Goal: Check status: Check status

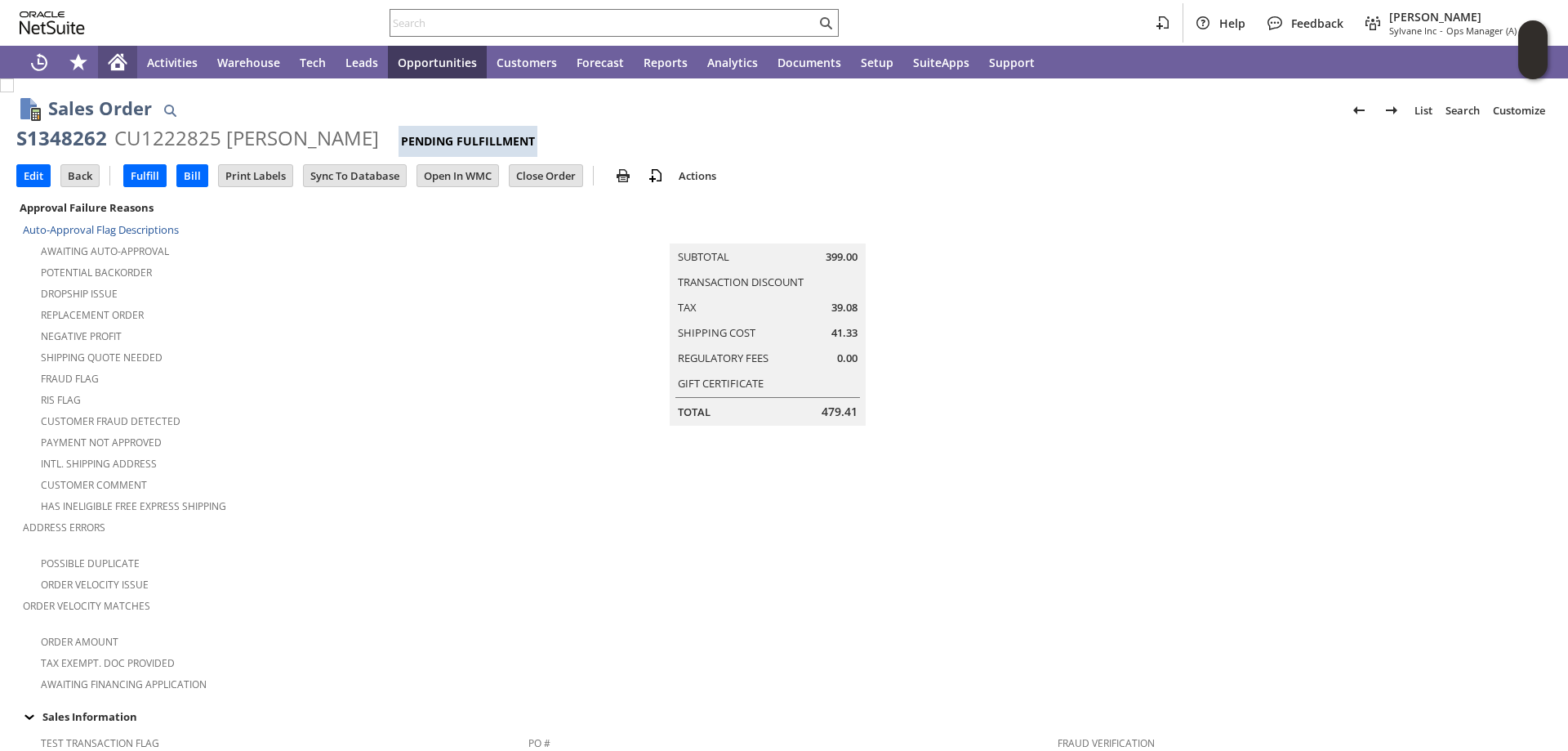
click at [124, 59] on icon "Home" at bounding box center [117, 62] width 20 height 20
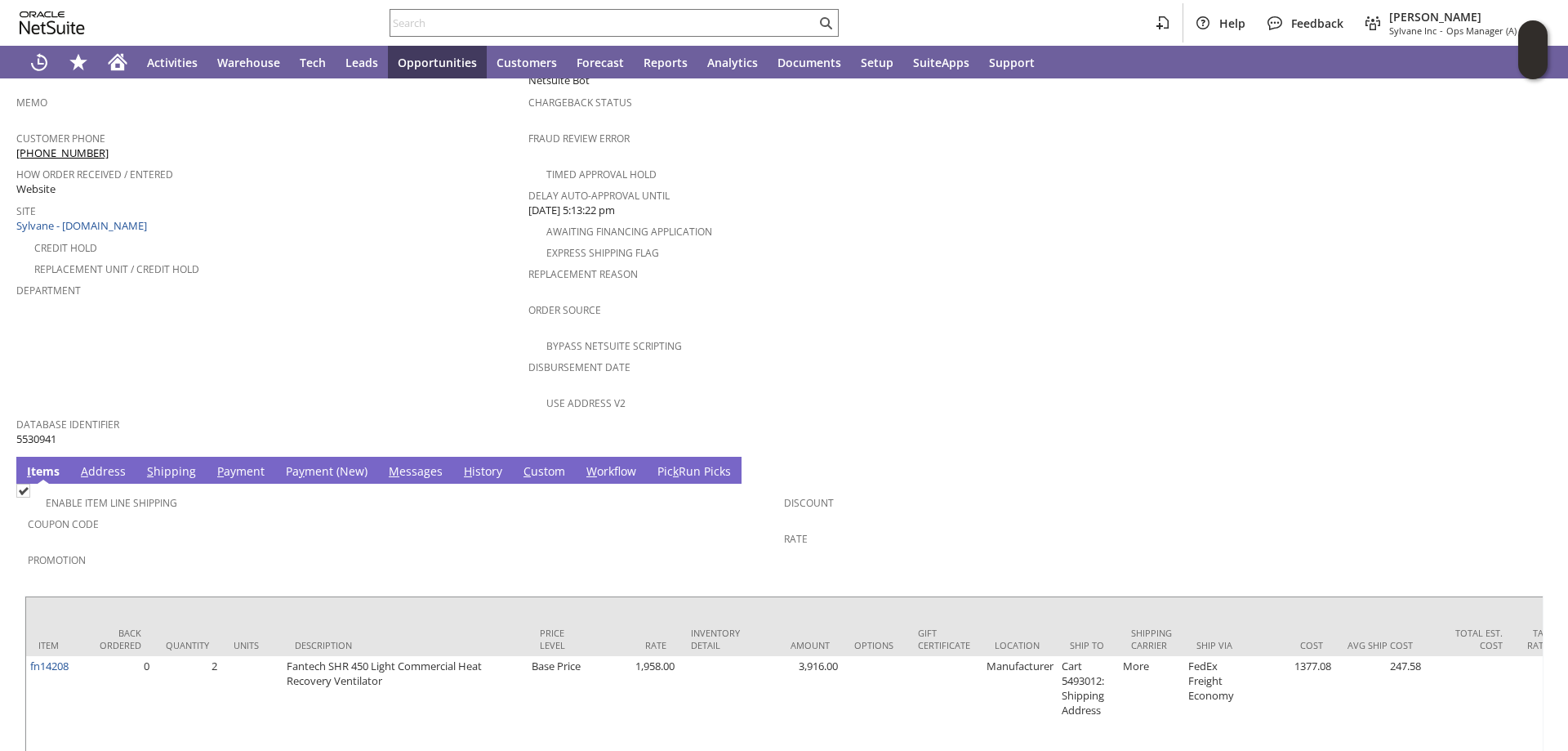
scroll to position [783, 0]
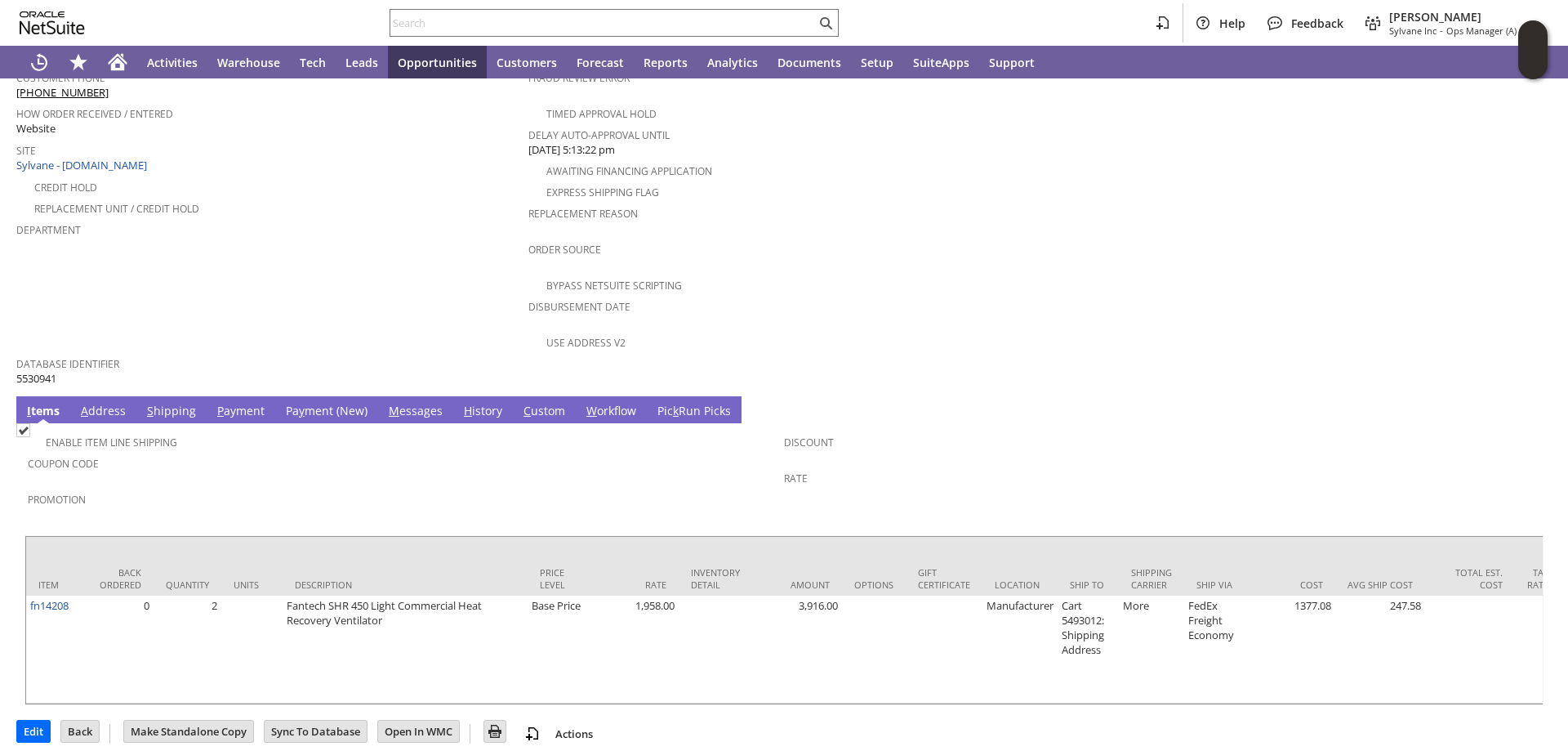
click at [240, 403] on link "P ayment" at bounding box center [241, 411] width 55 height 18
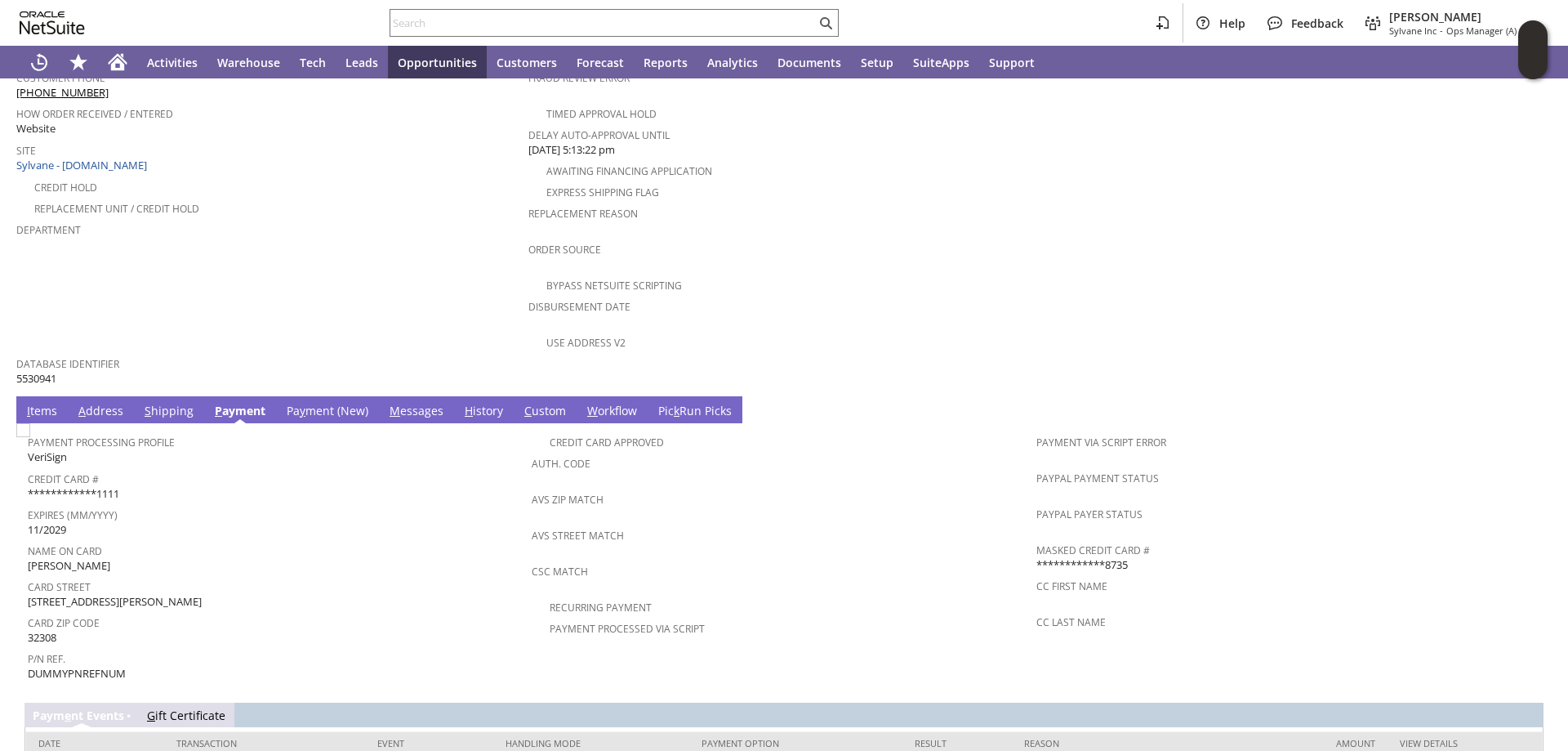
click at [324, 403] on link "Pa y ment (New)" at bounding box center [327, 411] width 90 height 18
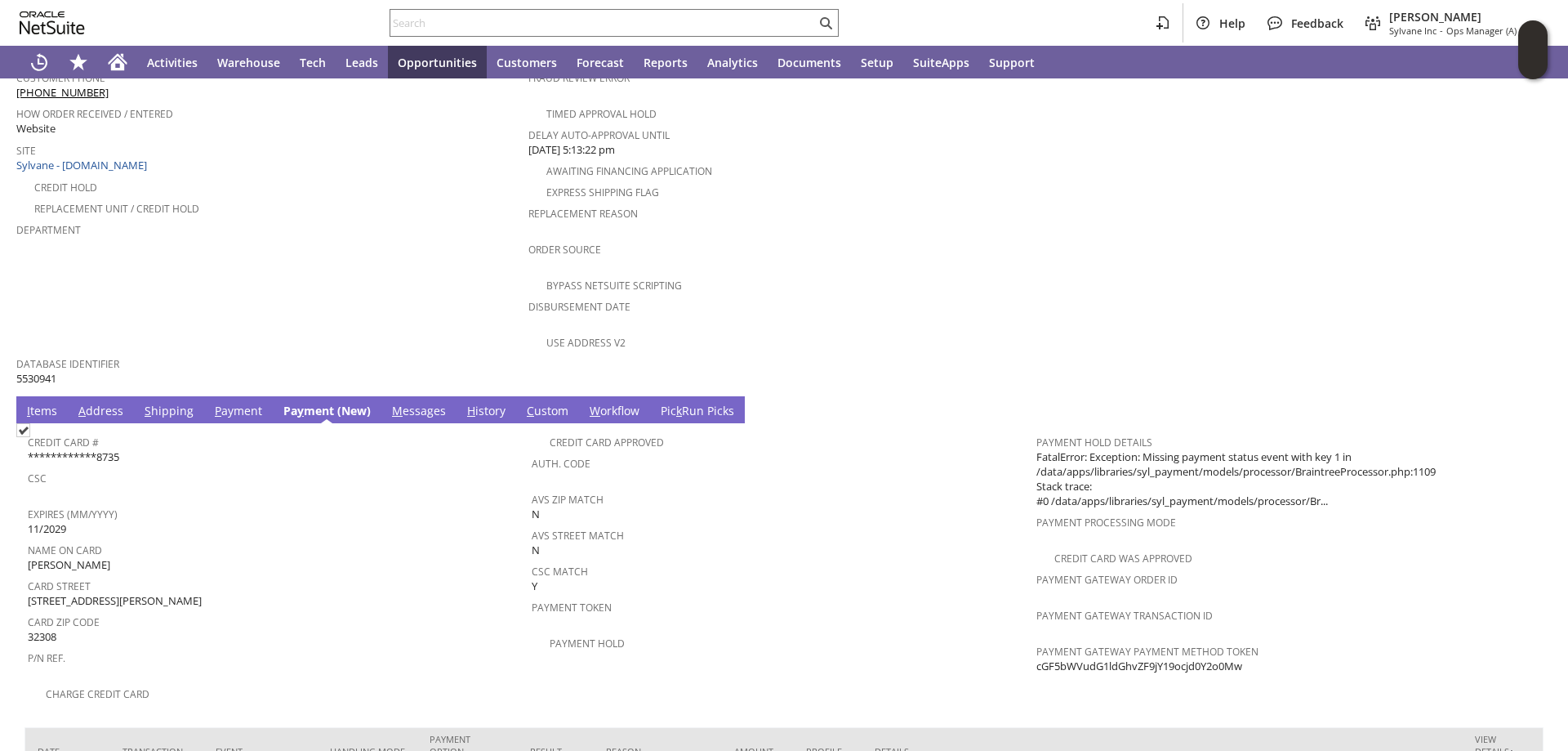
drag, startPoint x: 1241, startPoint y: 634, endPoint x: 1029, endPoint y: 638, distance: 212.0
click at [1037, 639] on div "Payment Gateway Payment Method Token cGF5bWVudG1ldGhvZF9jY19ocjd0Y2o0Mw" at bounding box center [1285, 657] width 496 height 35
copy span "cGF5bWVudG1ldGhvZF9jY19ocjd0Y2o0Mw"
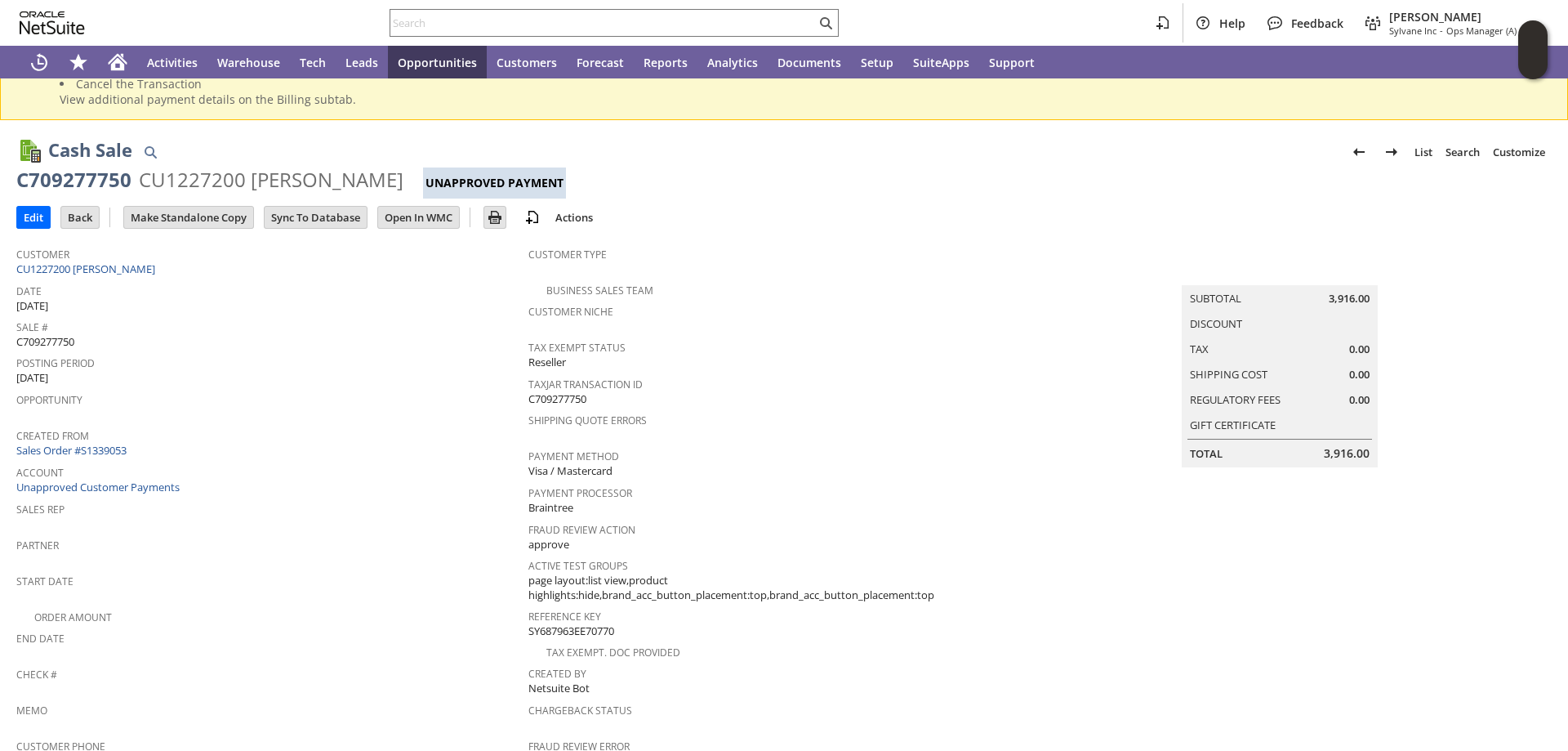
scroll to position [0, 0]
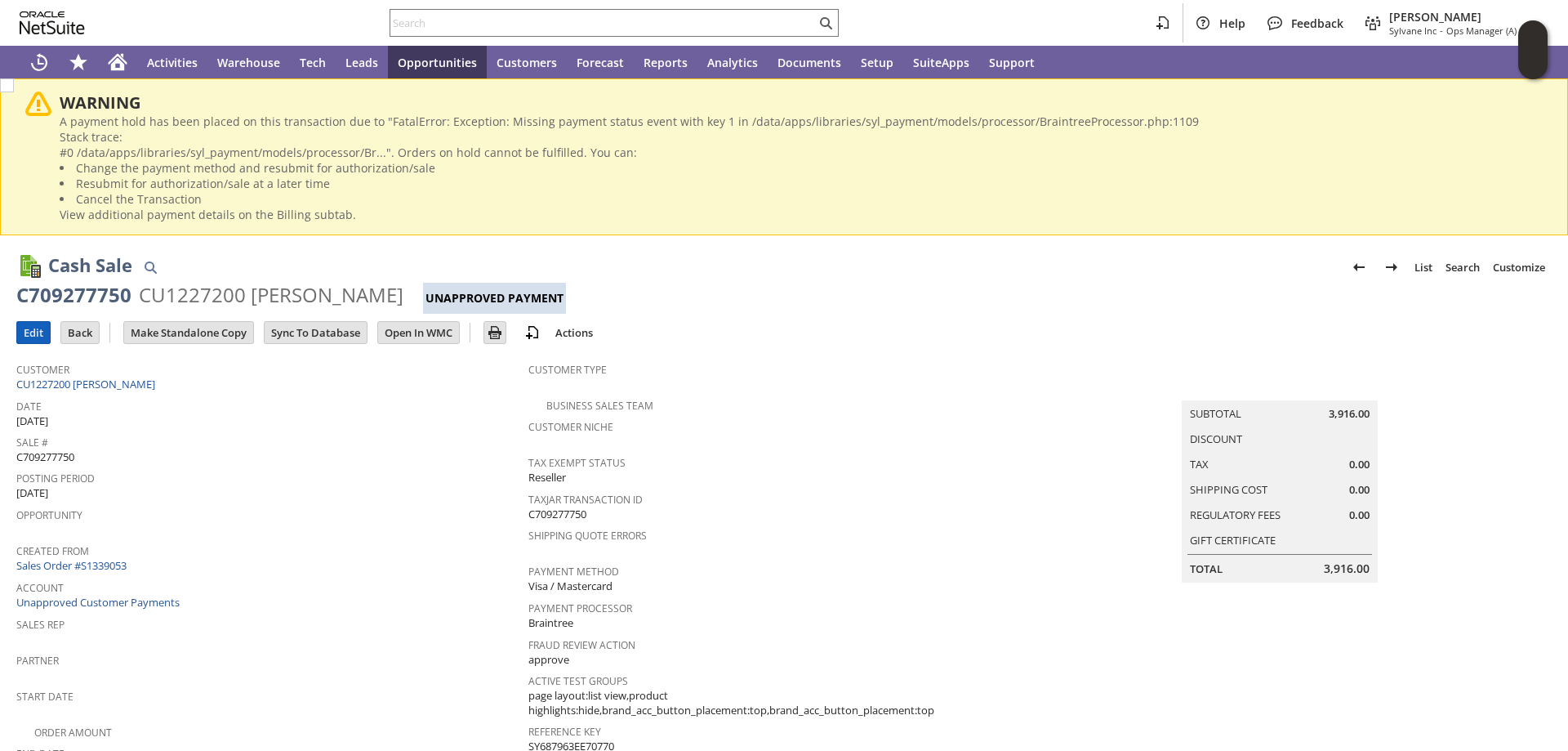
click at [33, 326] on input "Edit" at bounding box center [34, 332] width 33 height 22
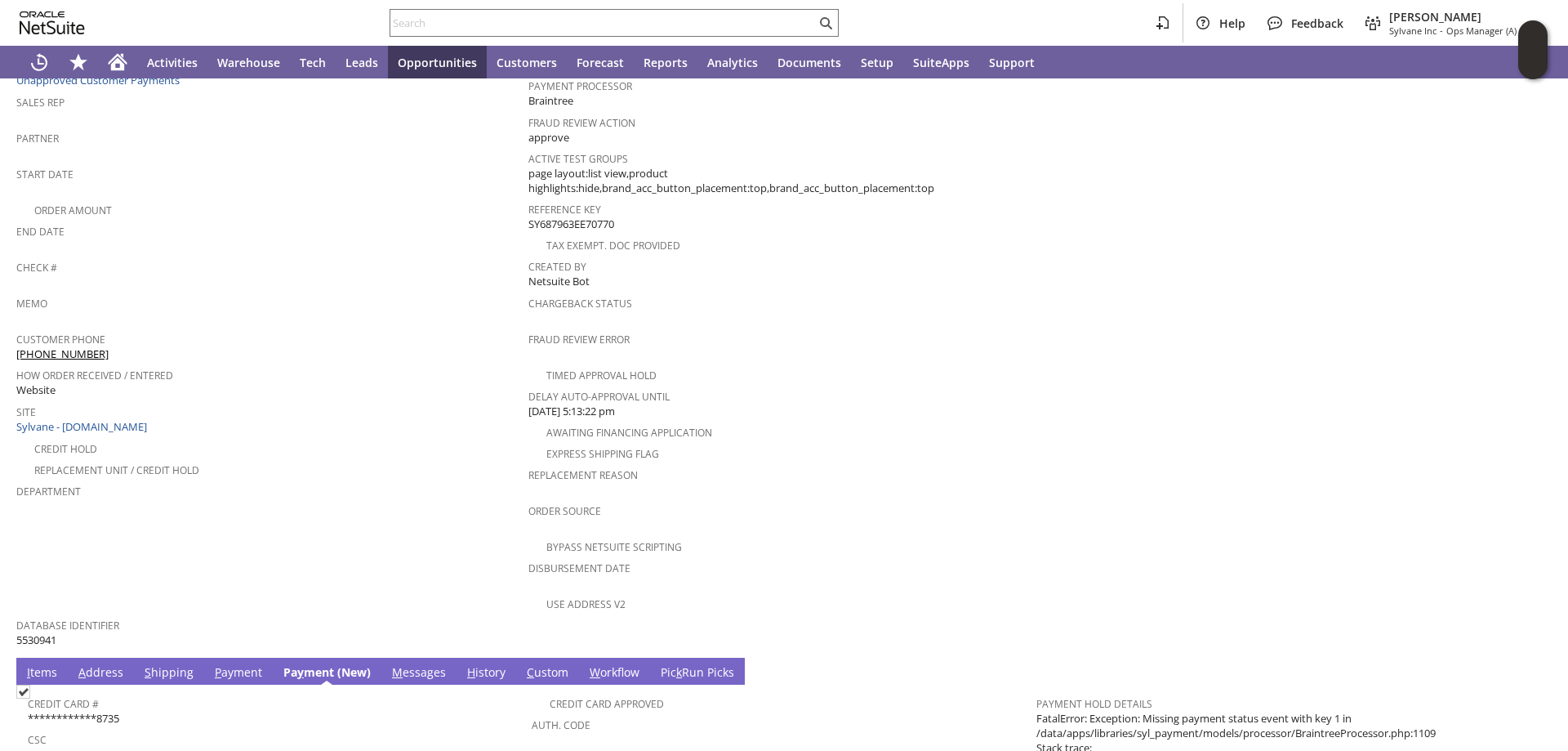
scroll to position [653, 0]
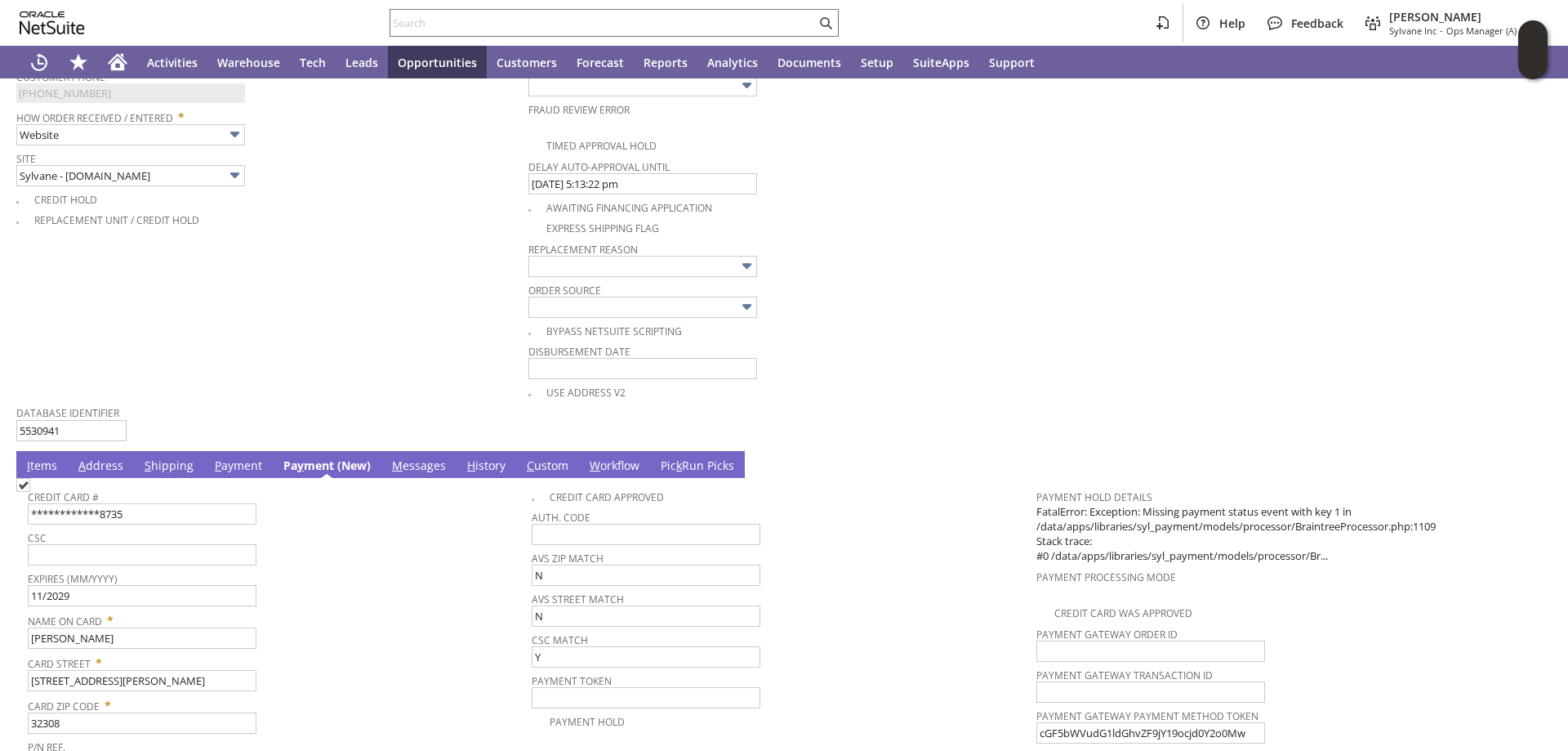
scroll to position [898, 0]
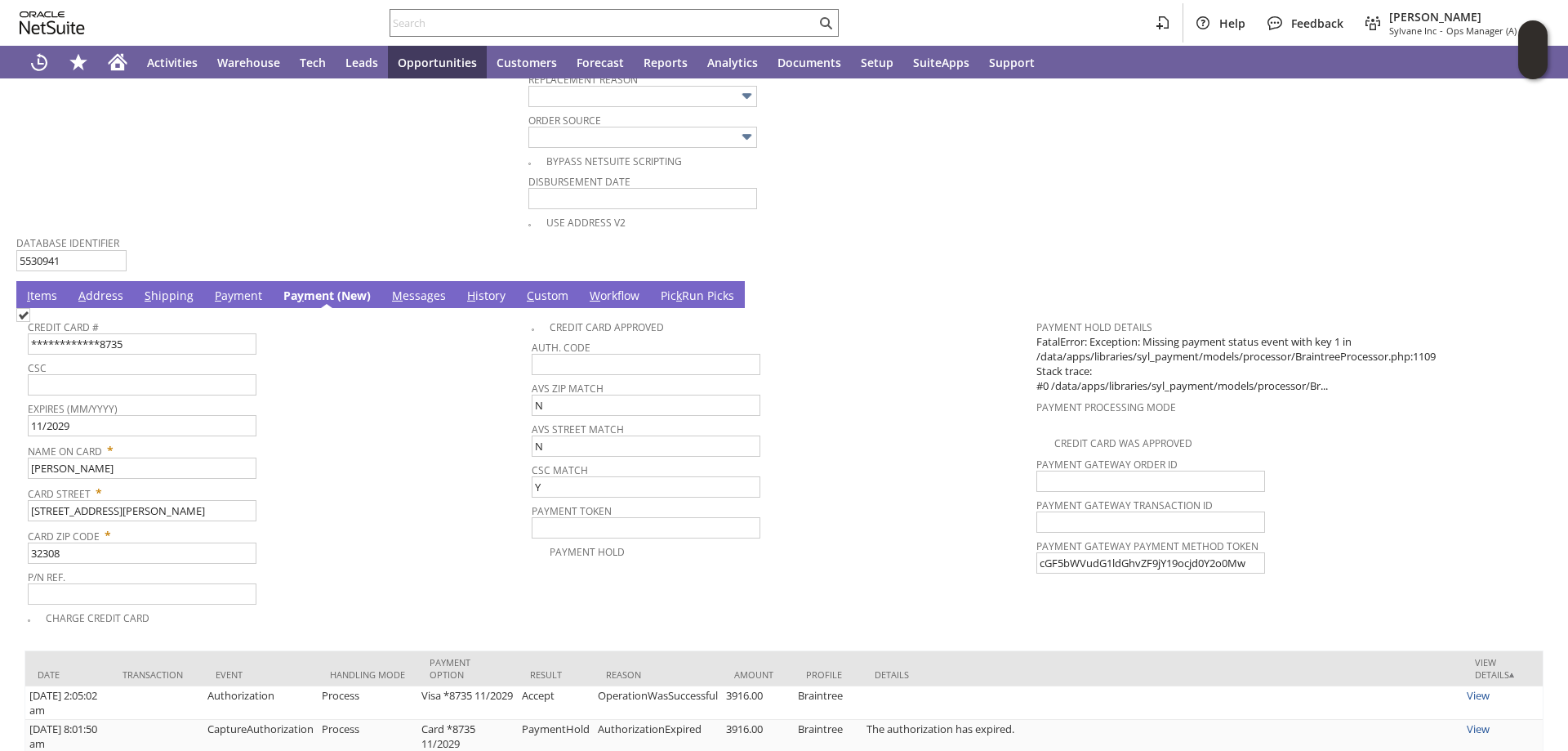
click at [49, 290] on link "I tems" at bounding box center [42, 296] width 38 height 18
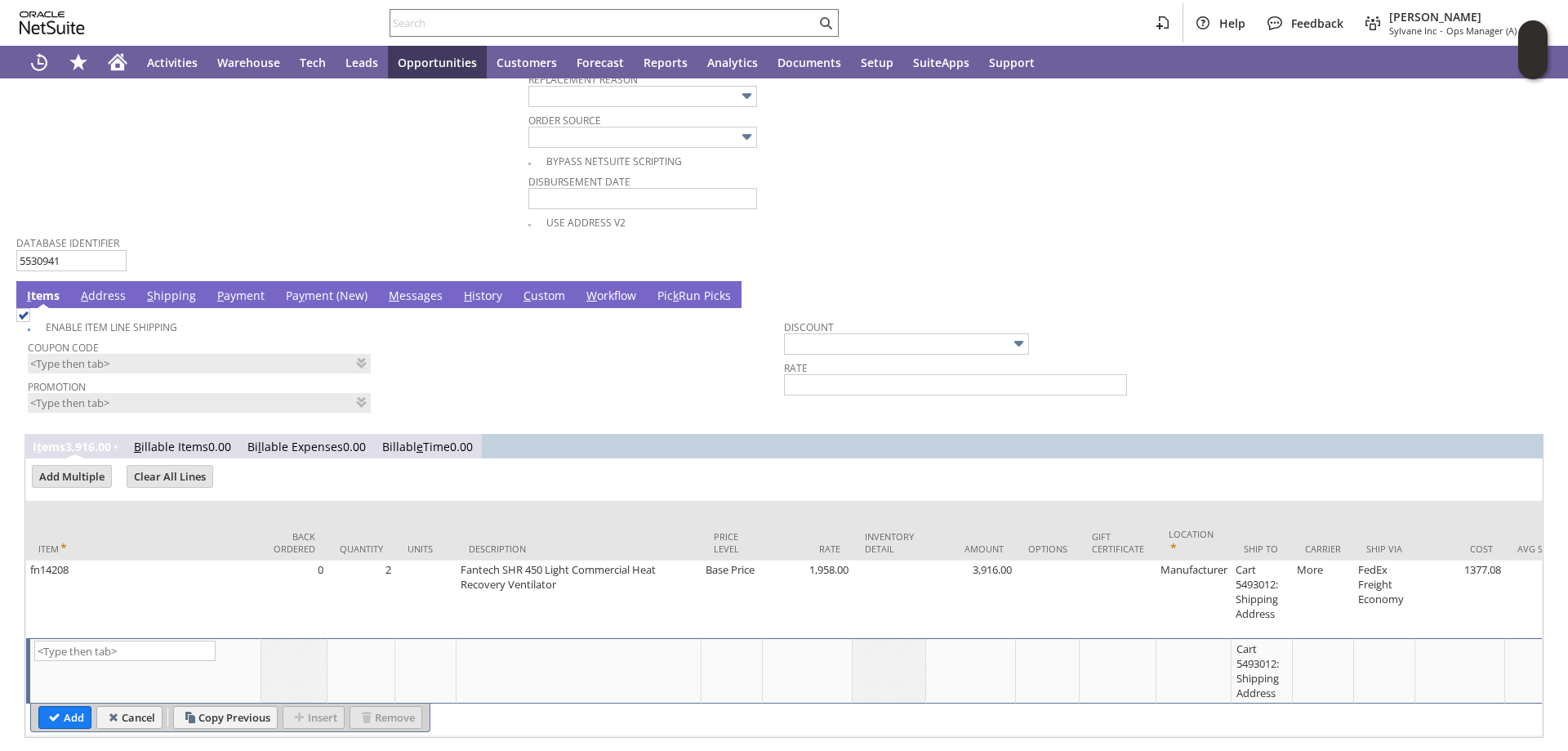
click at [318, 296] on link "Pa y ment (New)" at bounding box center [327, 296] width 90 height 18
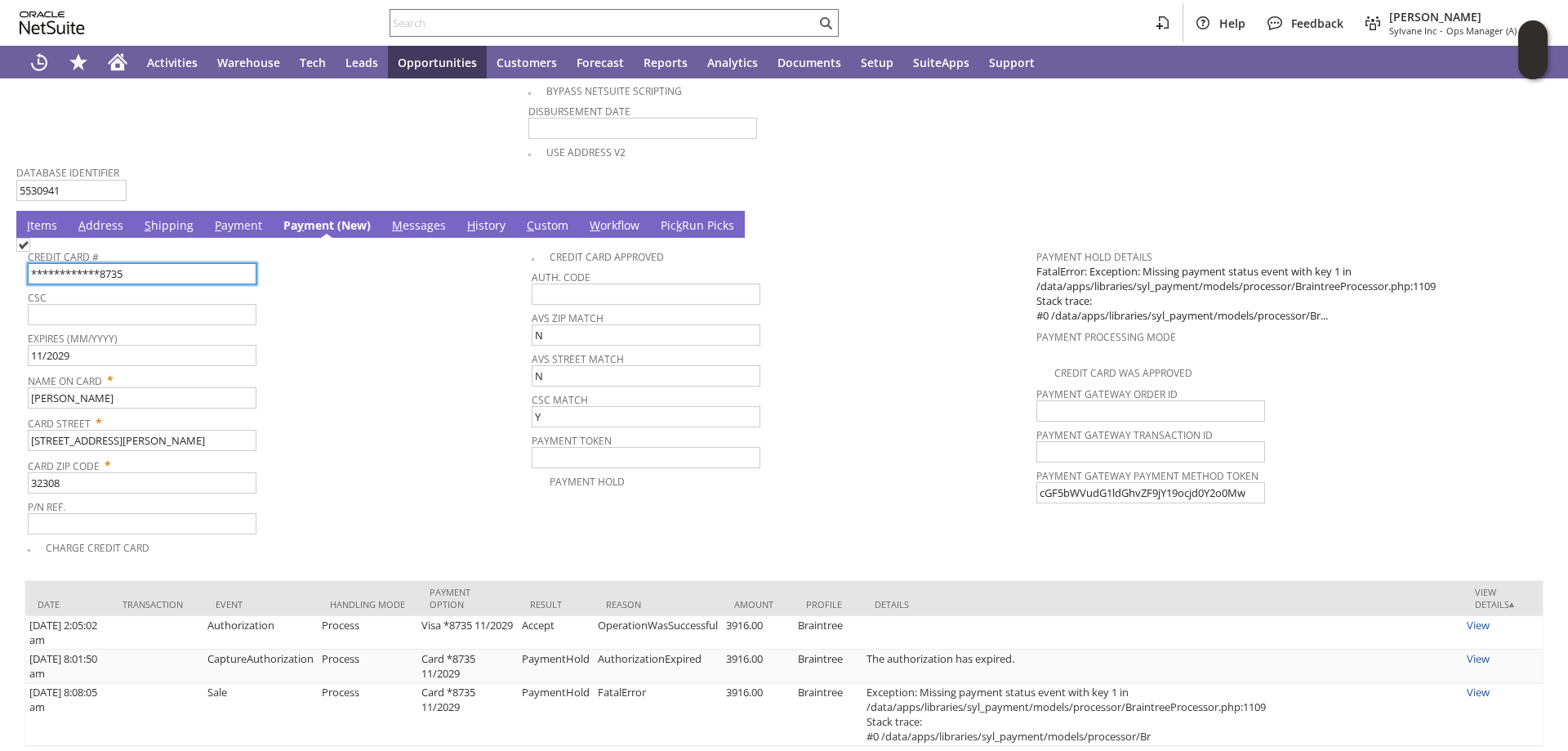
scroll to position [1026, 0]
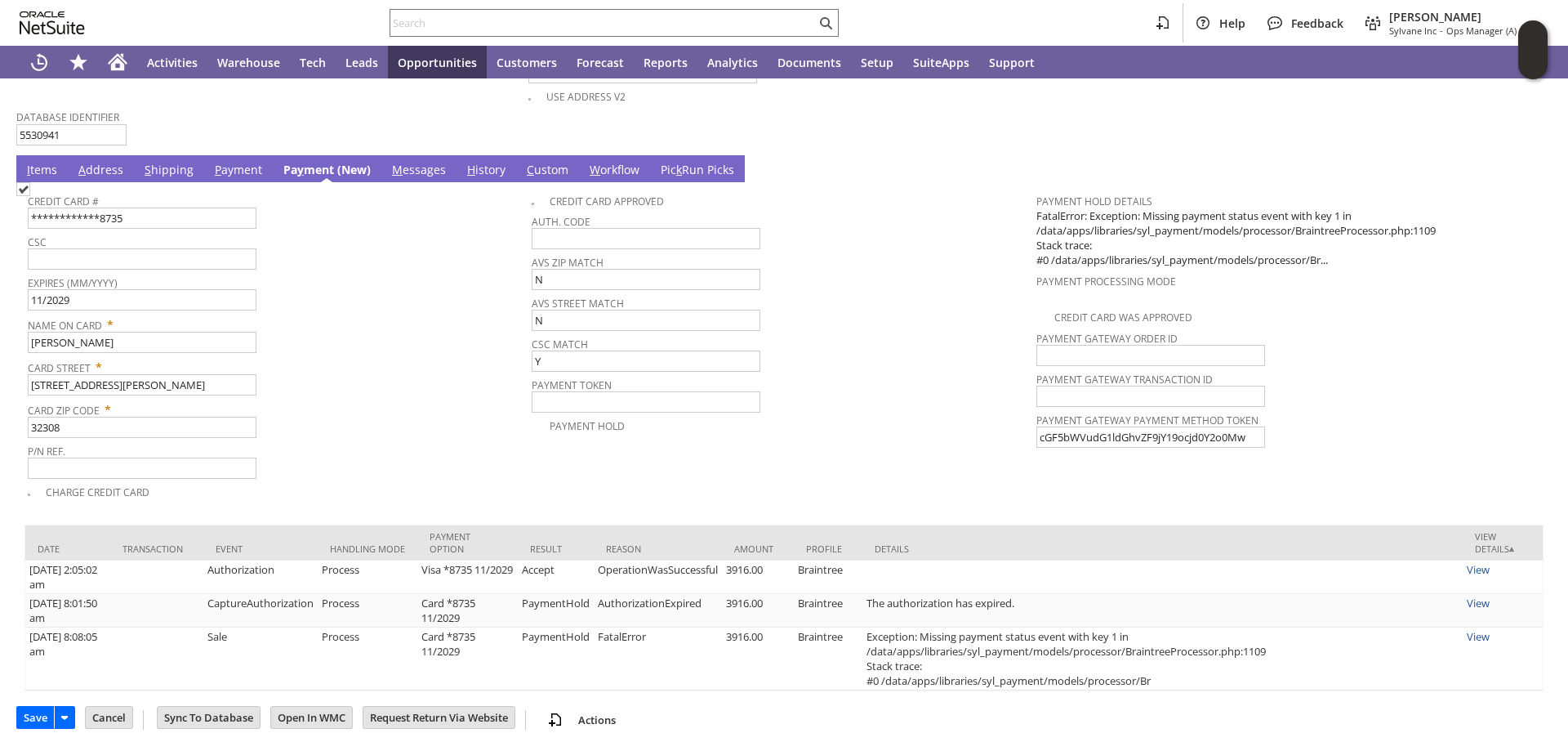
click at [30, 196] on img at bounding box center [23, 189] width 14 height 14
checkbox input "true"
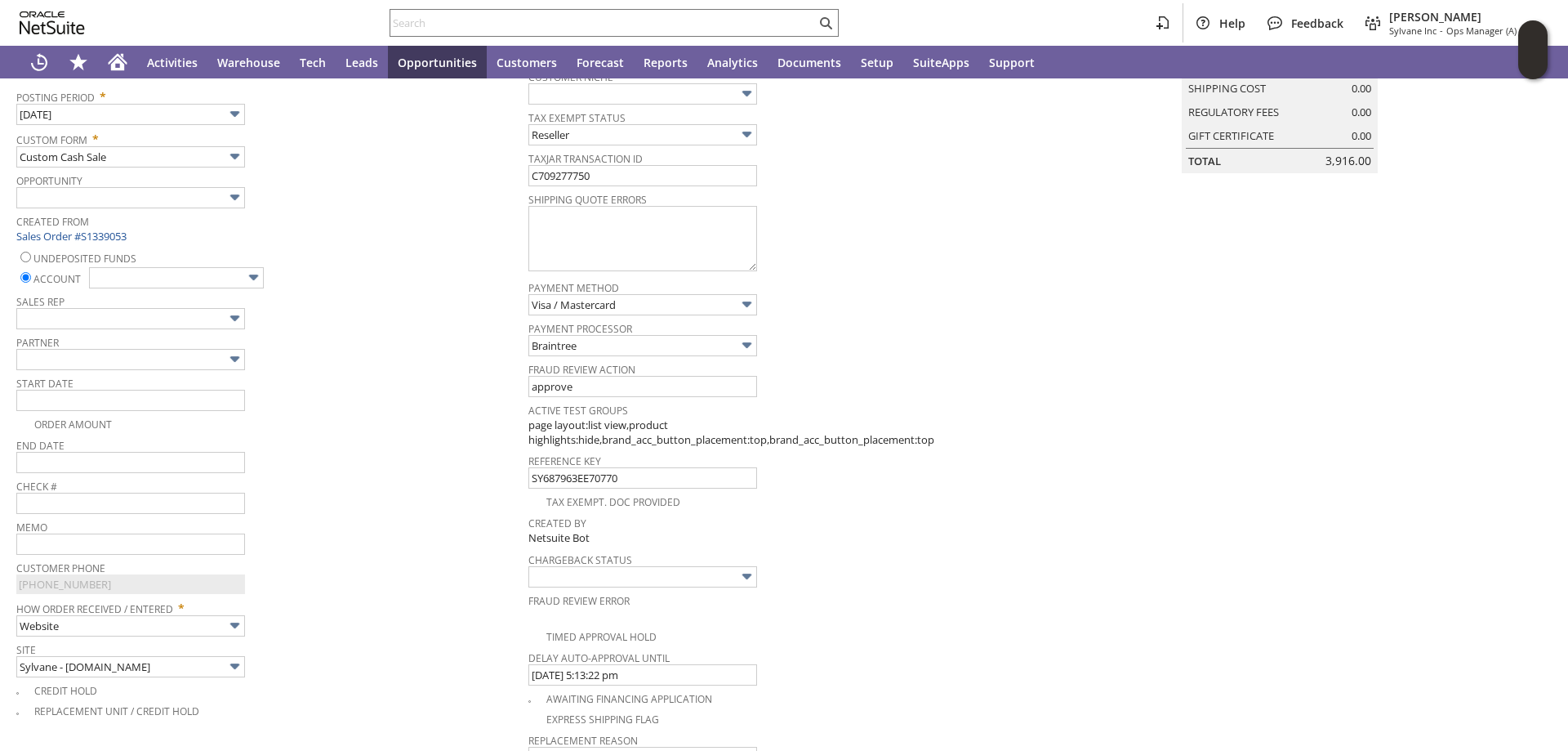
scroll to position [209, 0]
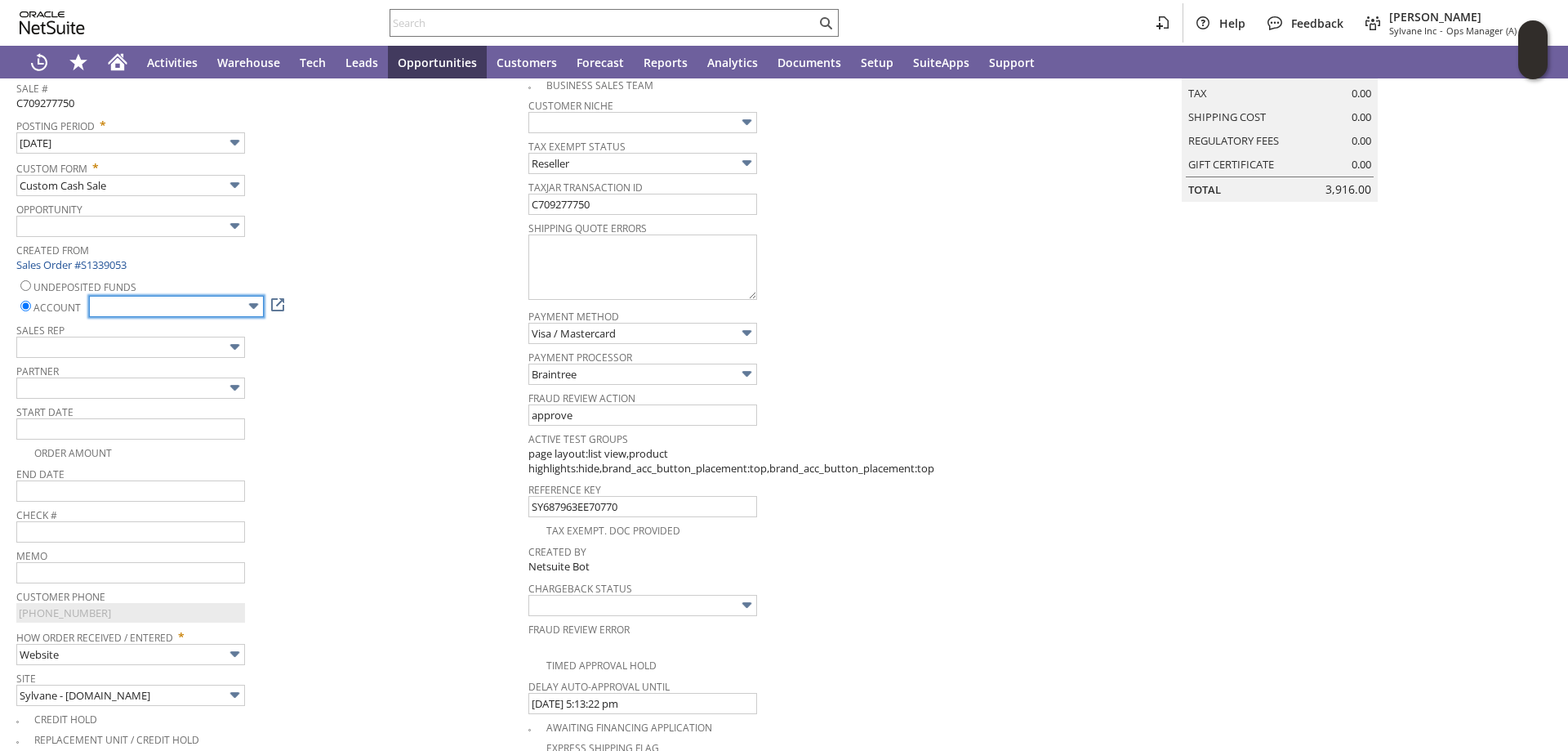
click at [221, 305] on input "text" at bounding box center [177, 306] width 175 height 22
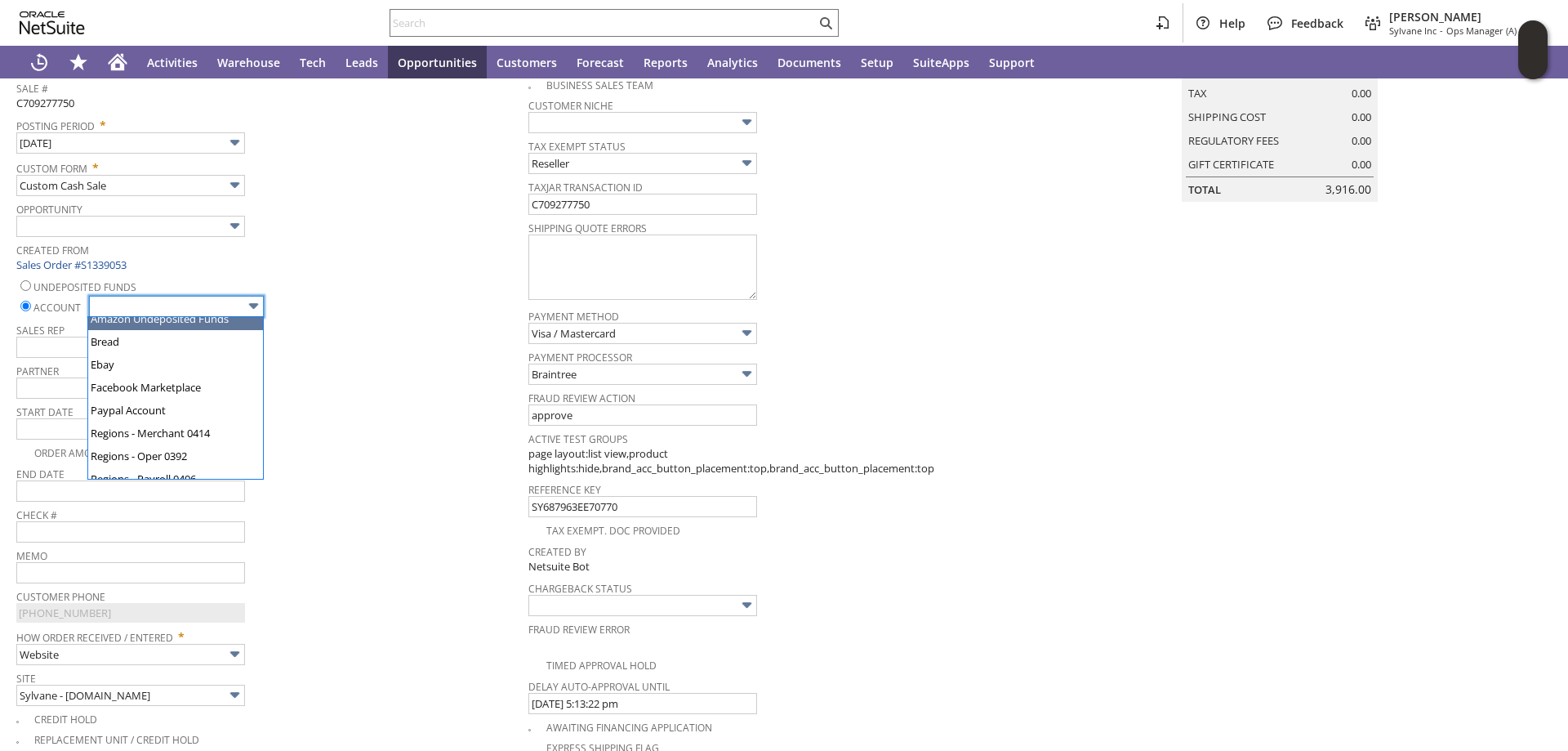
scroll to position [81, 0]
type input "Regions - Merchant 0414"
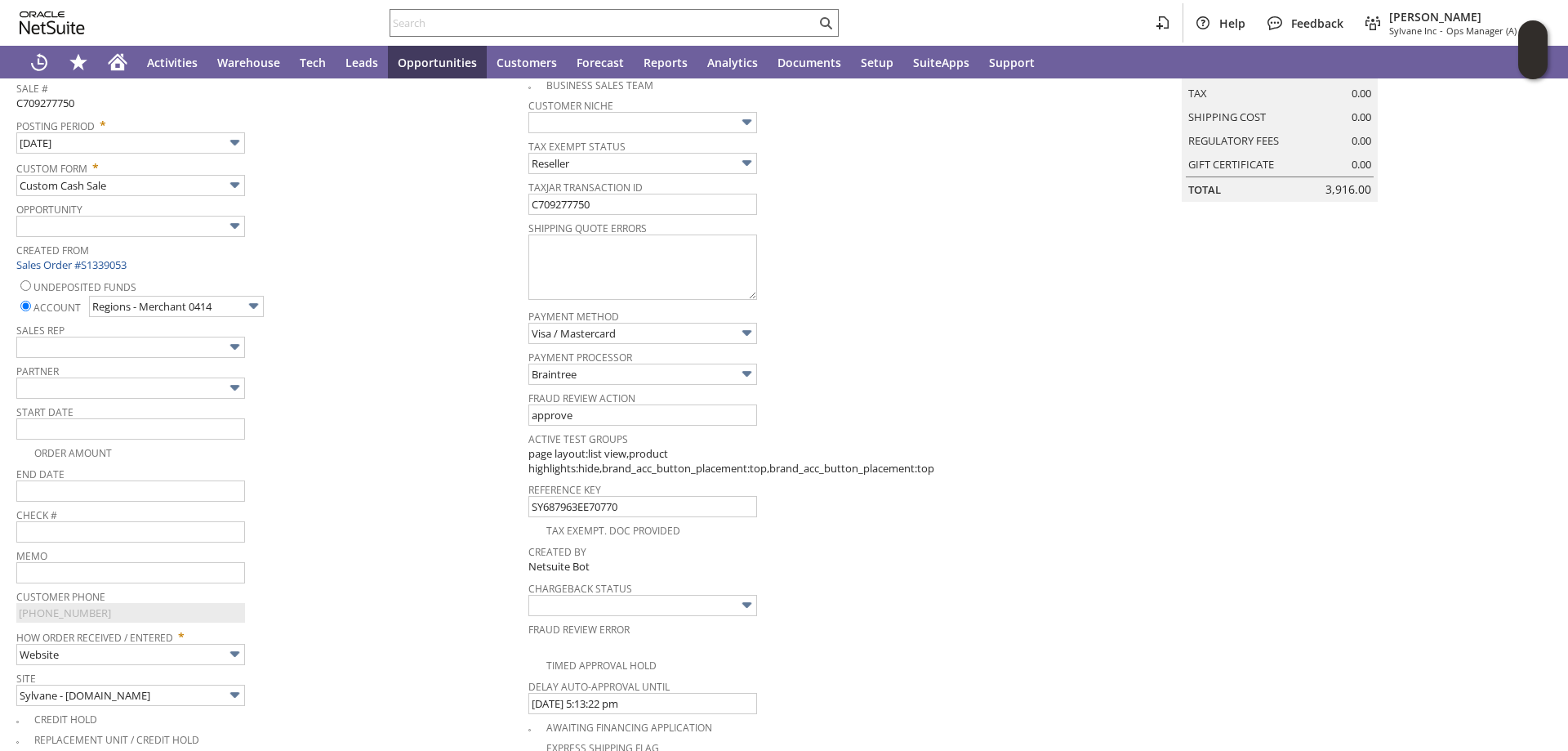
click at [424, 434] on div "Start Date" at bounding box center [269, 419] width 504 height 39
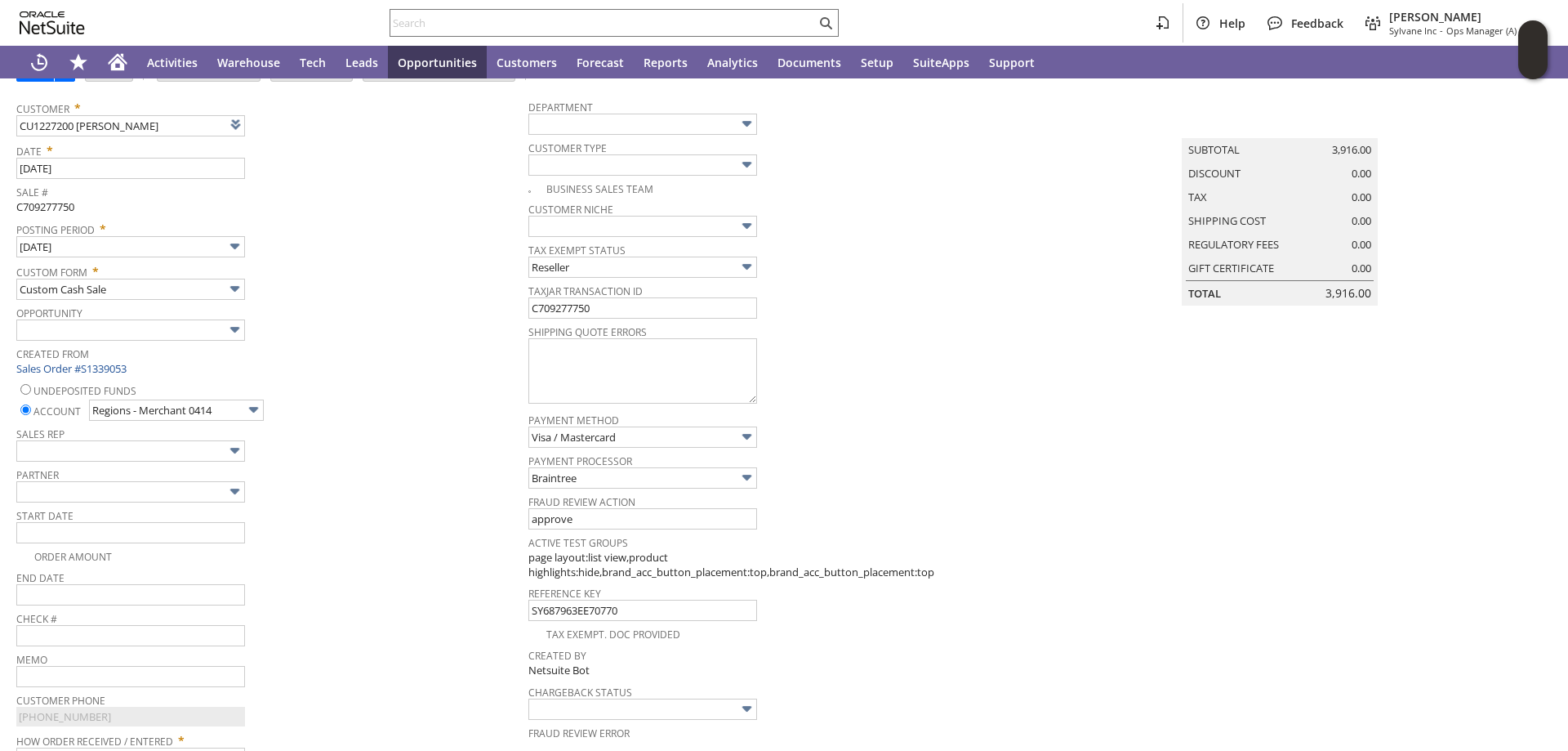
scroll to position [0, 0]
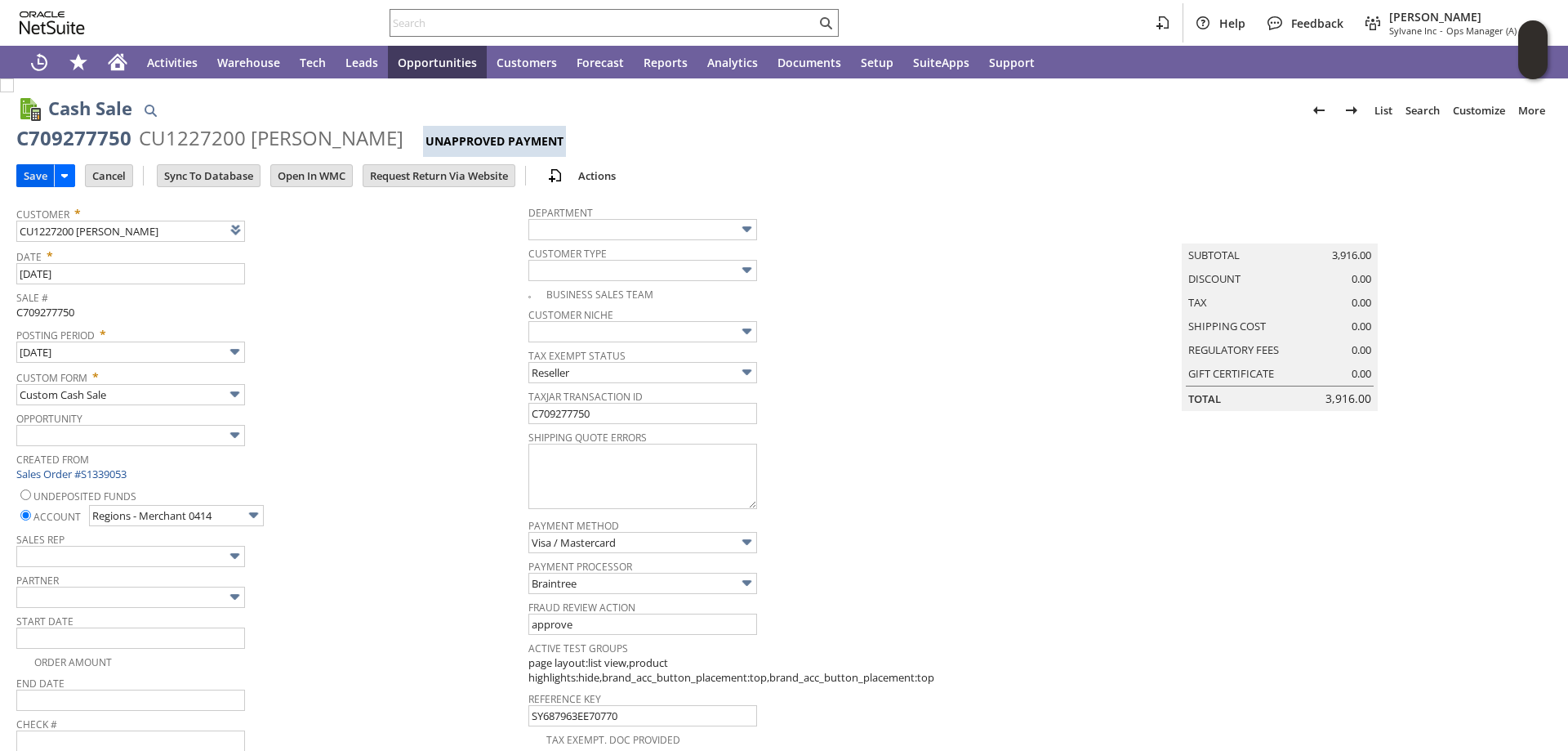
click at [29, 170] on input "Save" at bounding box center [36, 175] width 36 height 22
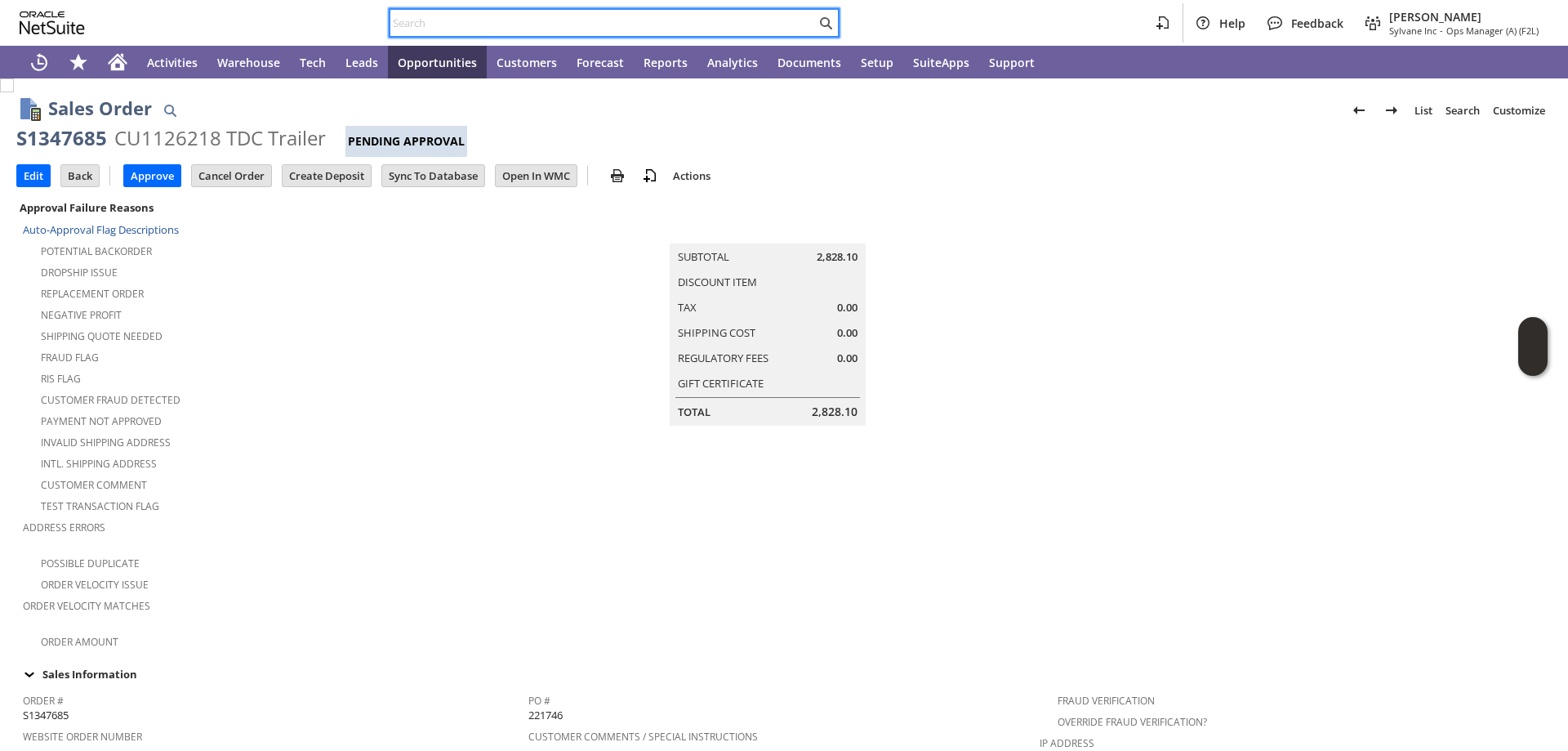
click at [414, 22] on input "text" at bounding box center [603, 23] width 425 height 20
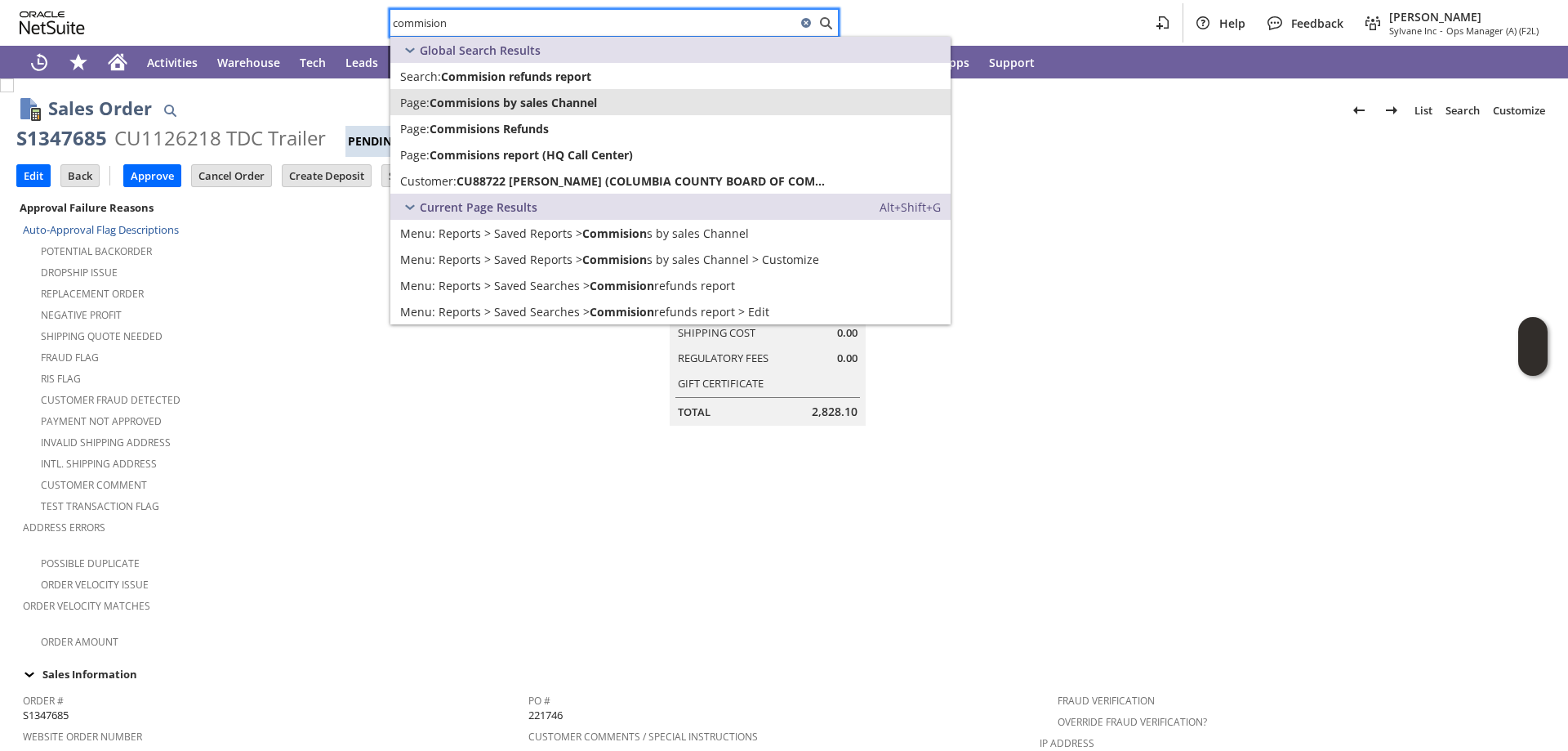
type input "commision"
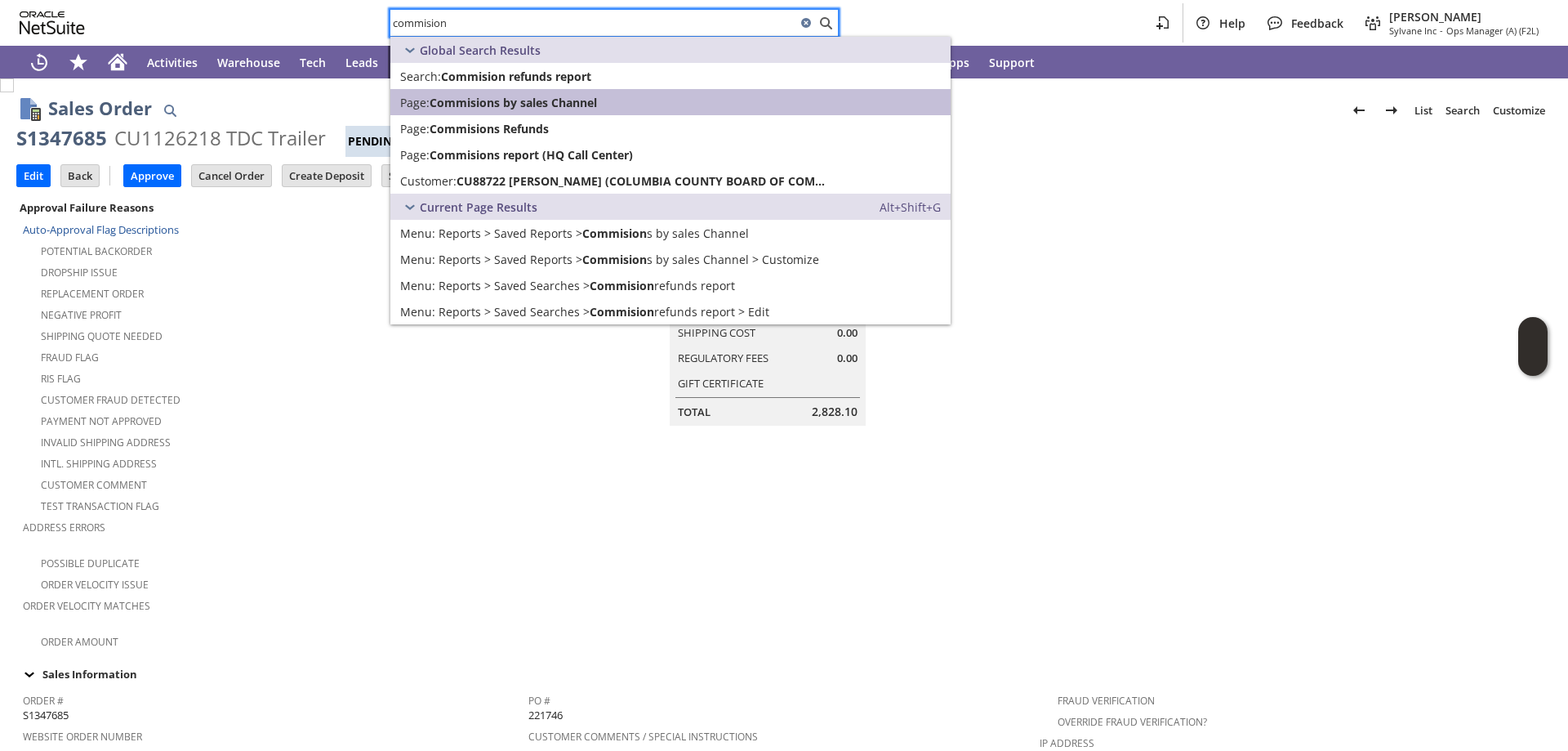
click at [483, 94] on span "Commisions by sales Channel" at bounding box center [513, 102] width 167 height 16
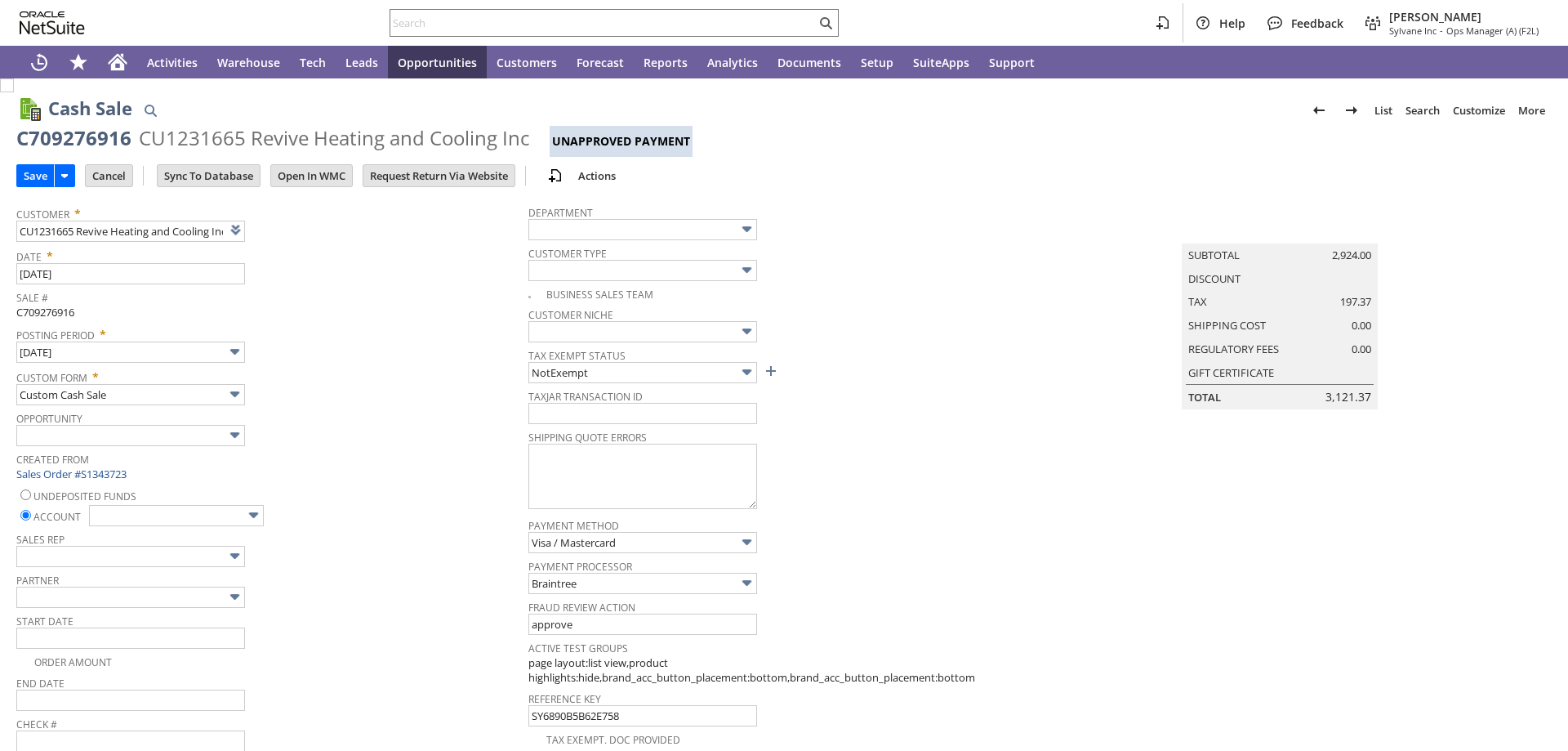
type input "Add"
type input "Copy Previous"
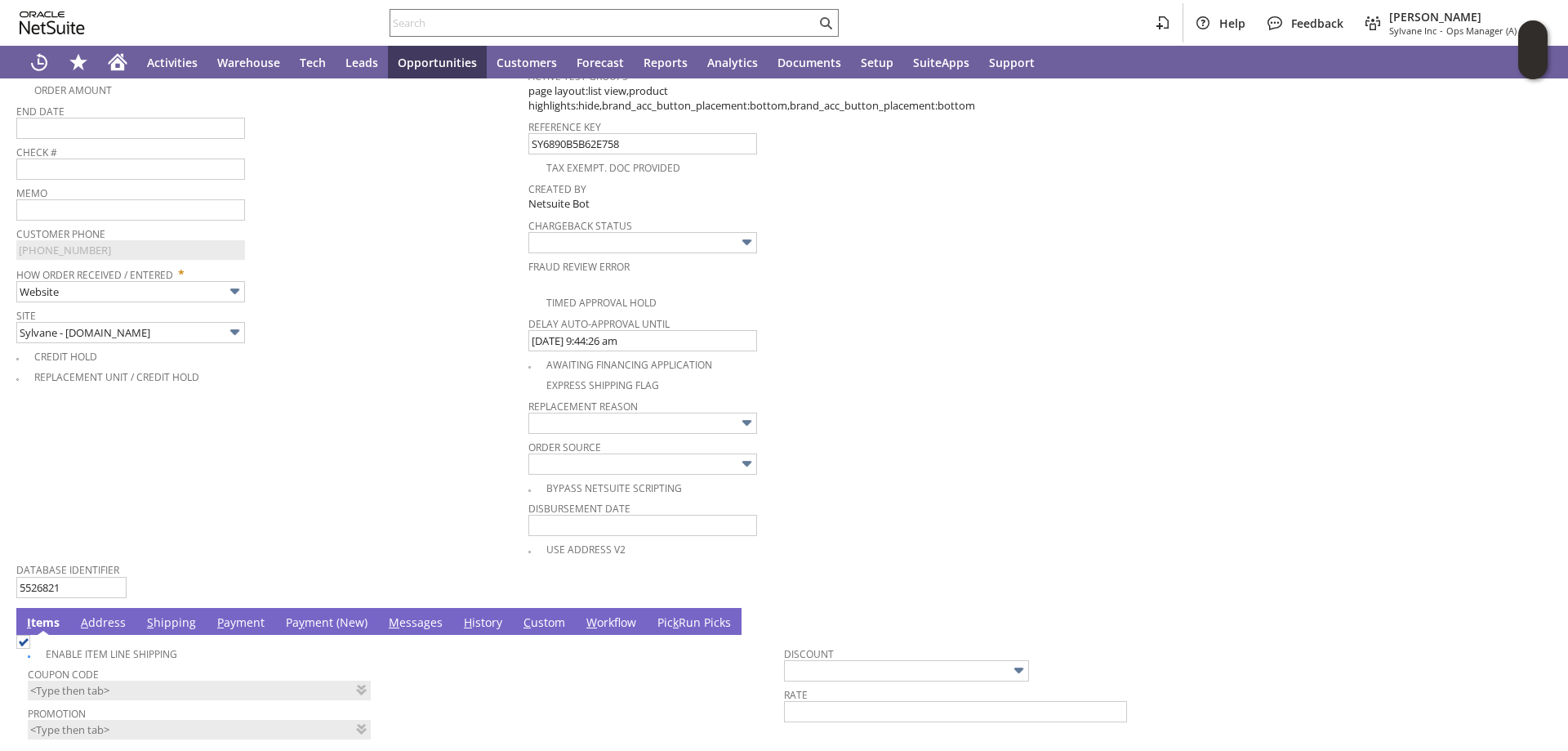
scroll to position [898, 0]
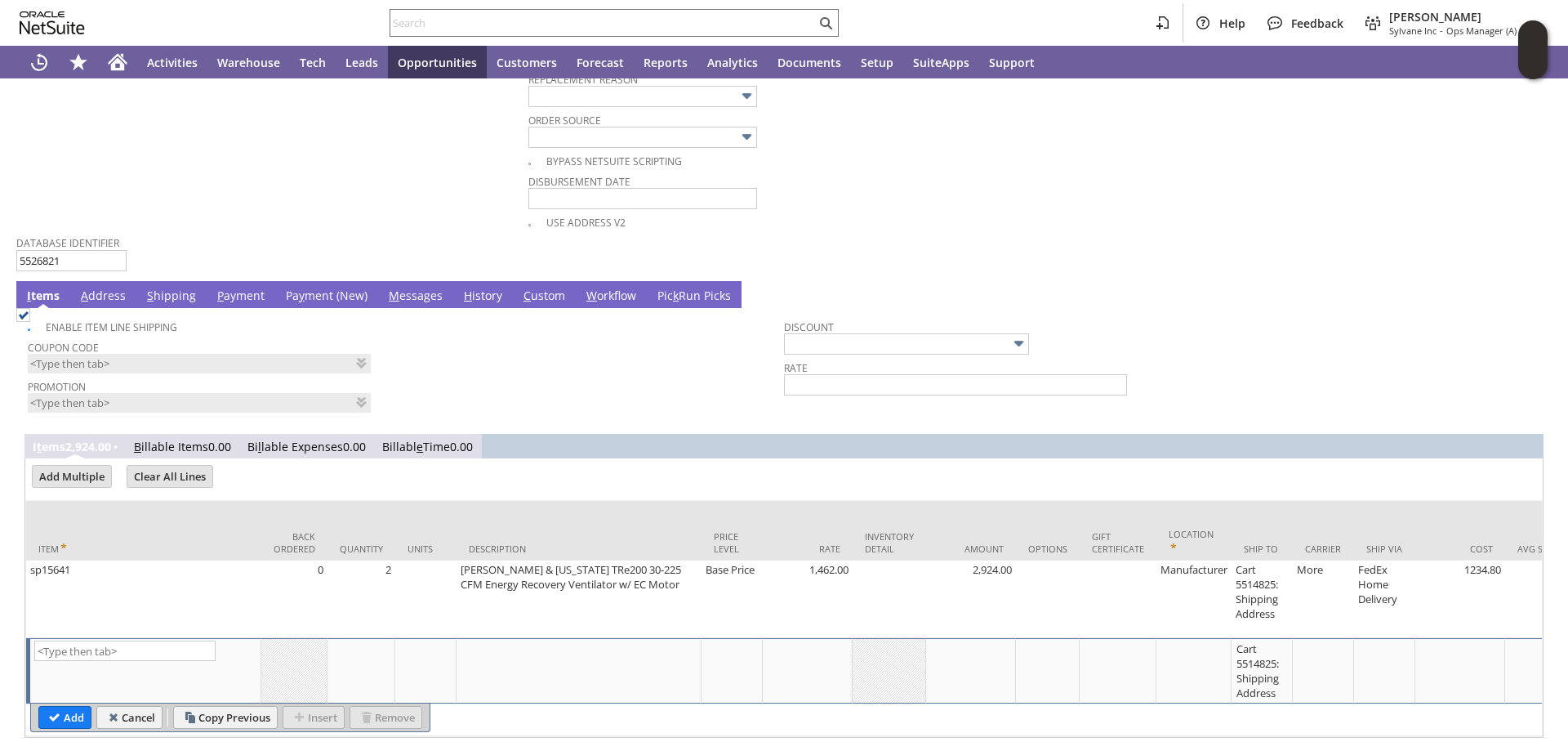
click at [304, 292] on link "Pa y ment (New)" at bounding box center [327, 296] width 90 height 18
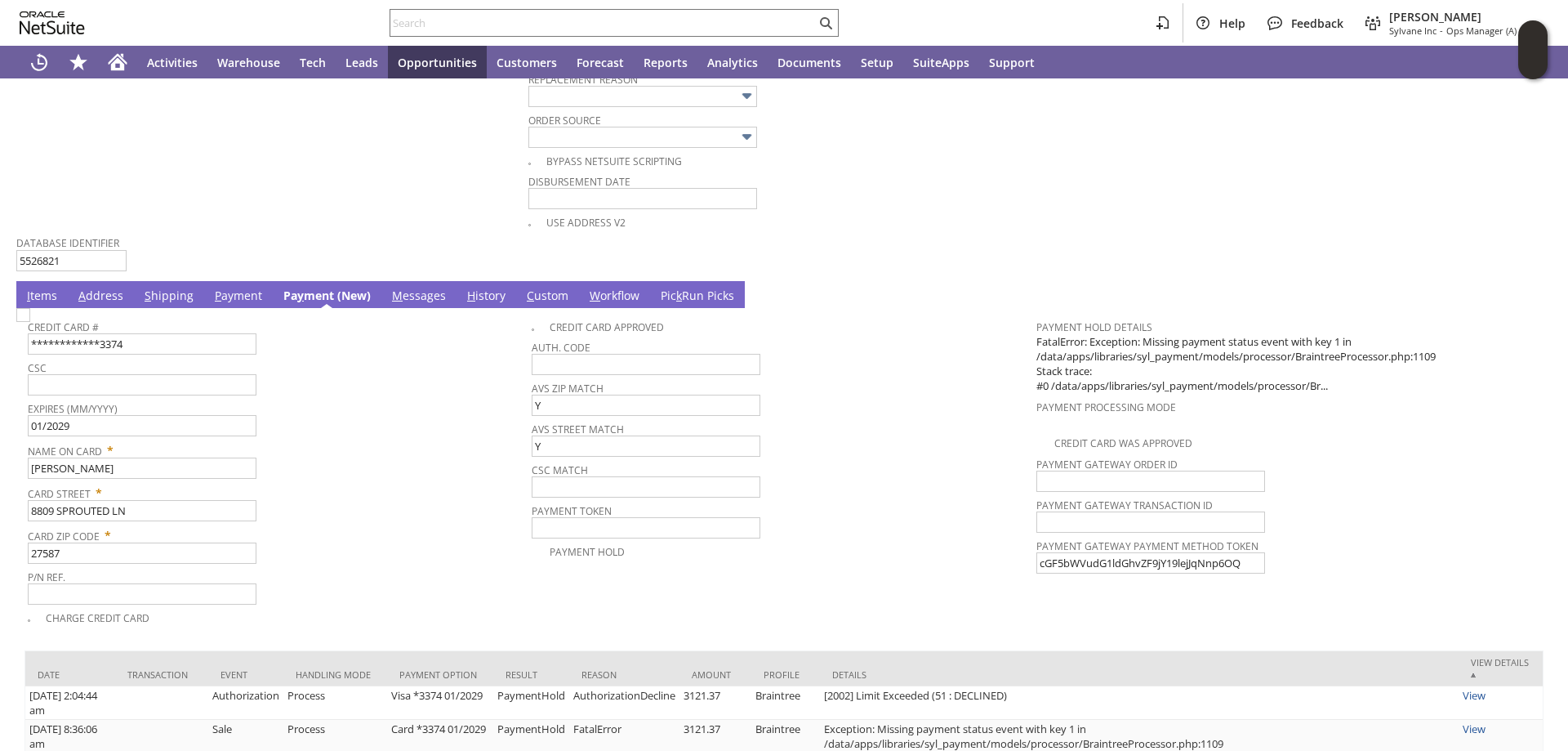
click at [30, 321] on img at bounding box center [23, 314] width 14 height 14
checkbox input "true"
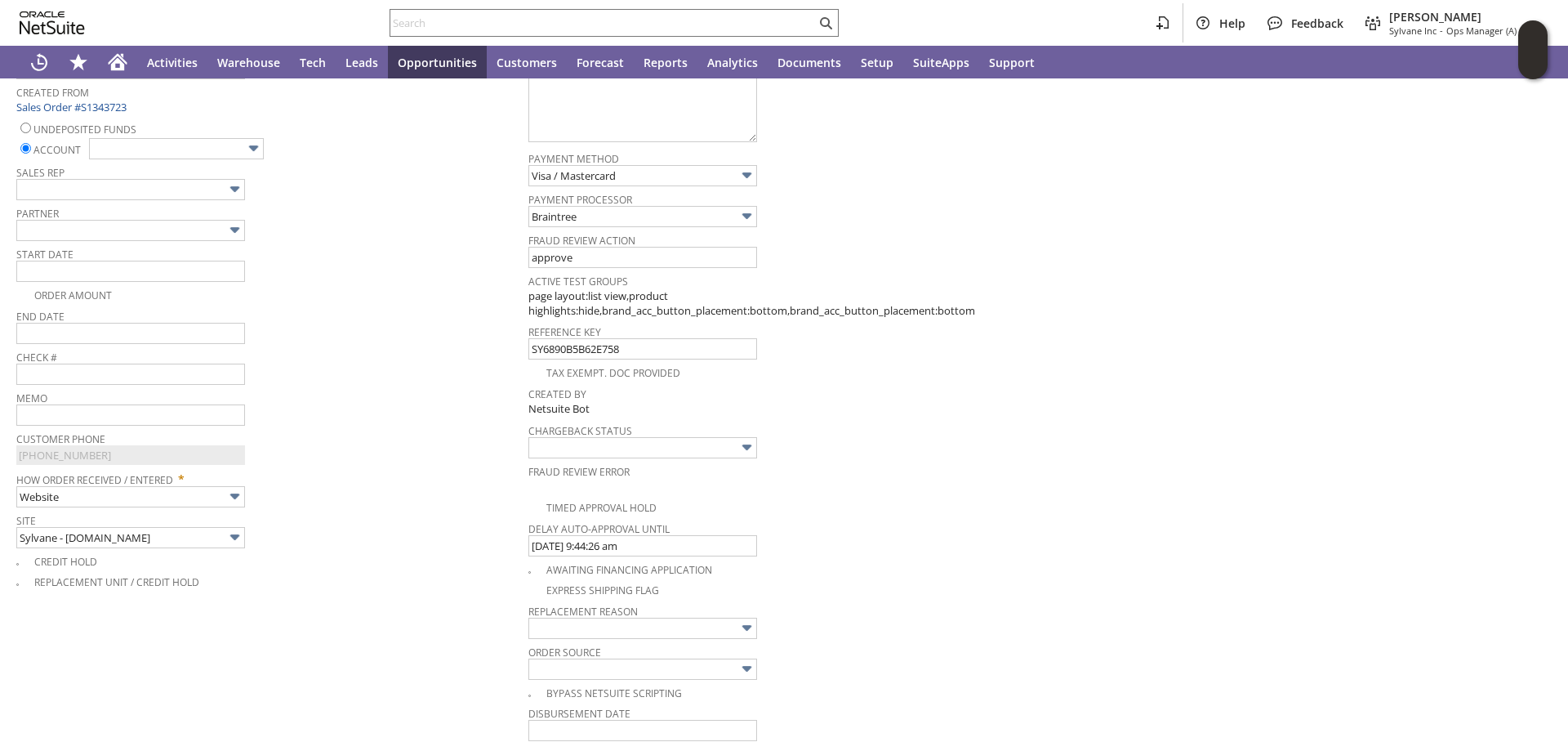
scroll to position [164, 0]
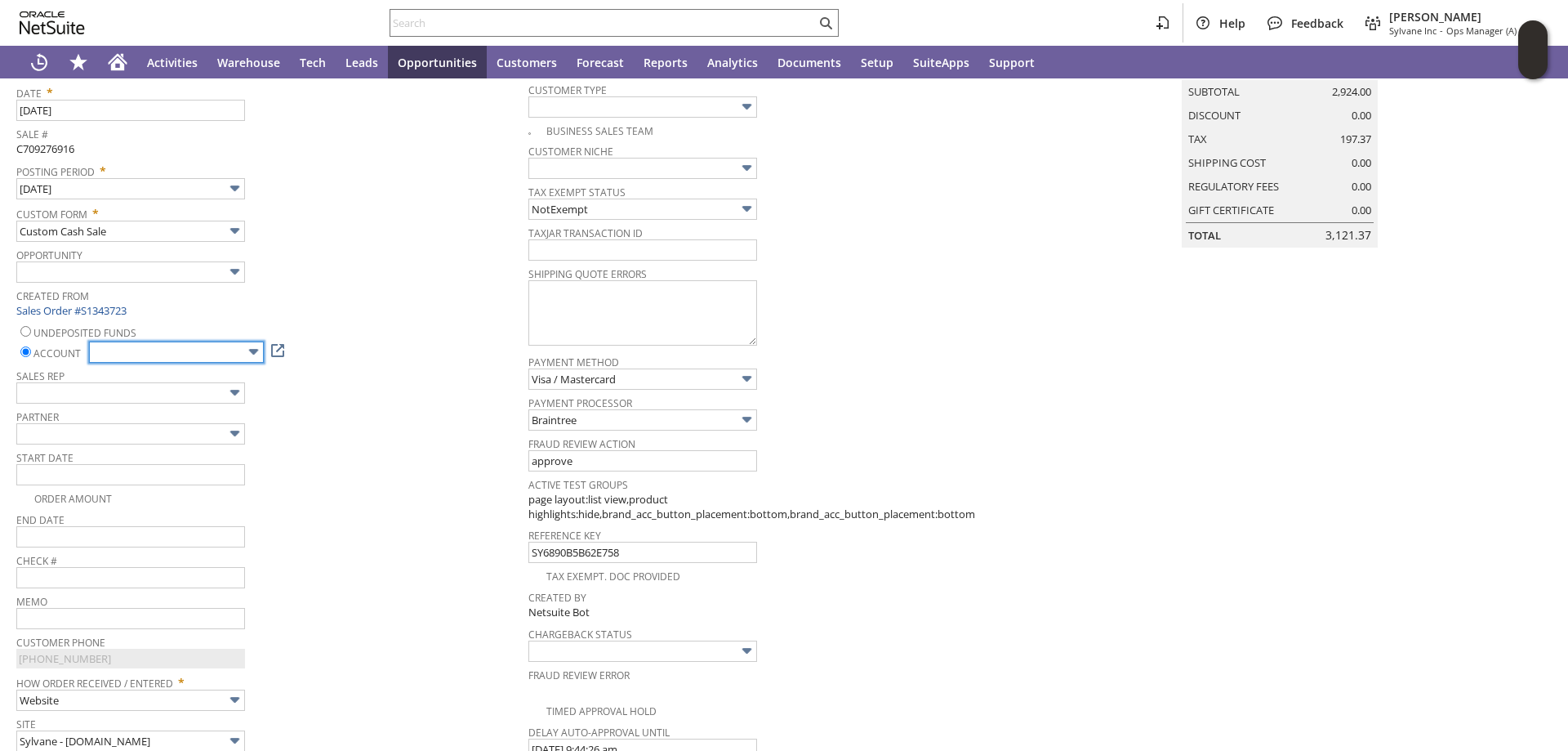
click at [224, 351] on input "text" at bounding box center [177, 352] width 175 height 22
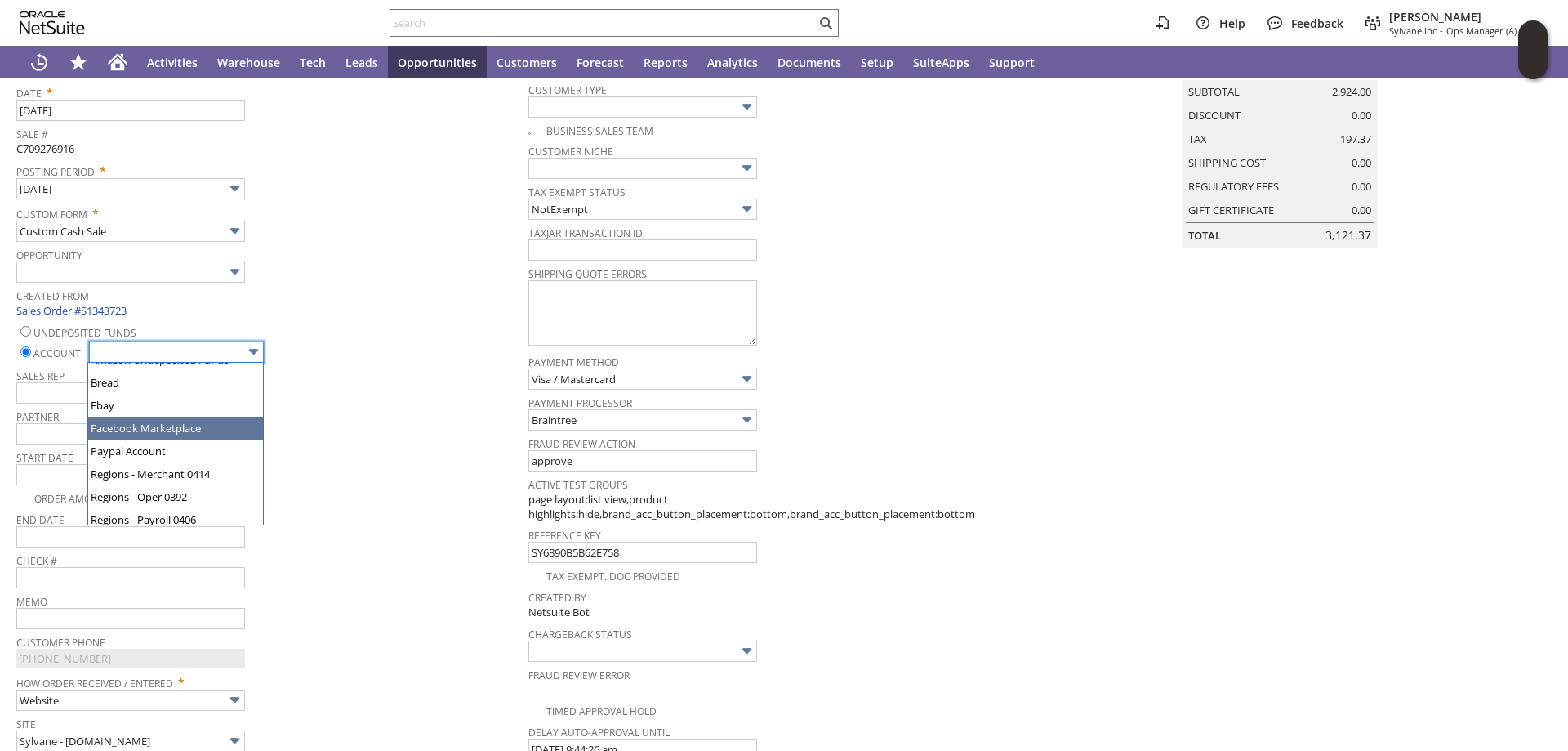
scroll to position [81, 0]
type input "Regions - Merchant 0414"
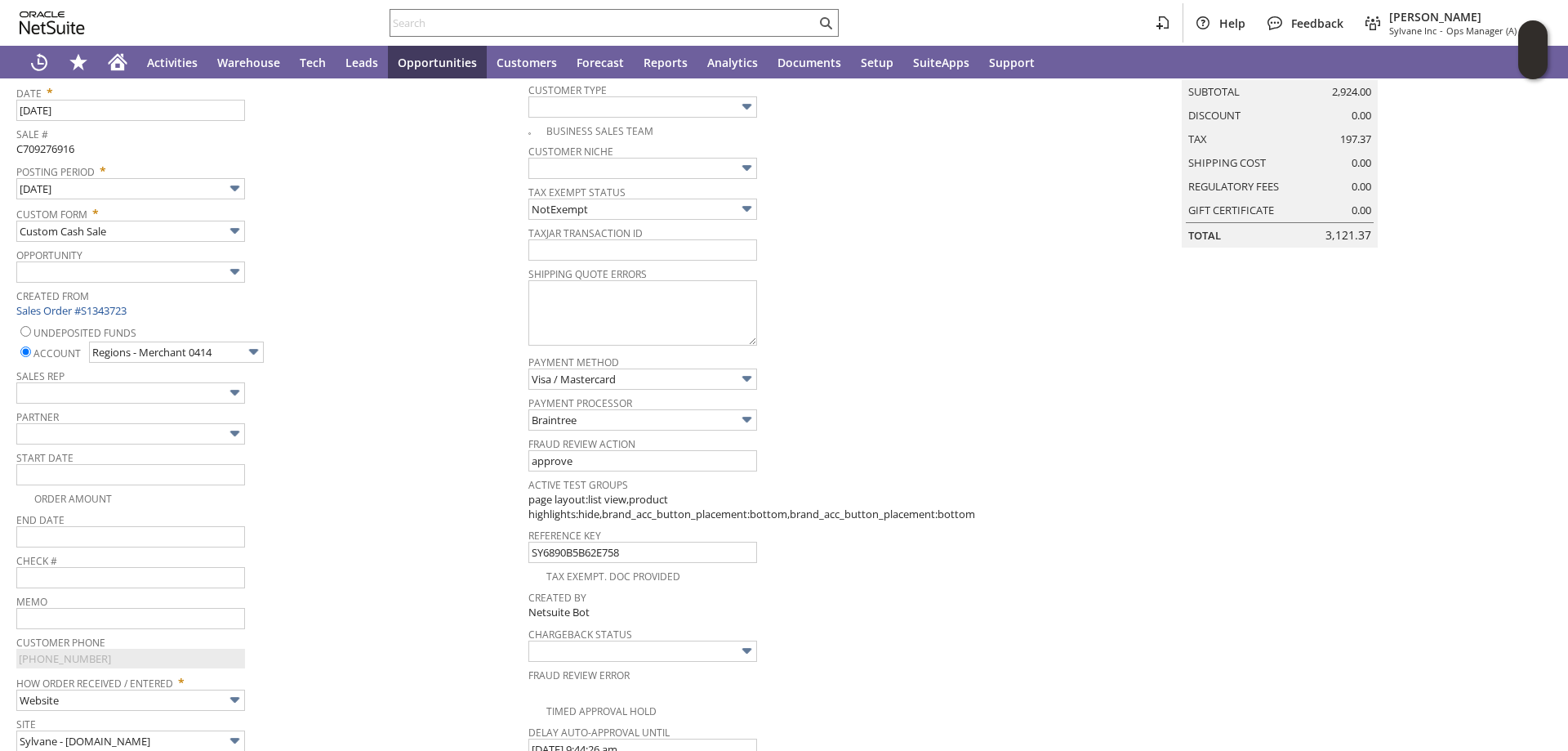
click at [394, 472] on div "Start Date" at bounding box center [269, 465] width 504 height 39
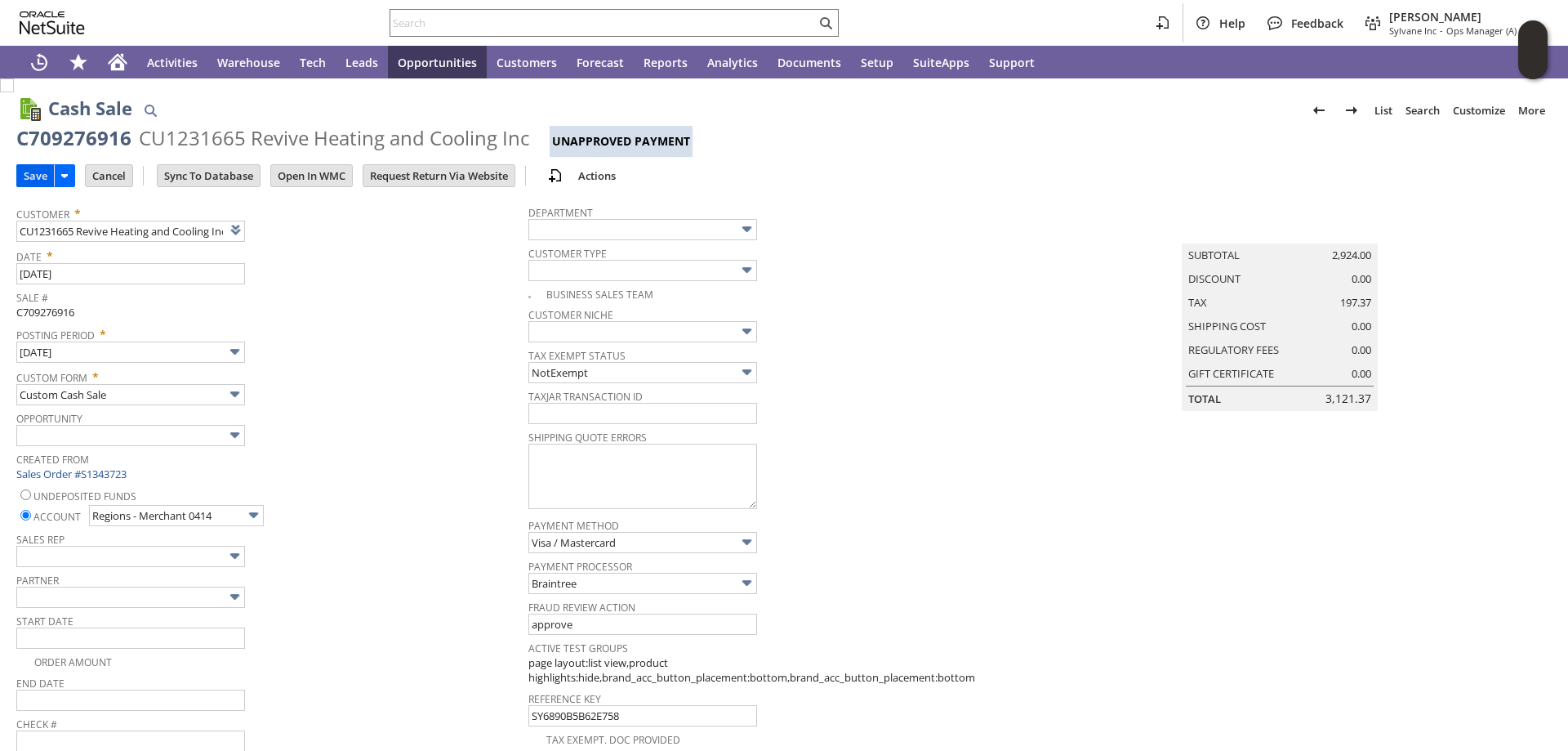
click at [31, 173] on input "Save" at bounding box center [36, 175] width 36 height 22
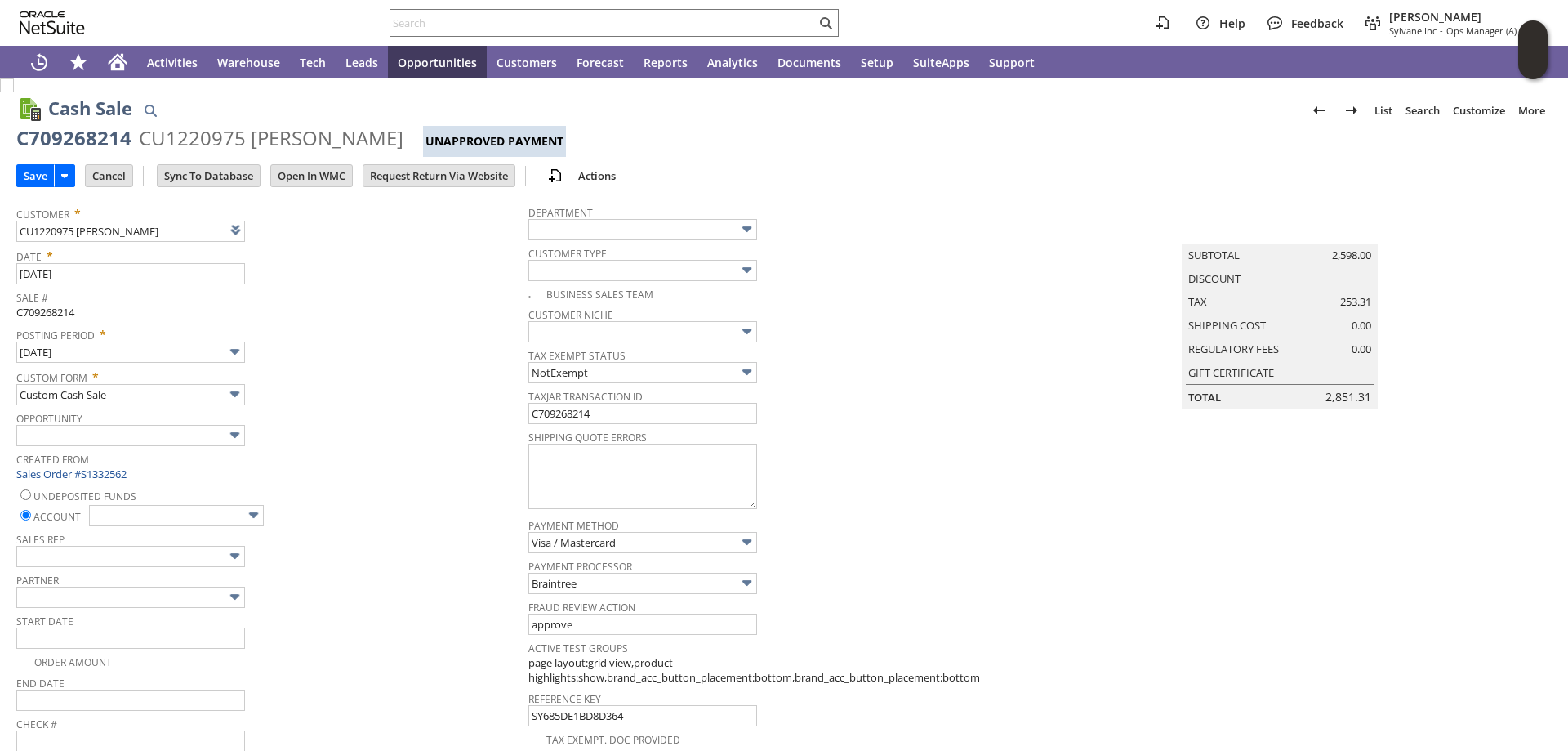
type input "Add"
type input "Copy Previous"
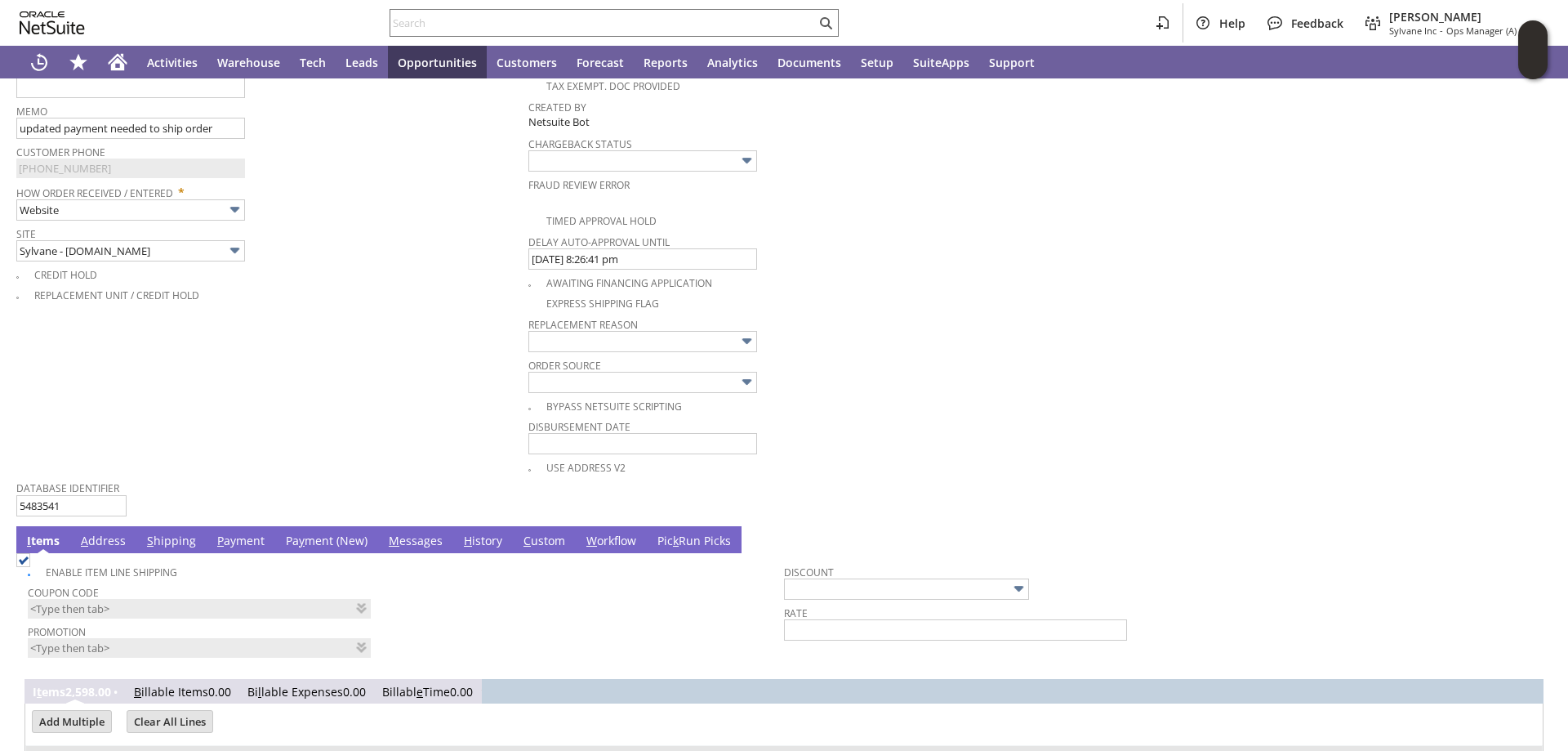
scroll to position [962, 0]
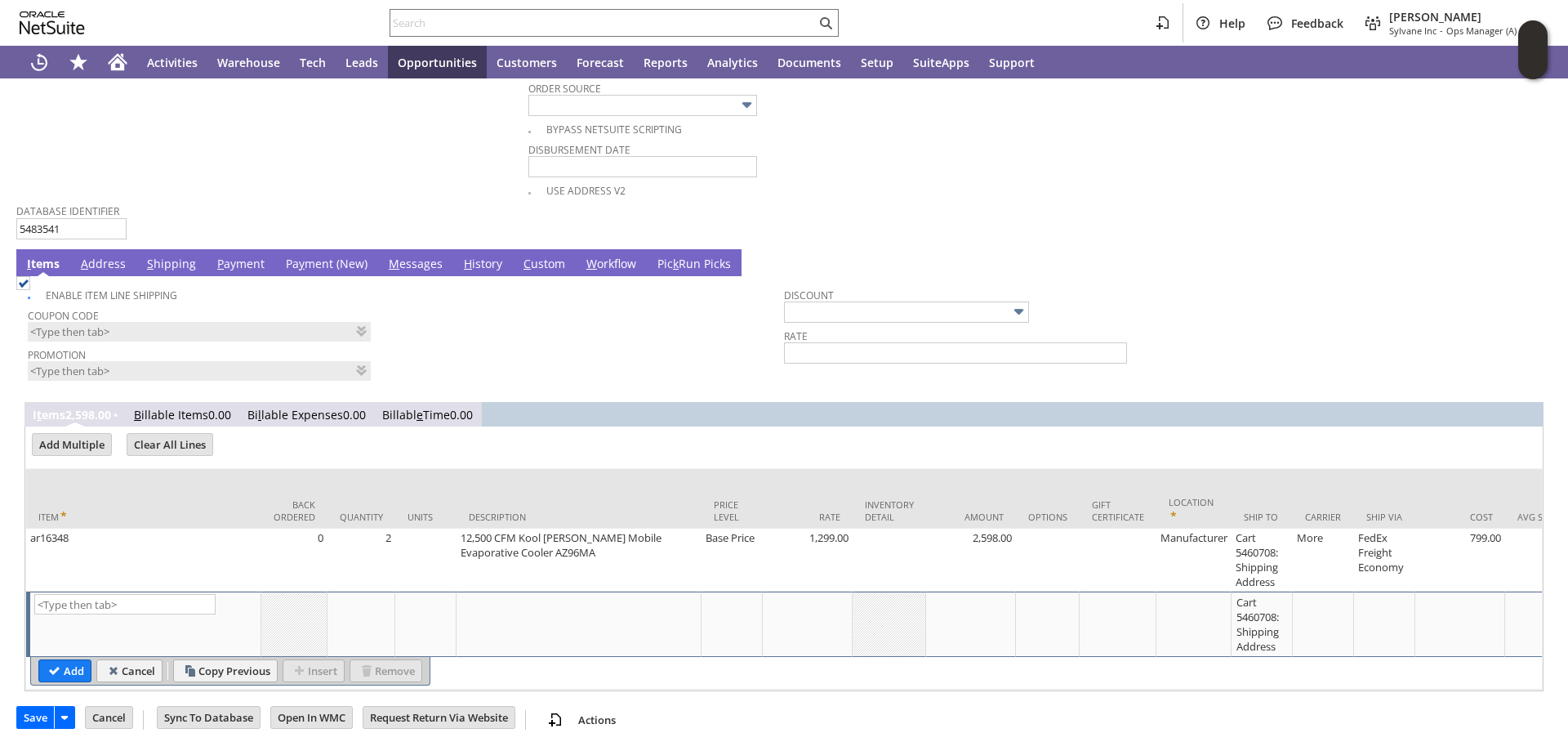
click at [315, 256] on link "Pa y ment (New)" at bounding box center [327, 264] width 90 height 18
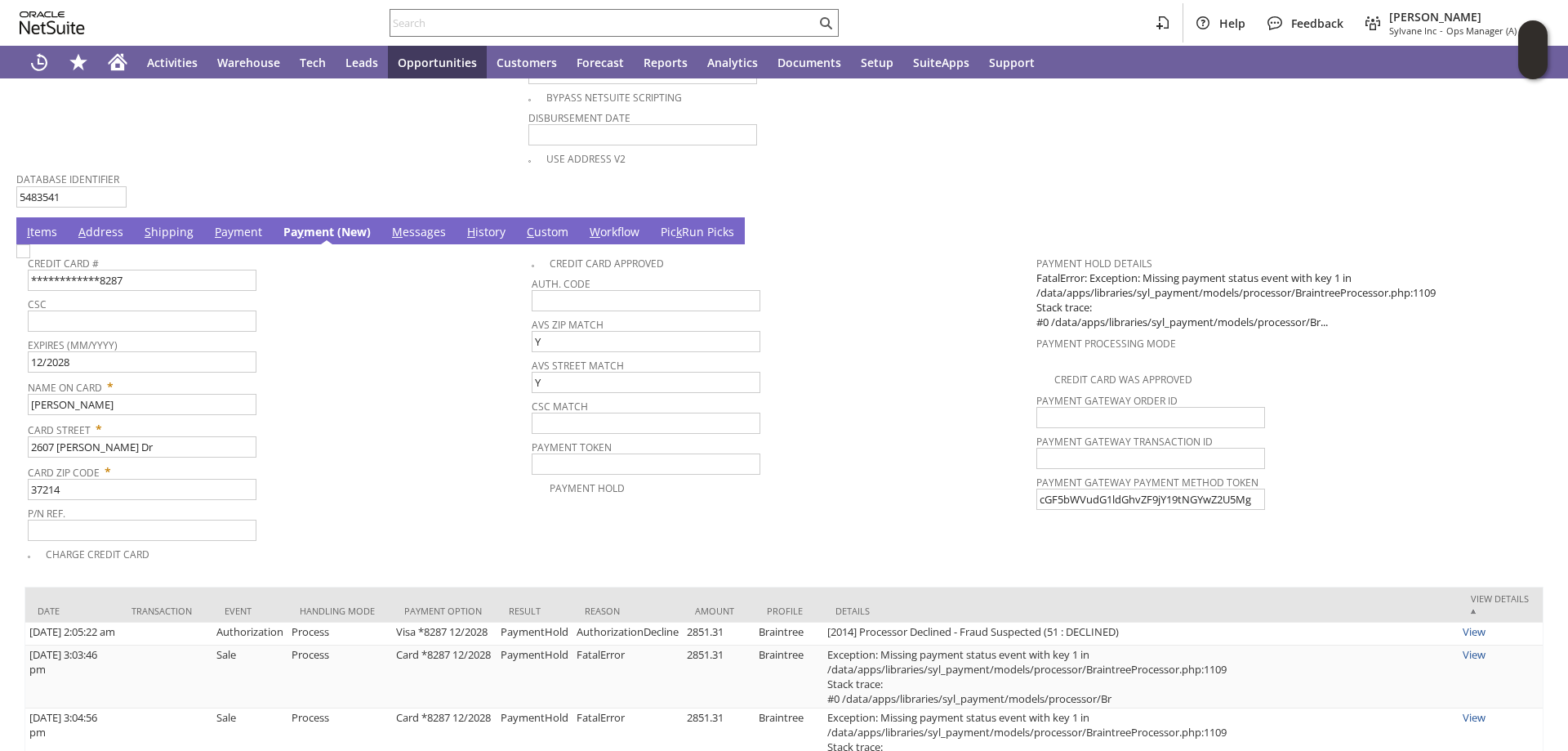
click at [30, 258] on img at bounding box center [23, 251] width 14 height 14
checkbox input "true"
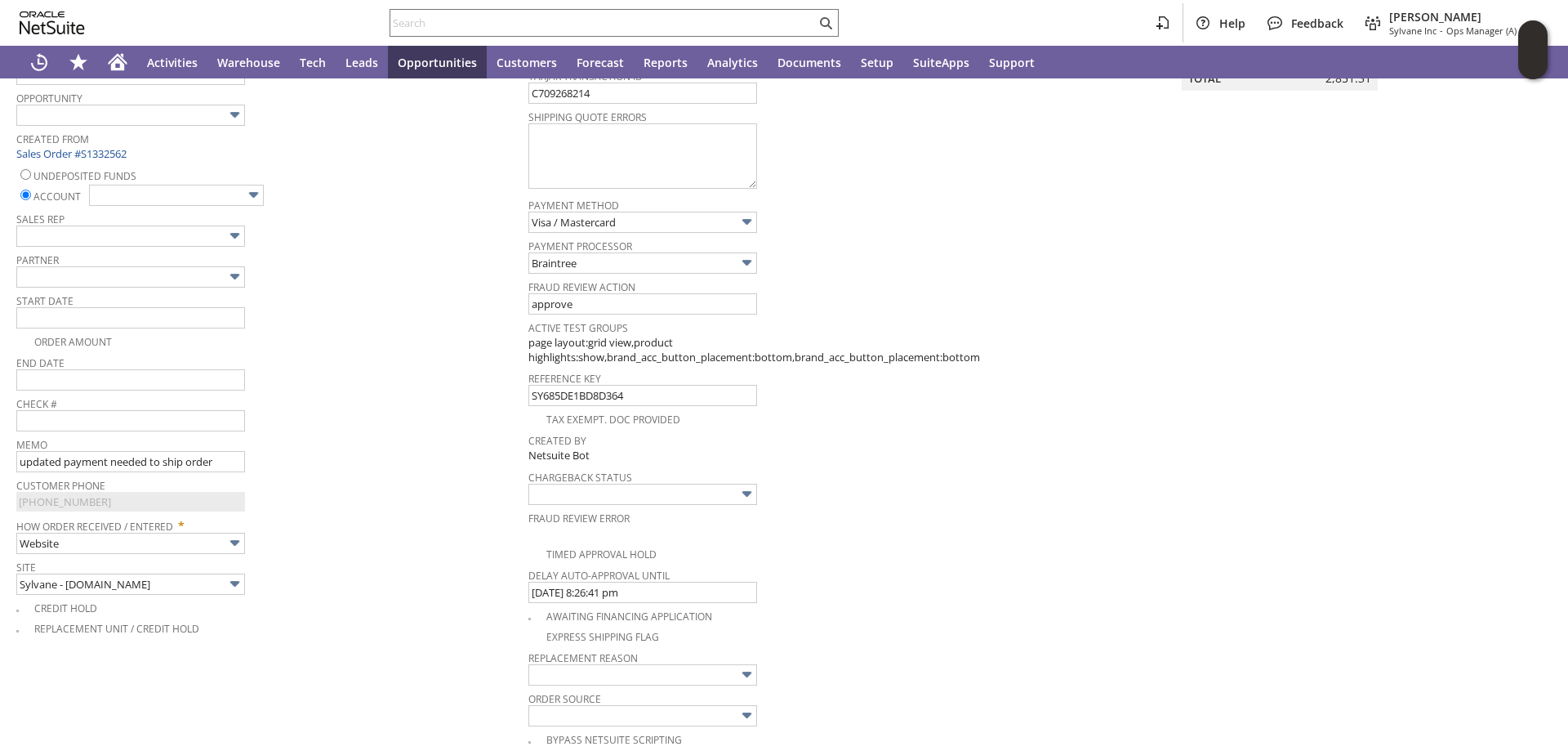
scroll to position [308, 0]
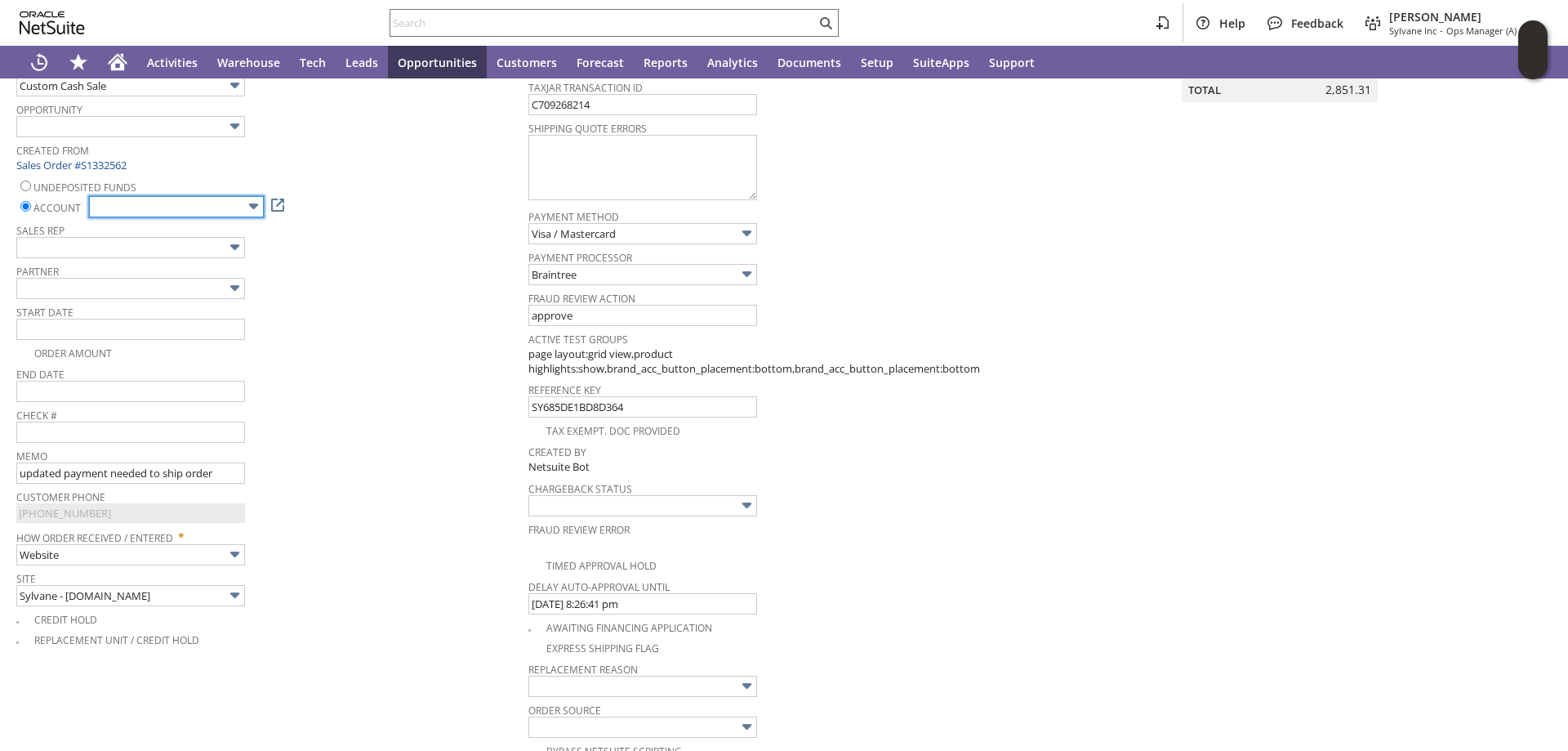
click at [239, 209] on input "text" at bounding box center [177, 206] width 175 height 22
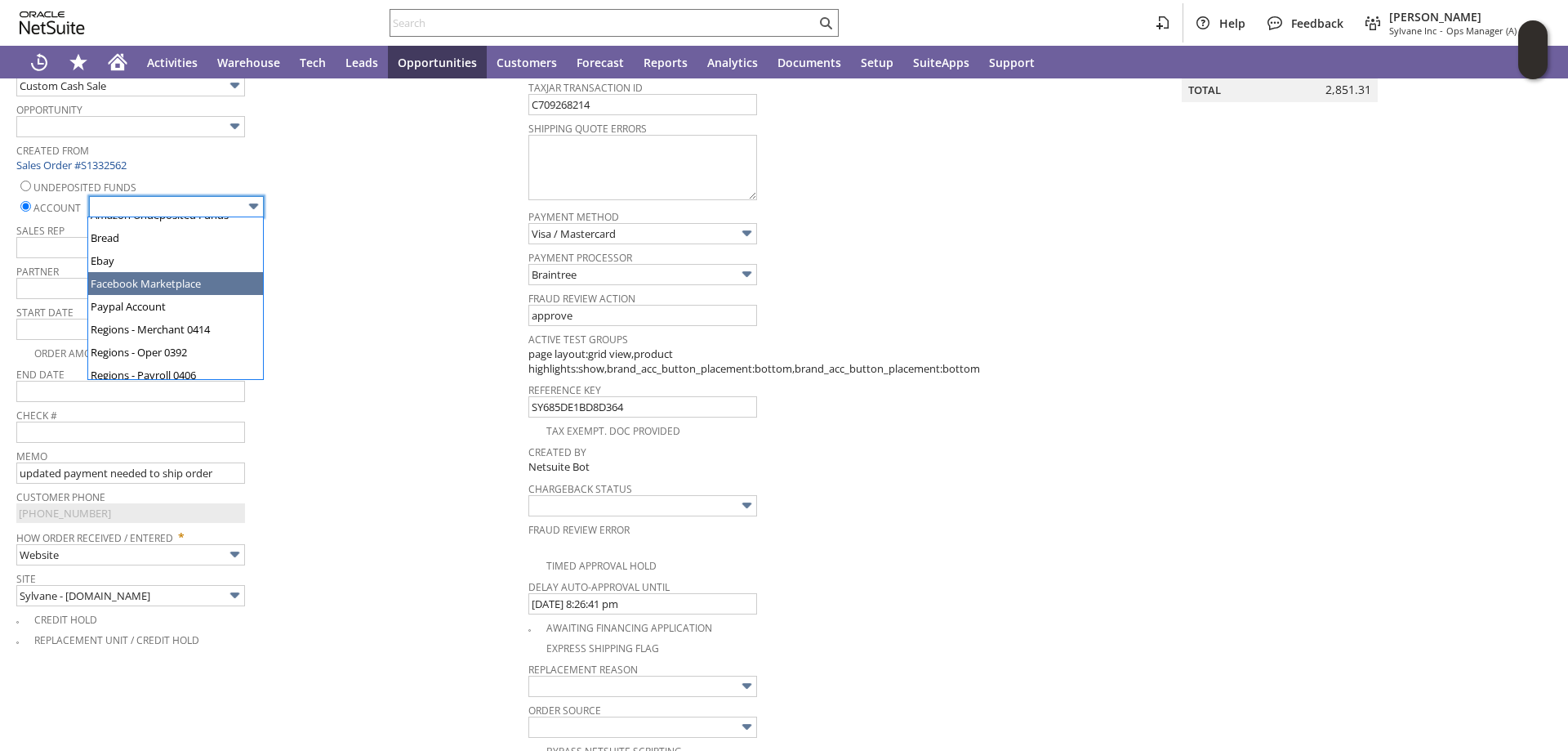
scroll to position [81, 0]
type input "Regions - Merchant 0414"
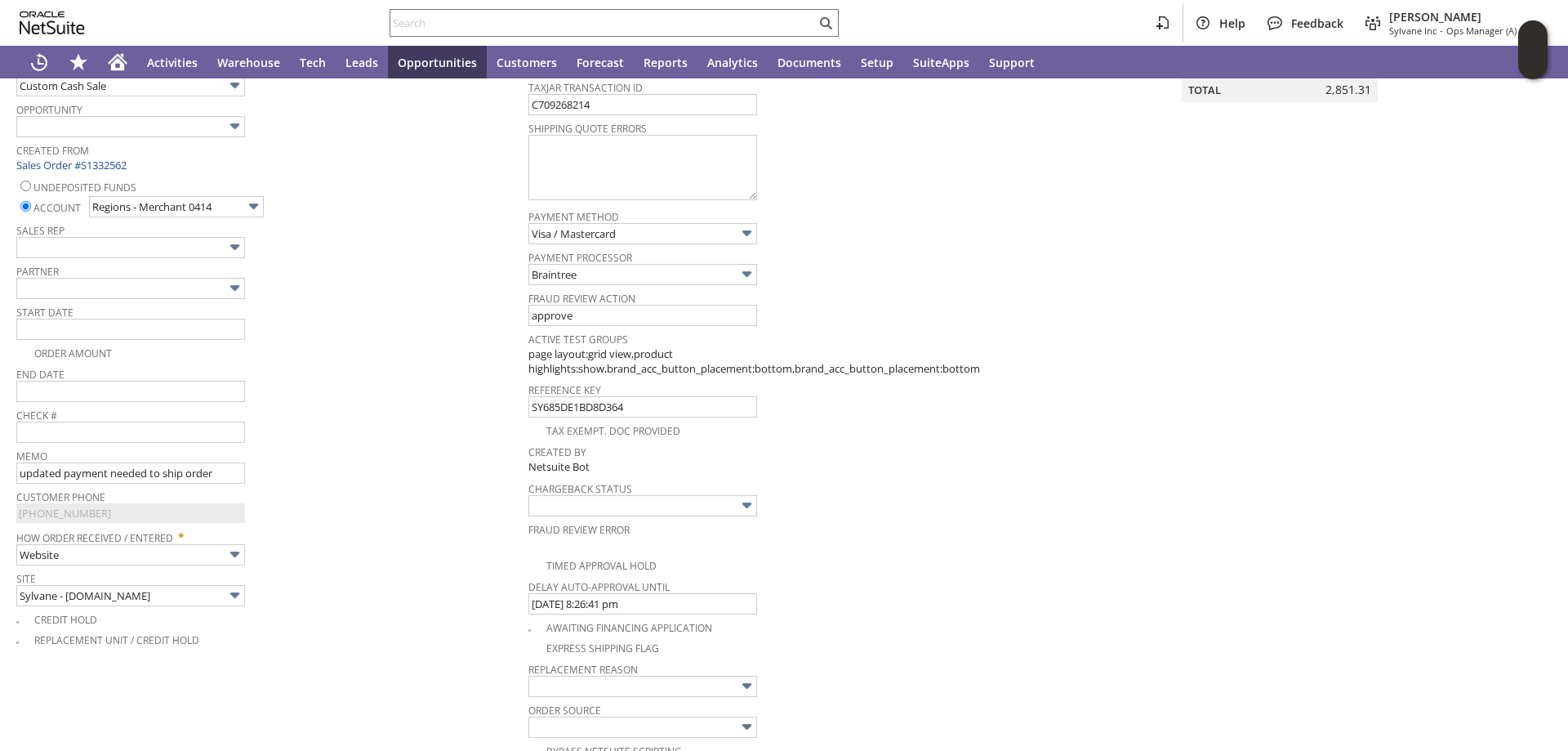
click at [324, 330] on div "Start Date" at bounding box center [269, 320] width 504 height 39
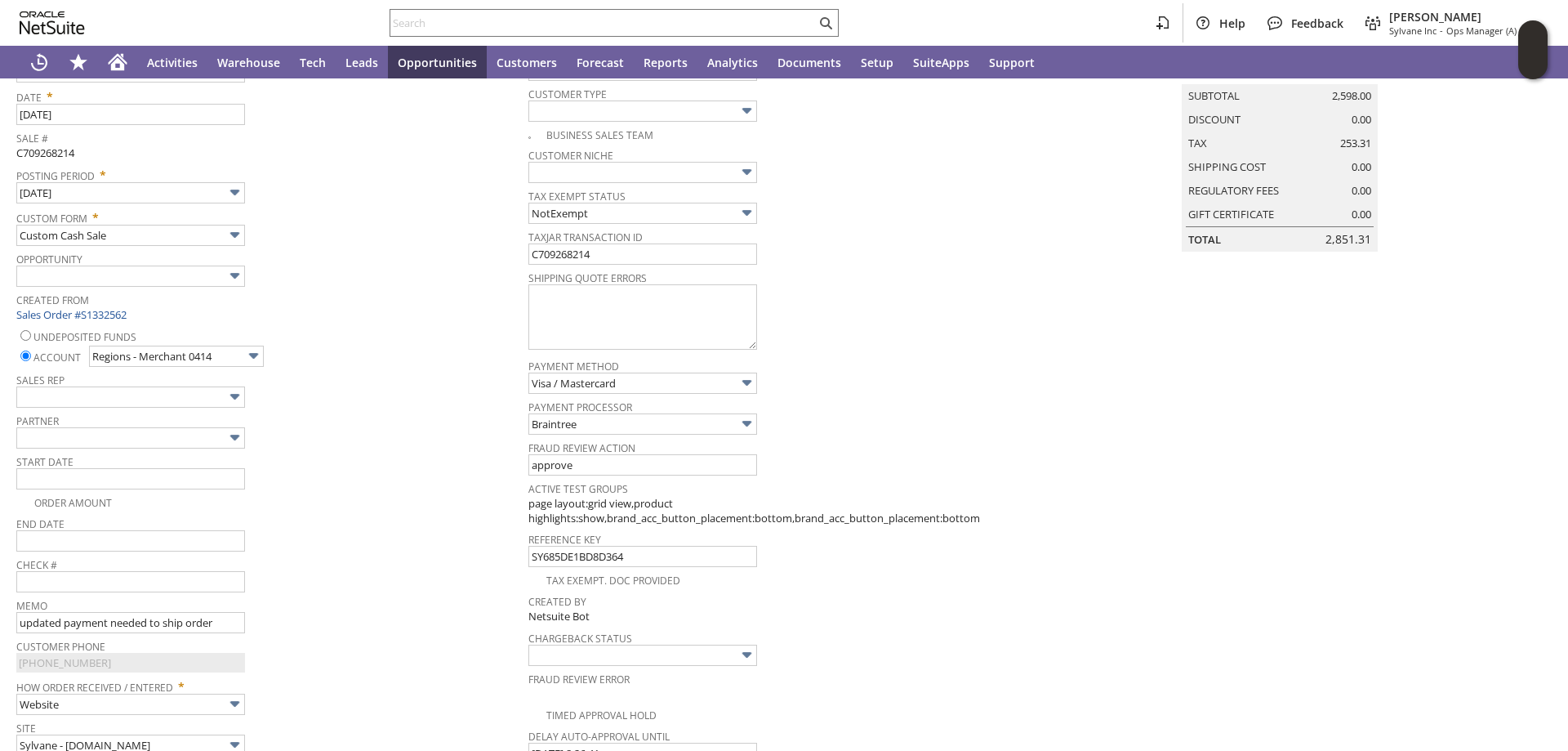
scroll to position [0, 0]
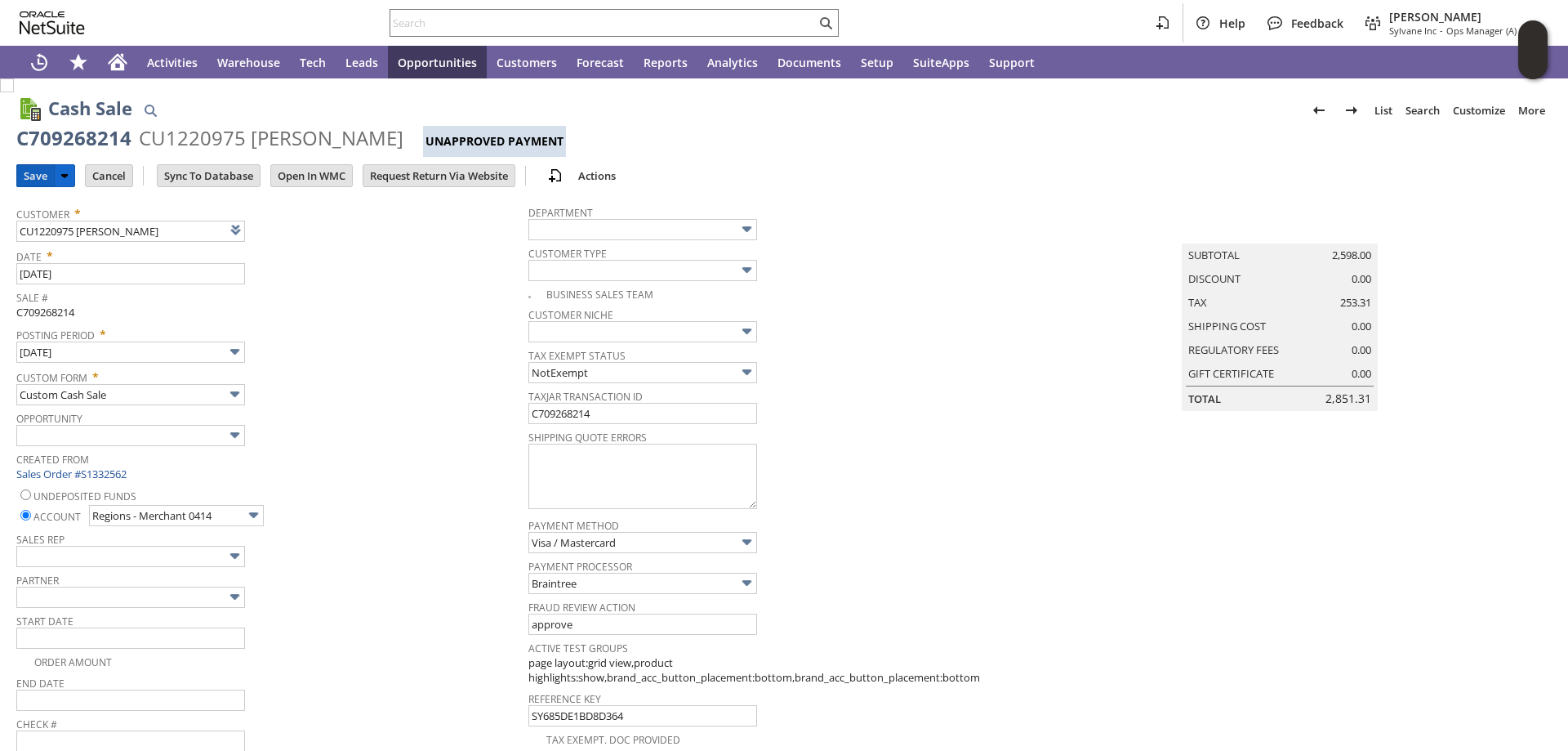
click at [34, 169] on input "Save" at bounding box center [36, 175] width 36 height 22
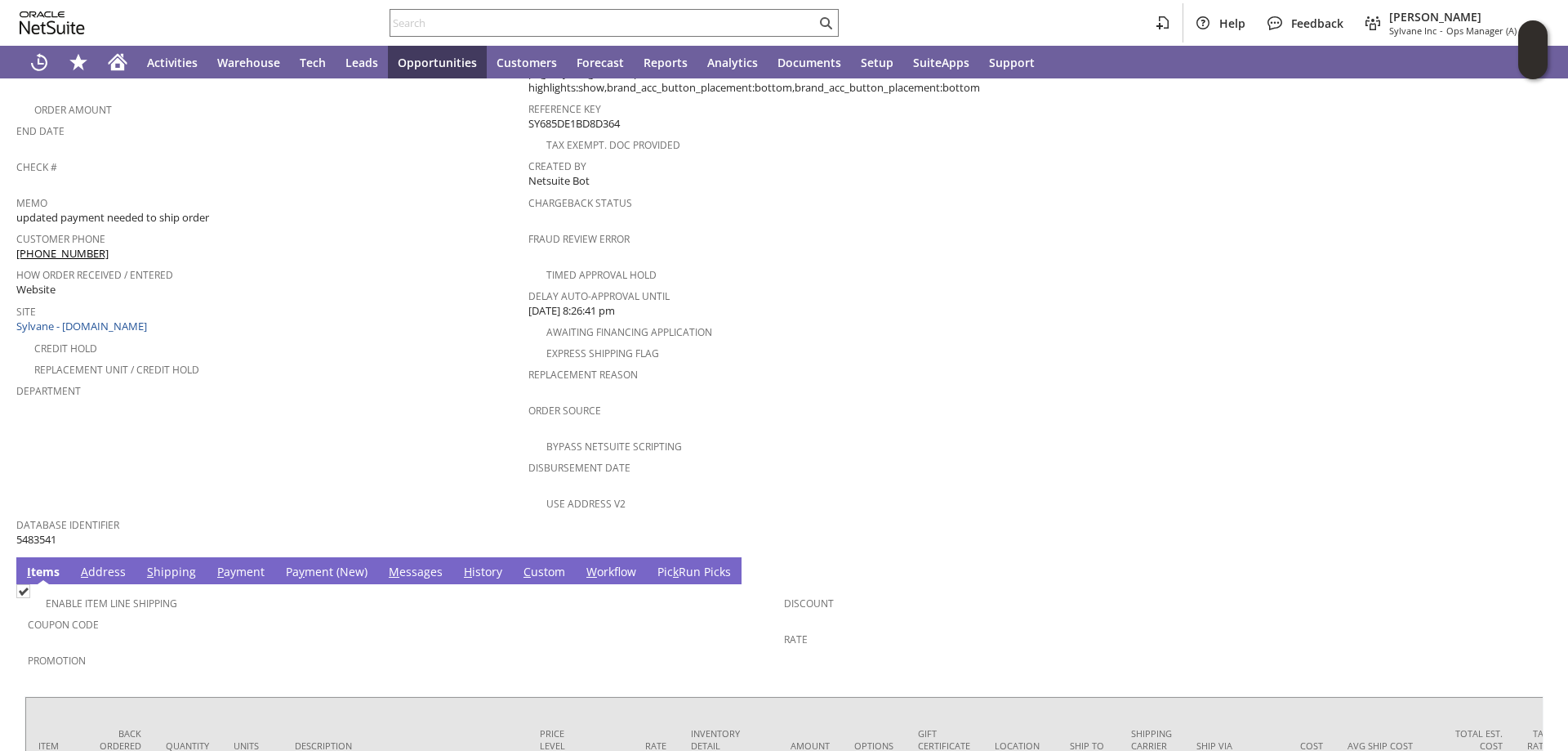
scroll to position [818, 0]
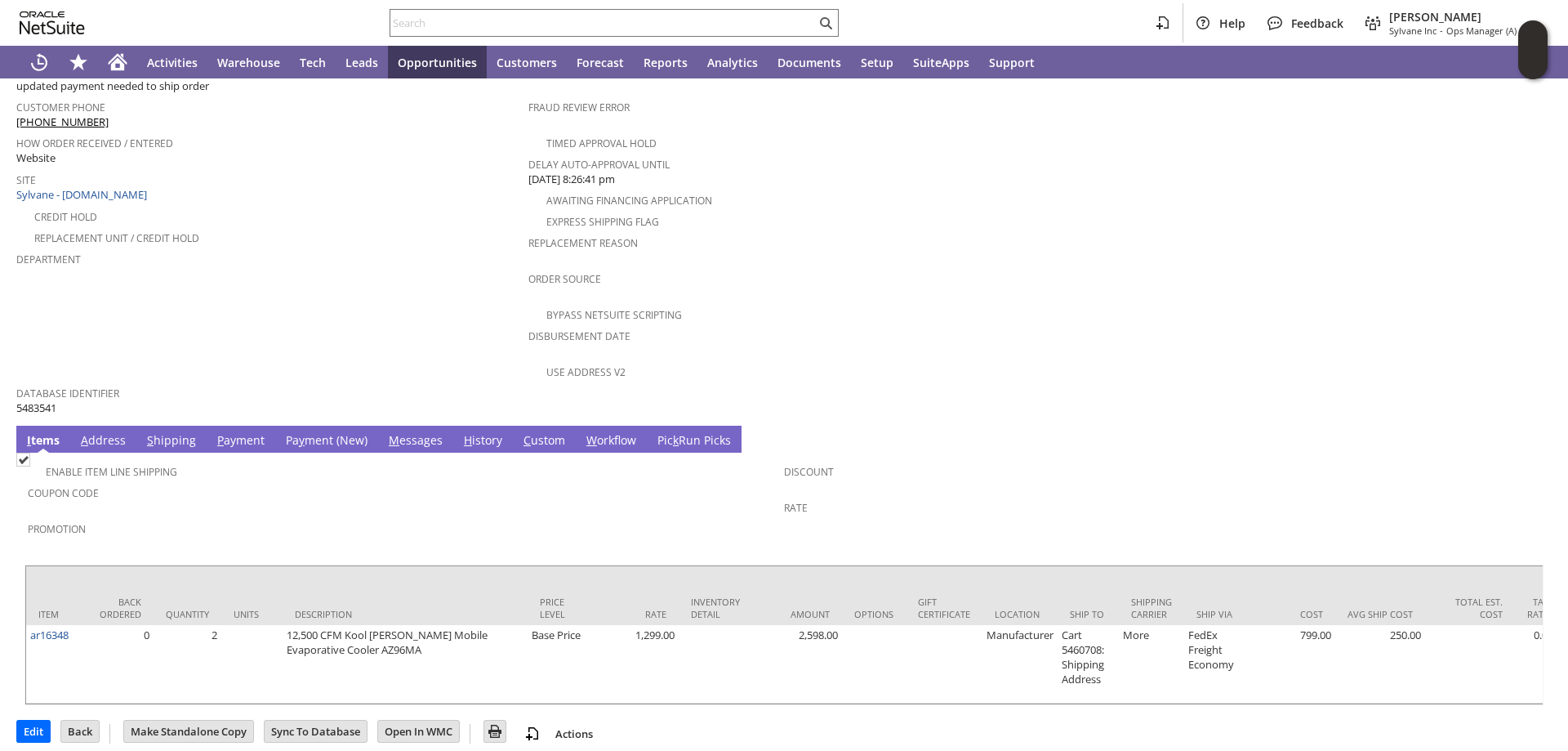
click at [305, 432] on link "Pa y ment (New)" at bounding box center [327, 441] width 90 height 18
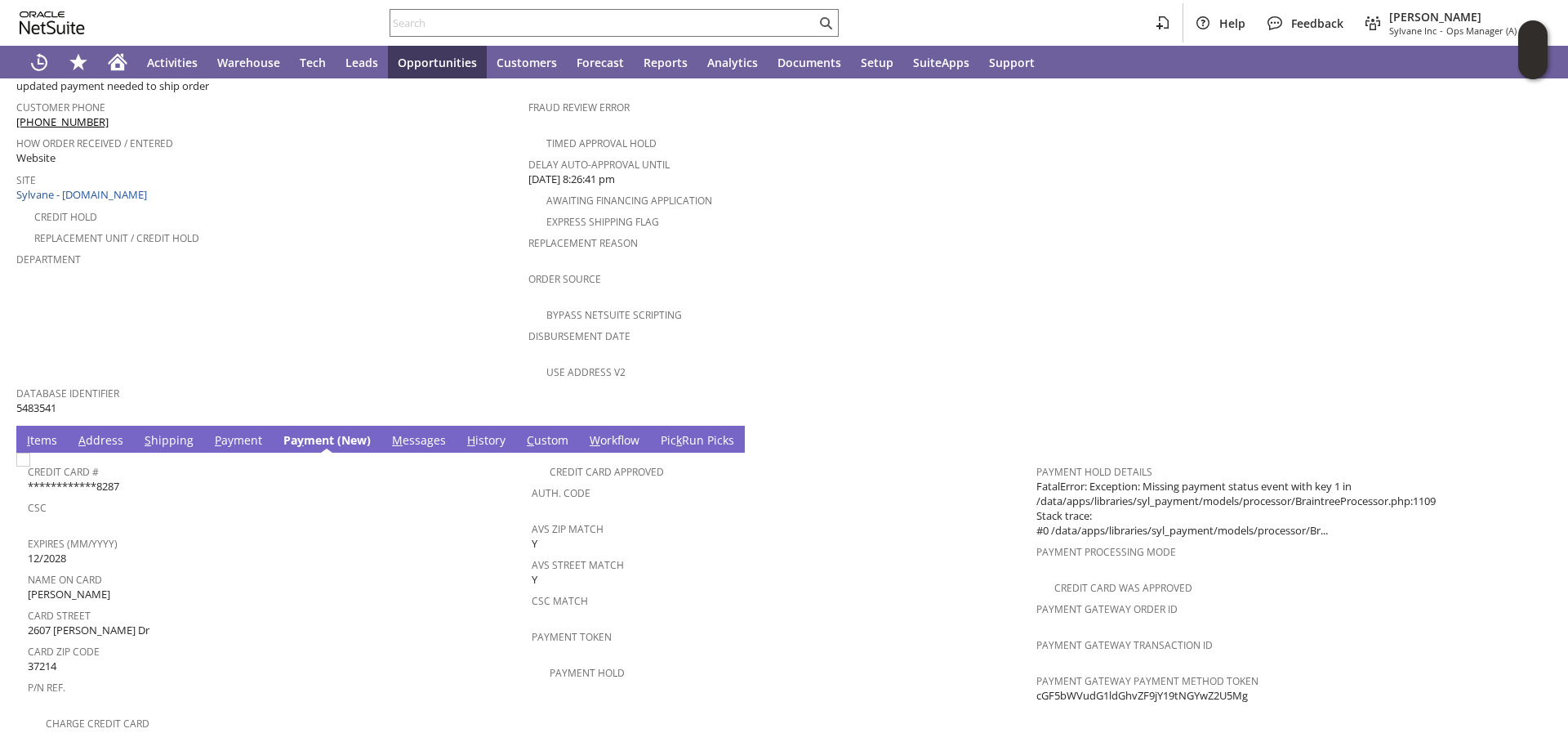
drag, startPoint x: 1227, startPoint y: 670, endPoint x: 1109, endPoint y: 666, distance: 118.1
click at [1037, 669] on div "Payment Gateway Payment Method Token cGF5bWVudG1ldGhvZF9jY19tNGYwZ2U5Mg" at bounding box center [1285, 686] width 496 height 35
copy span "cGF5bWVudG1ldGhvZF9jY19tNGYwZ2U5Mg"
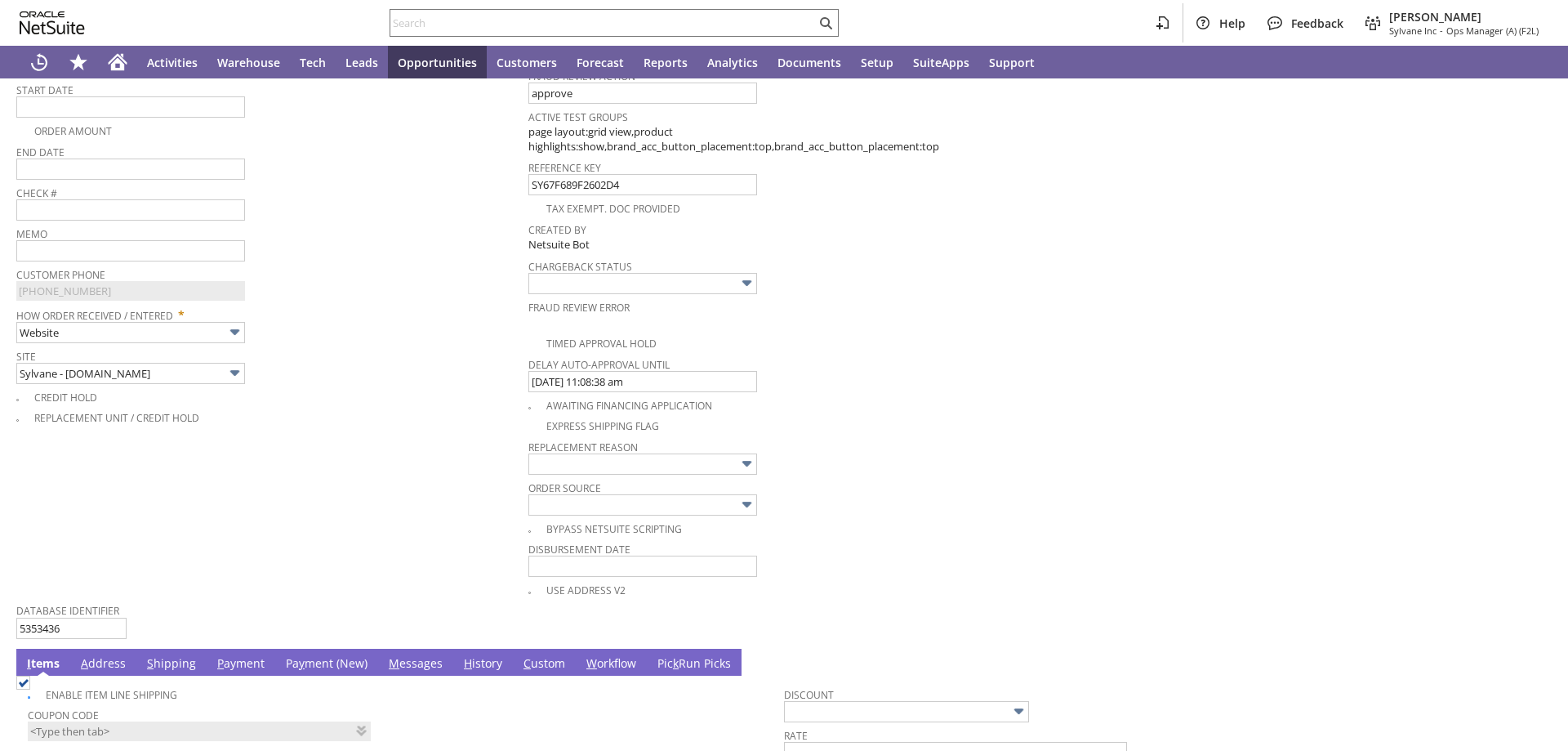
type input "Add"
type input "Copy Previous"
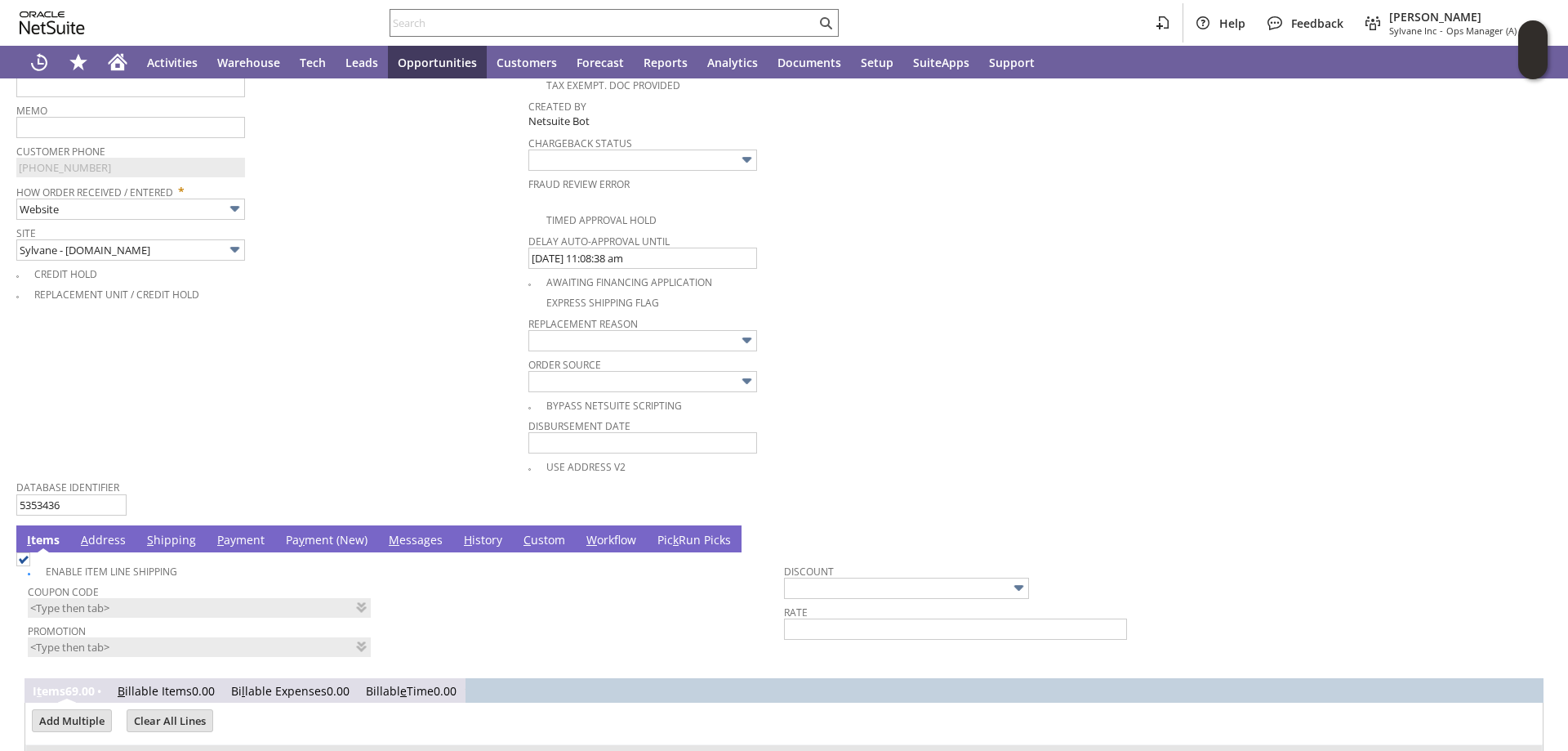
scroll to position [818, 0]
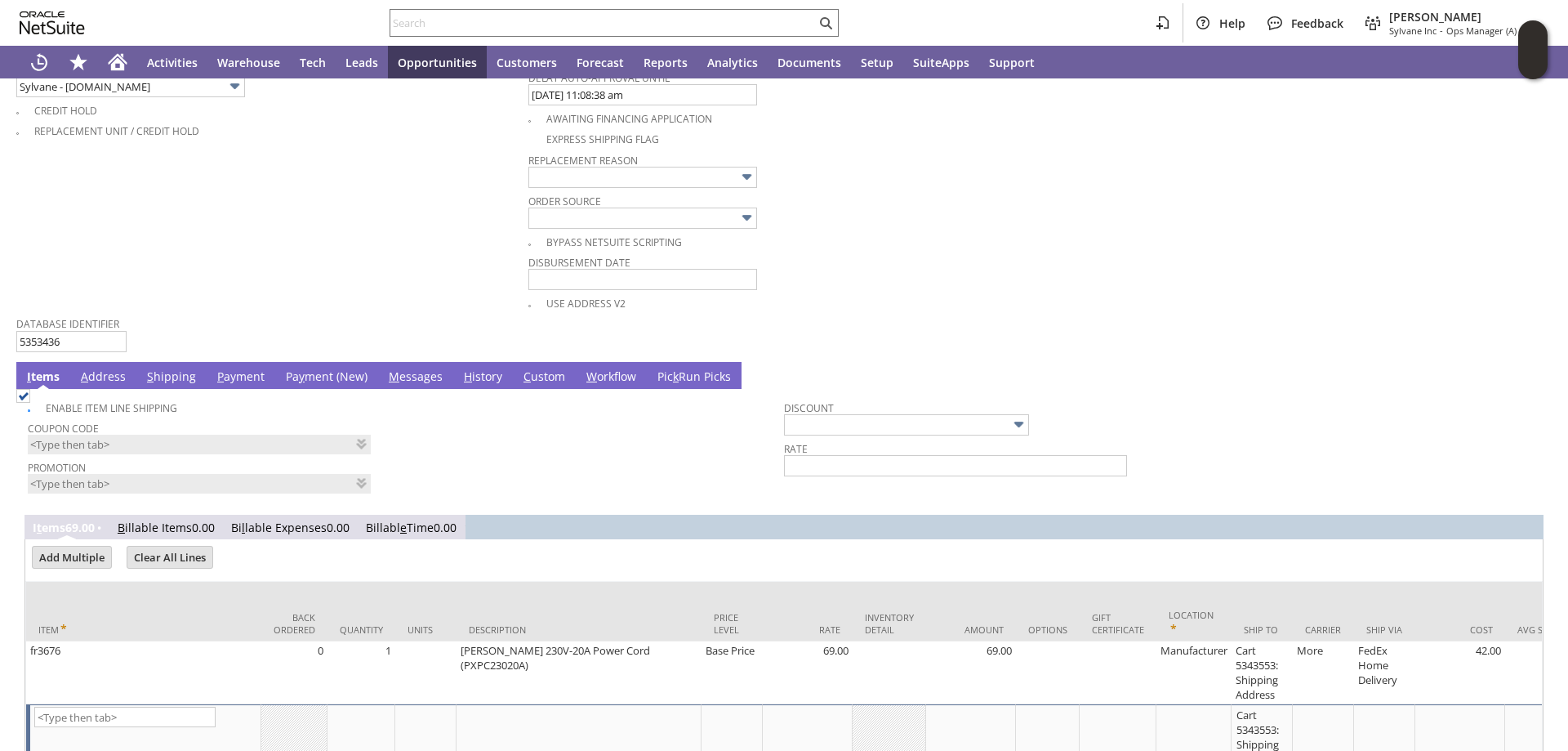
click at [301, 379] on link "Pa y ment (New)" at bounding box center [327, 377] width 90 height 18
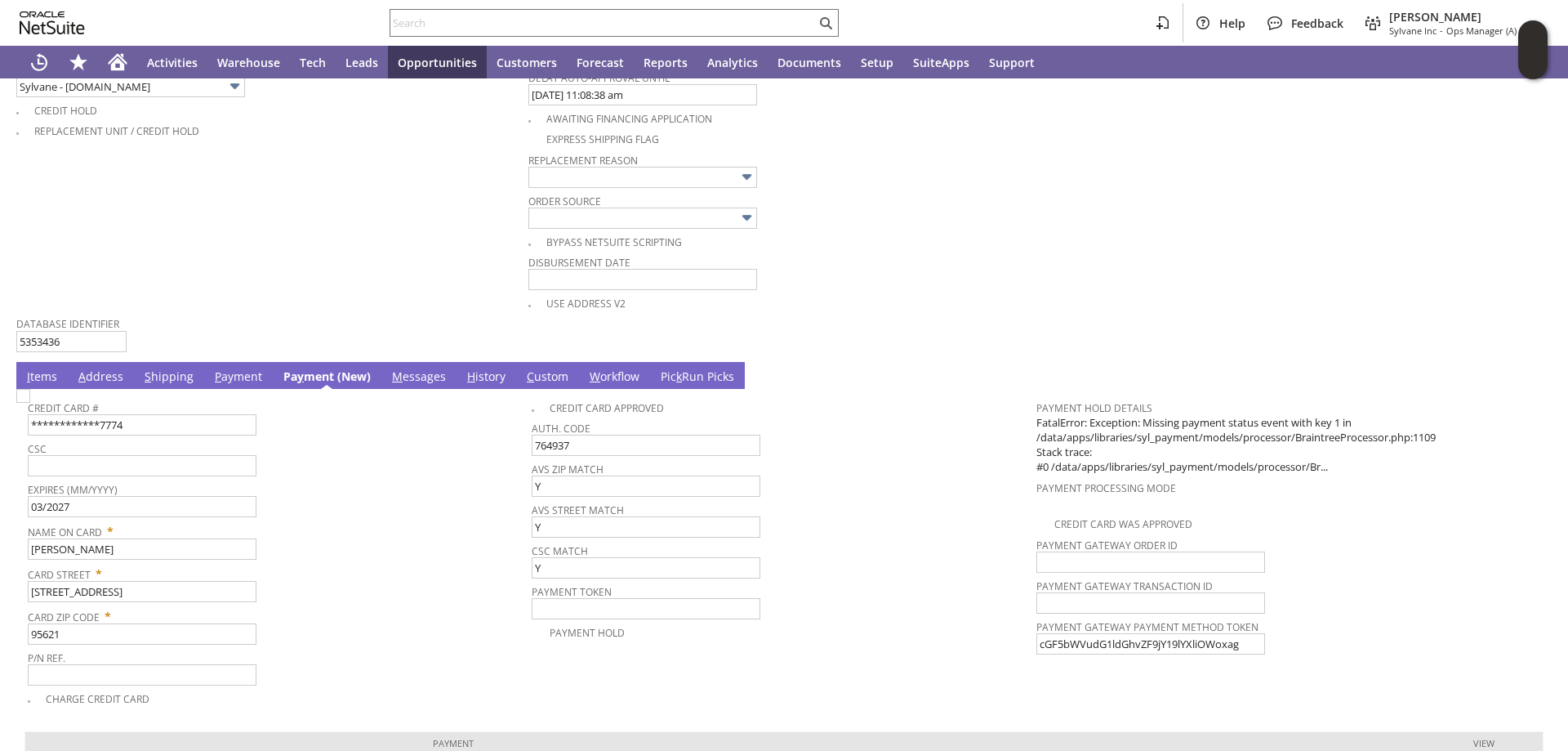
click at [30, 403] on img at bounding box center [23, 396] width 14 height 14
checkbox input "true"
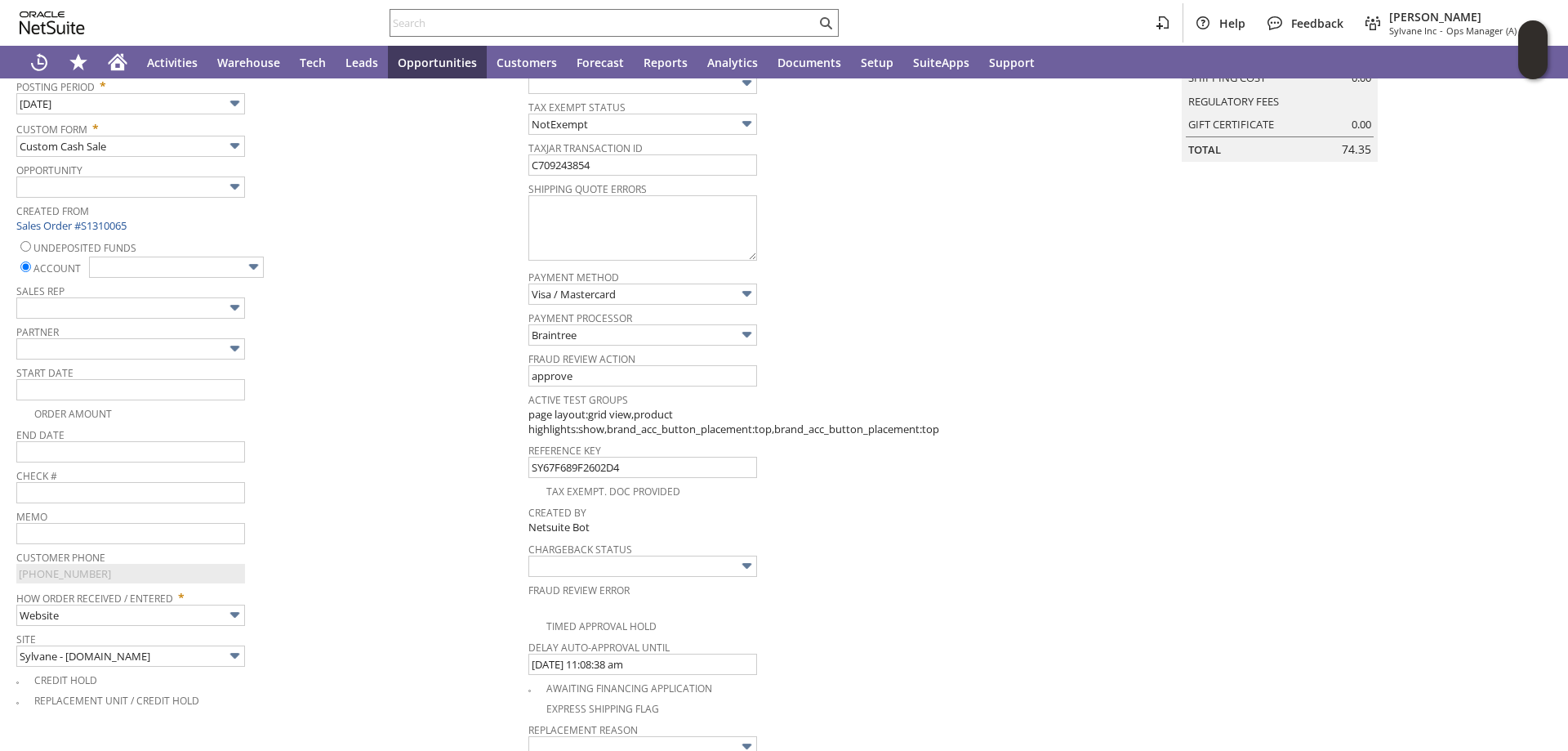
scroll to position [246, 0]
click at [251, 269] on img at bounding box center [254, 269] width 19 height 19
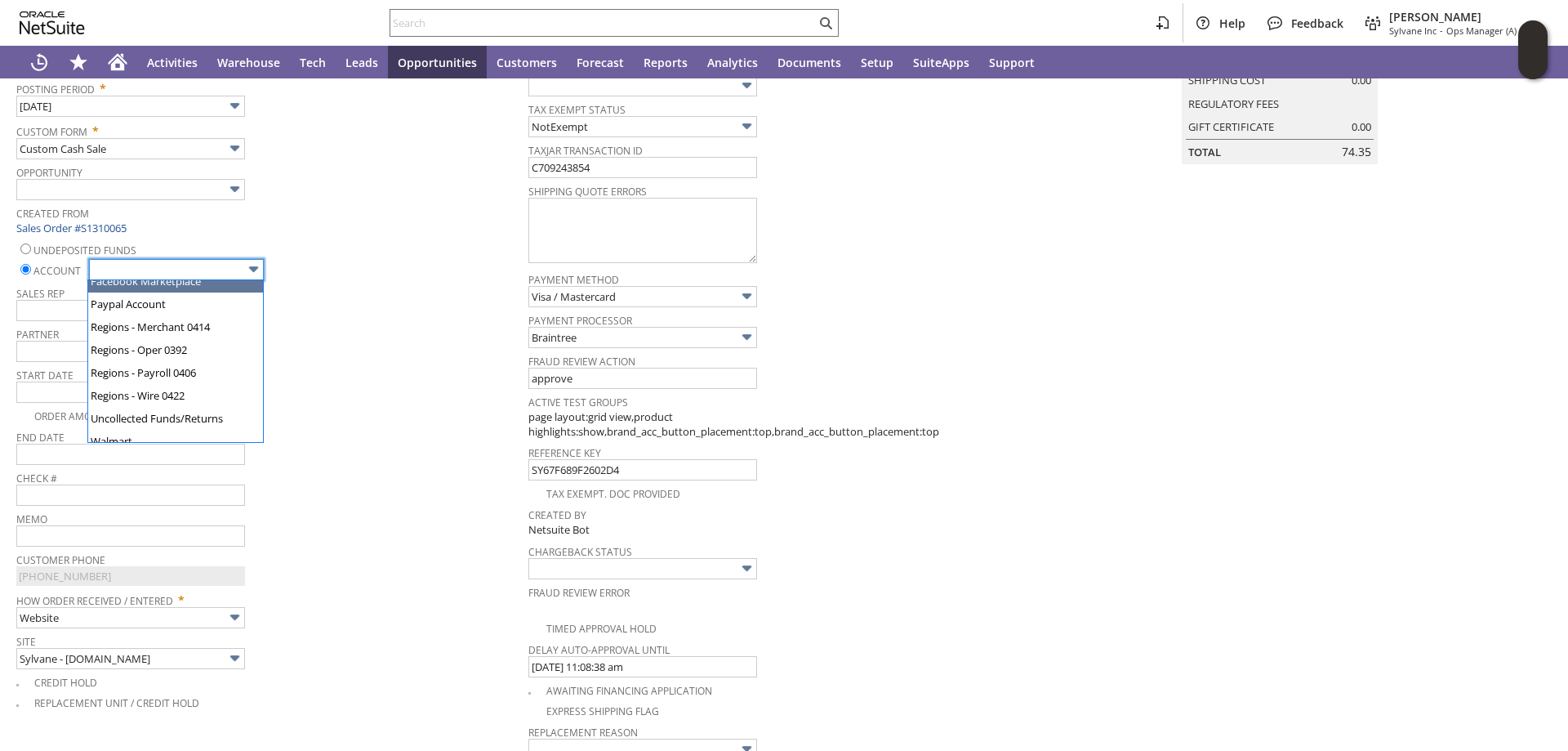
scroll to position [136, 0]
type input "Regions - Merchant 0414"
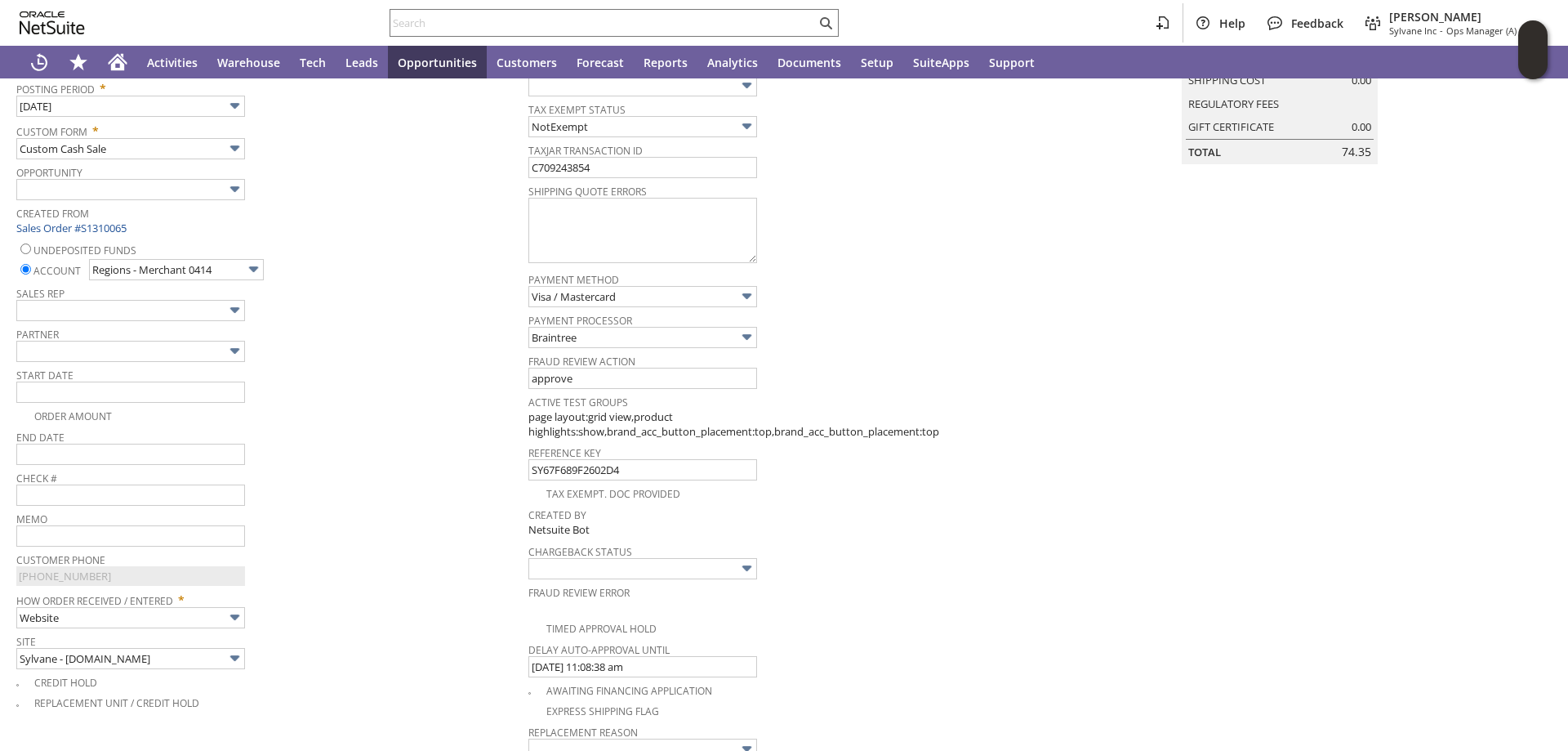
click at [383, 353] on div "Partner" at bounding box center [269, 341] width 504 height 39
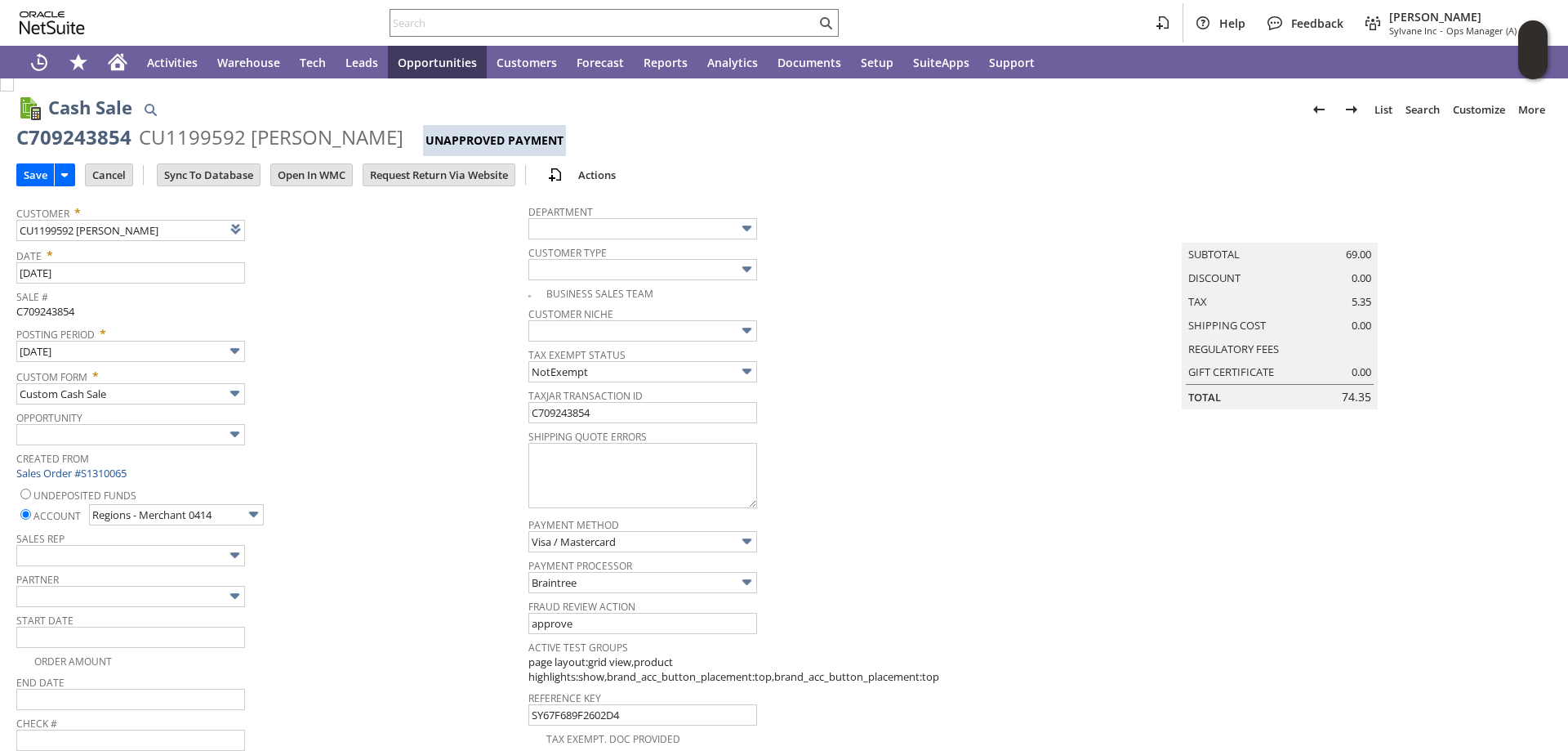
scroll to position [0, 0]
click at [34, 176] on input "Save" at bounding box center [36, 175] width 36 height 22
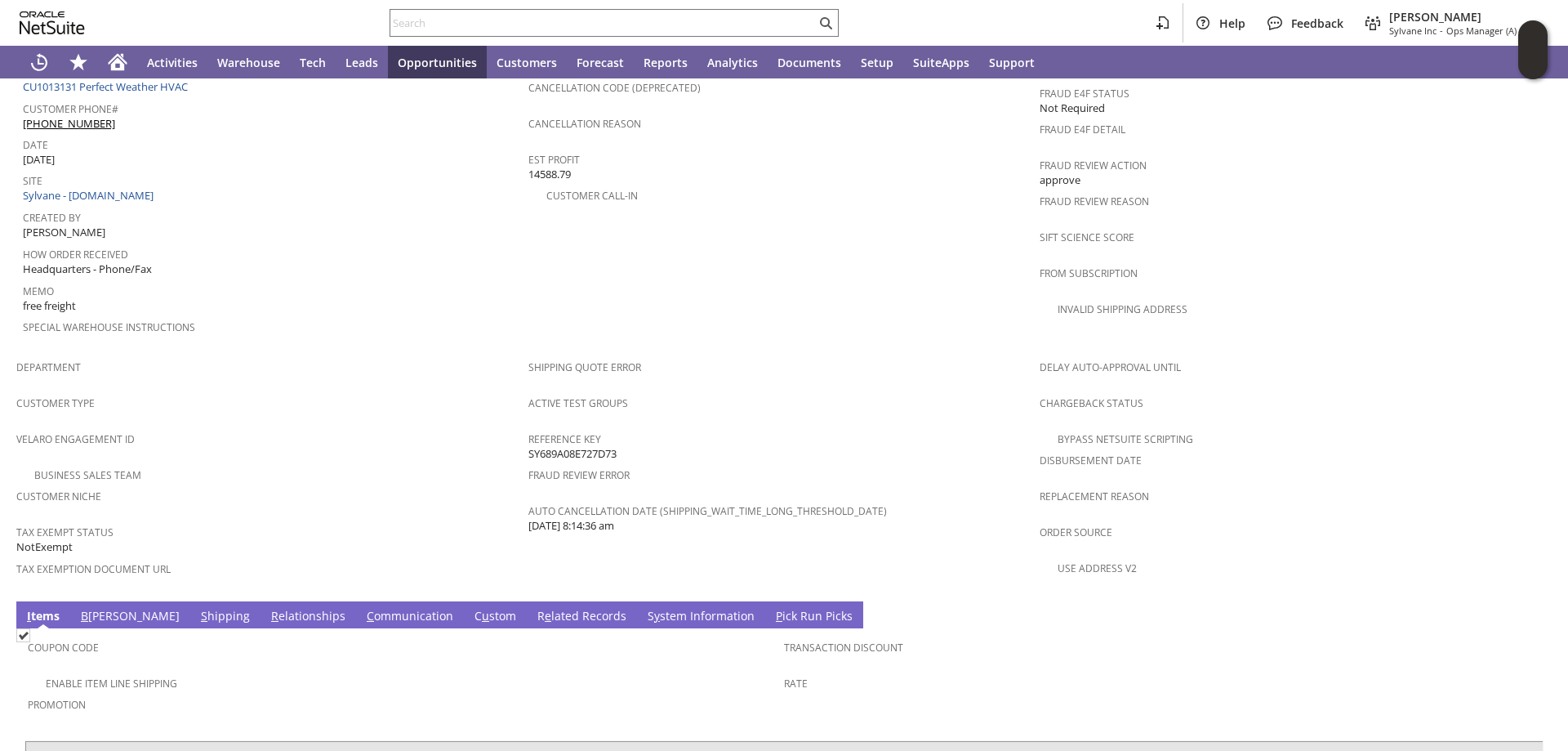
scroll to position [912, 0]
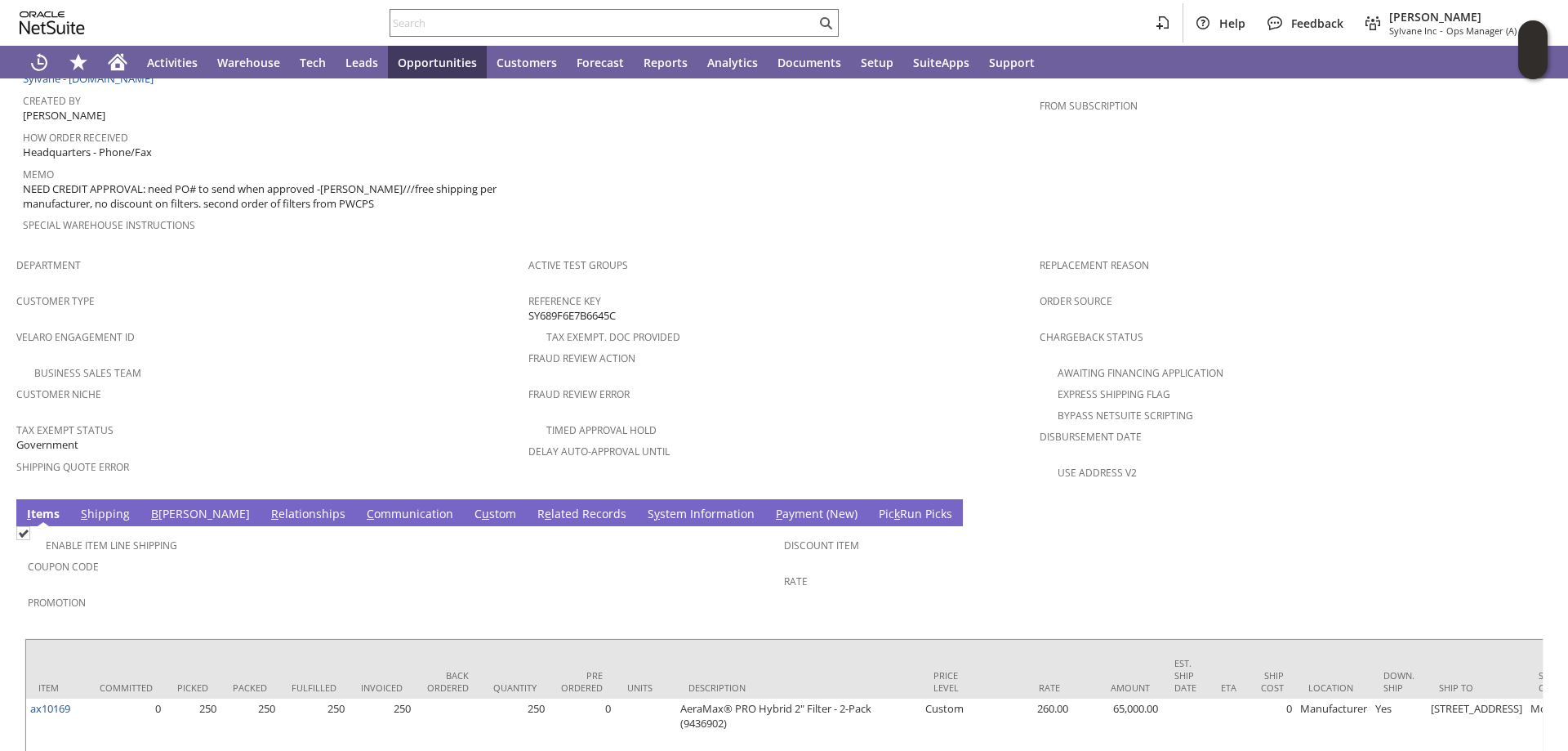
scroll to position [944, 0]
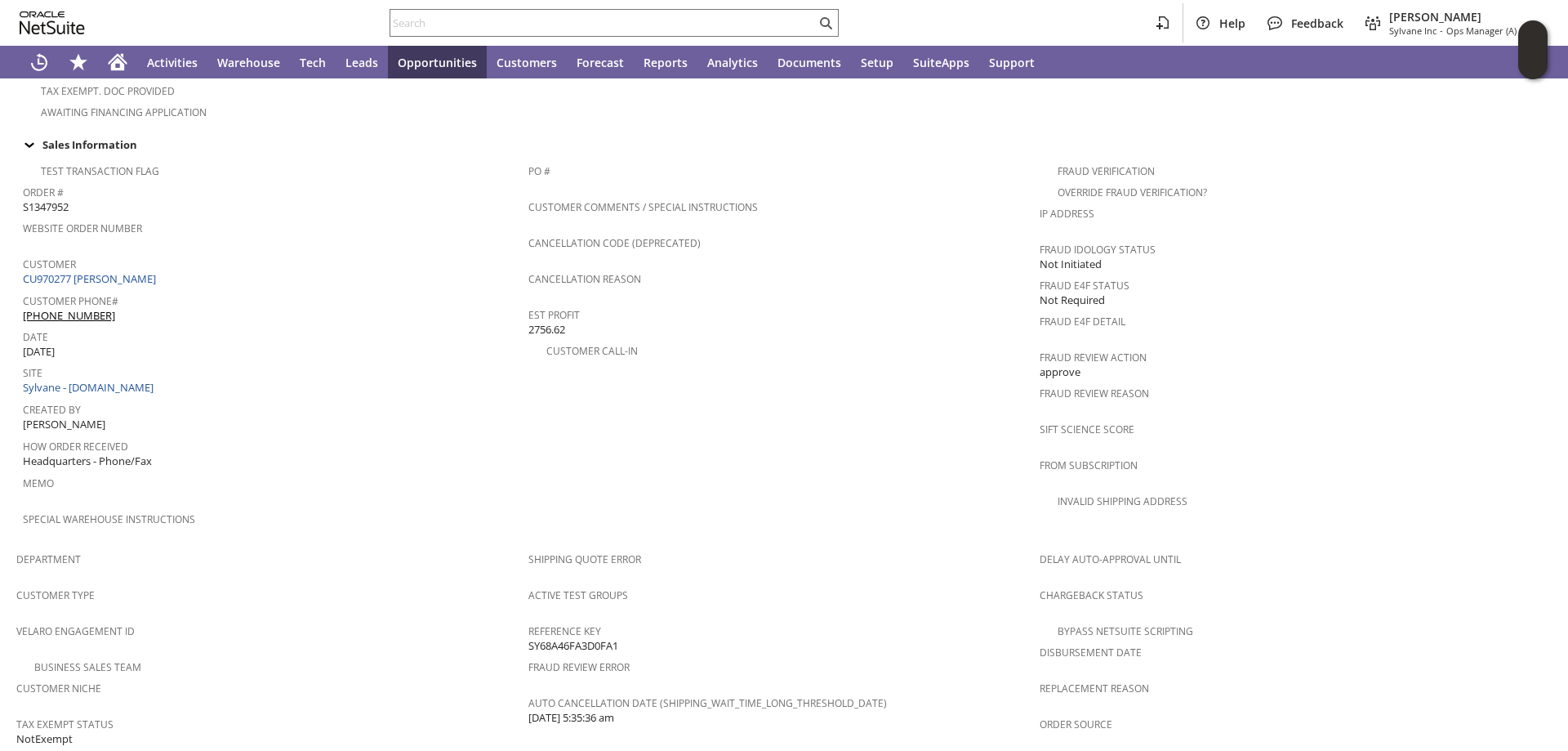
scroll to position [898, 0]
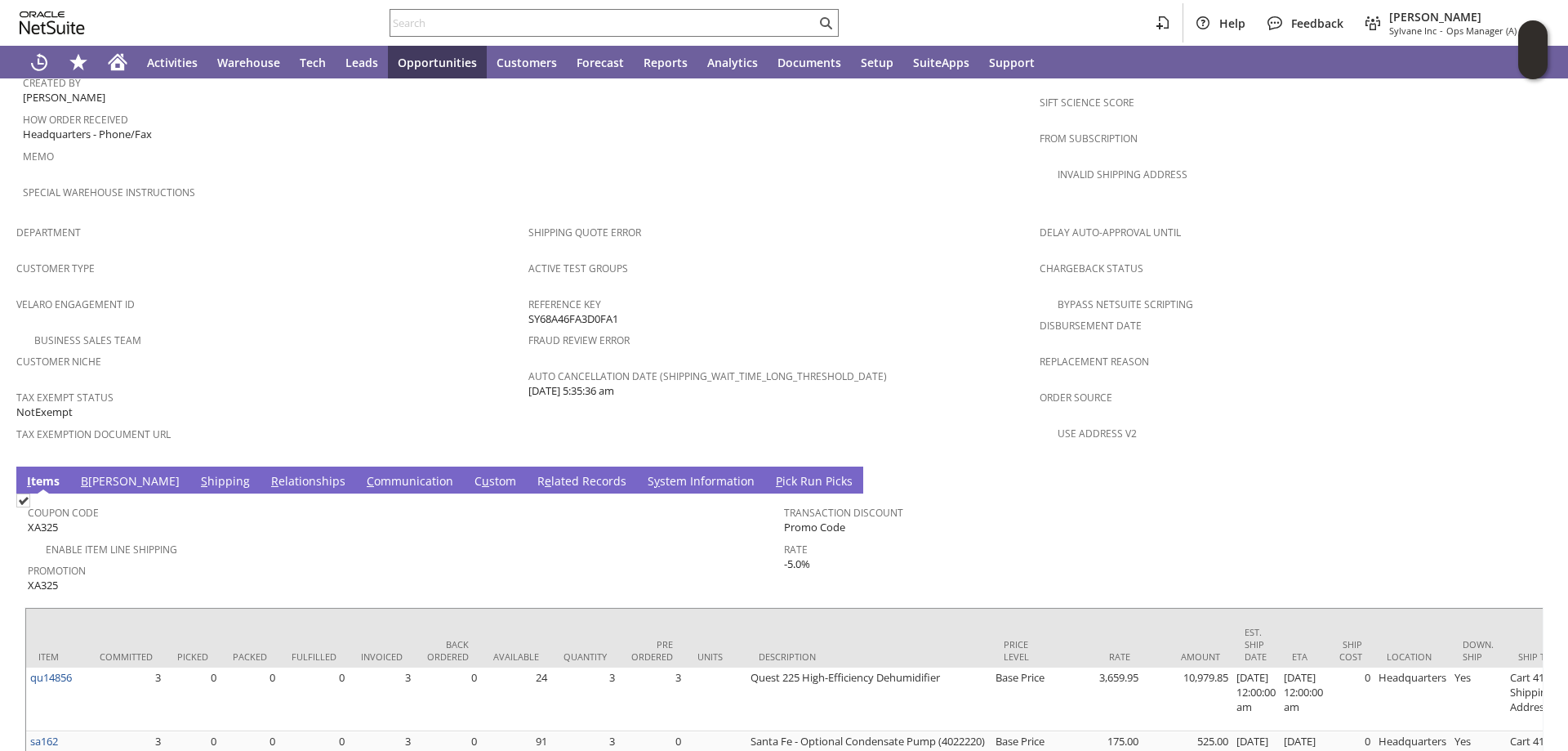
click at [945, 390] on td "Shipping Quote Error Active Test Groups Reference Key SY68A46FA3D0FA1 Fraud Rev…" at bounding box center [784, 337] width 512 height 242
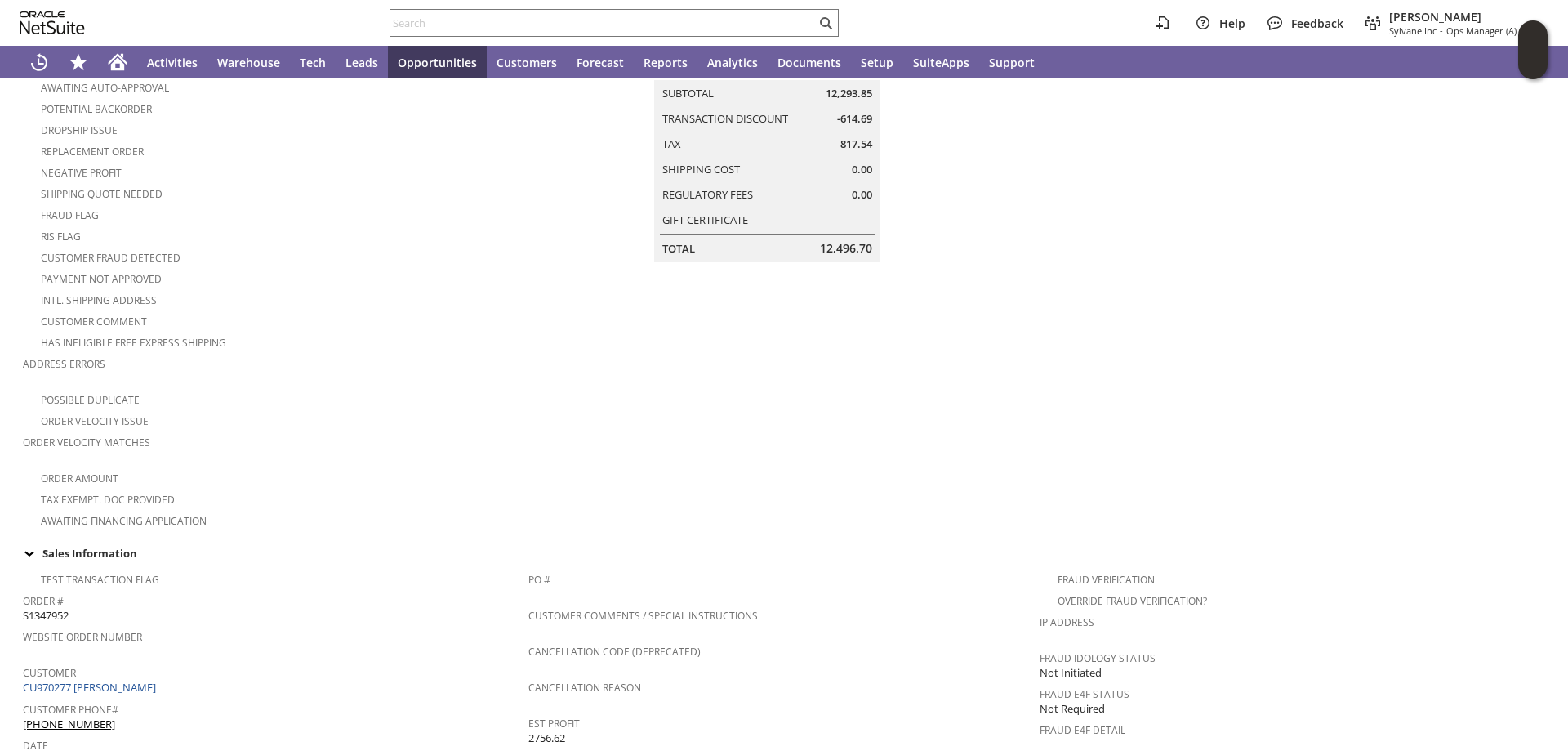
scroll to position [0, 0]
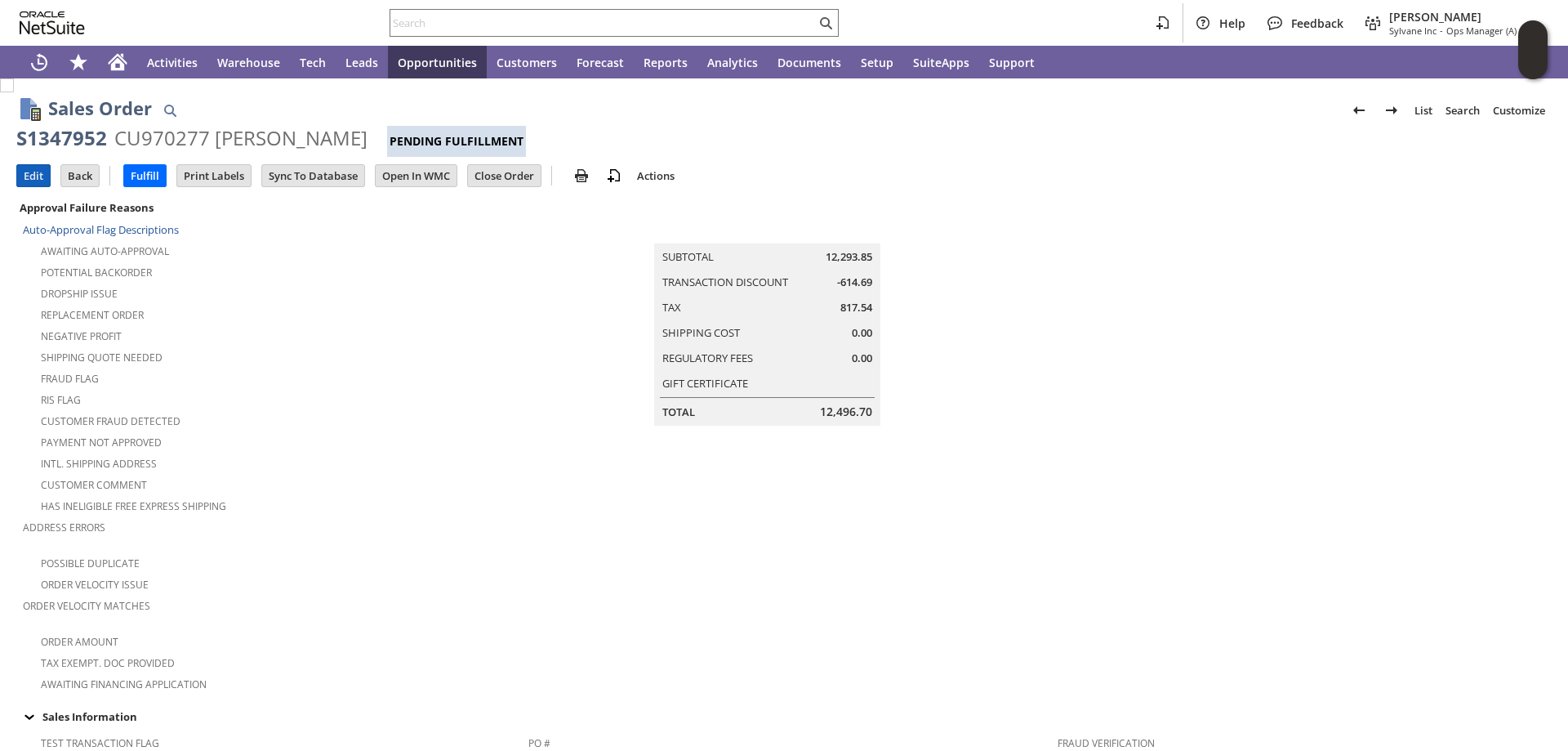
click at [33, 178] on input "Edit" at bounding box center [34, 175] width 33 height 22
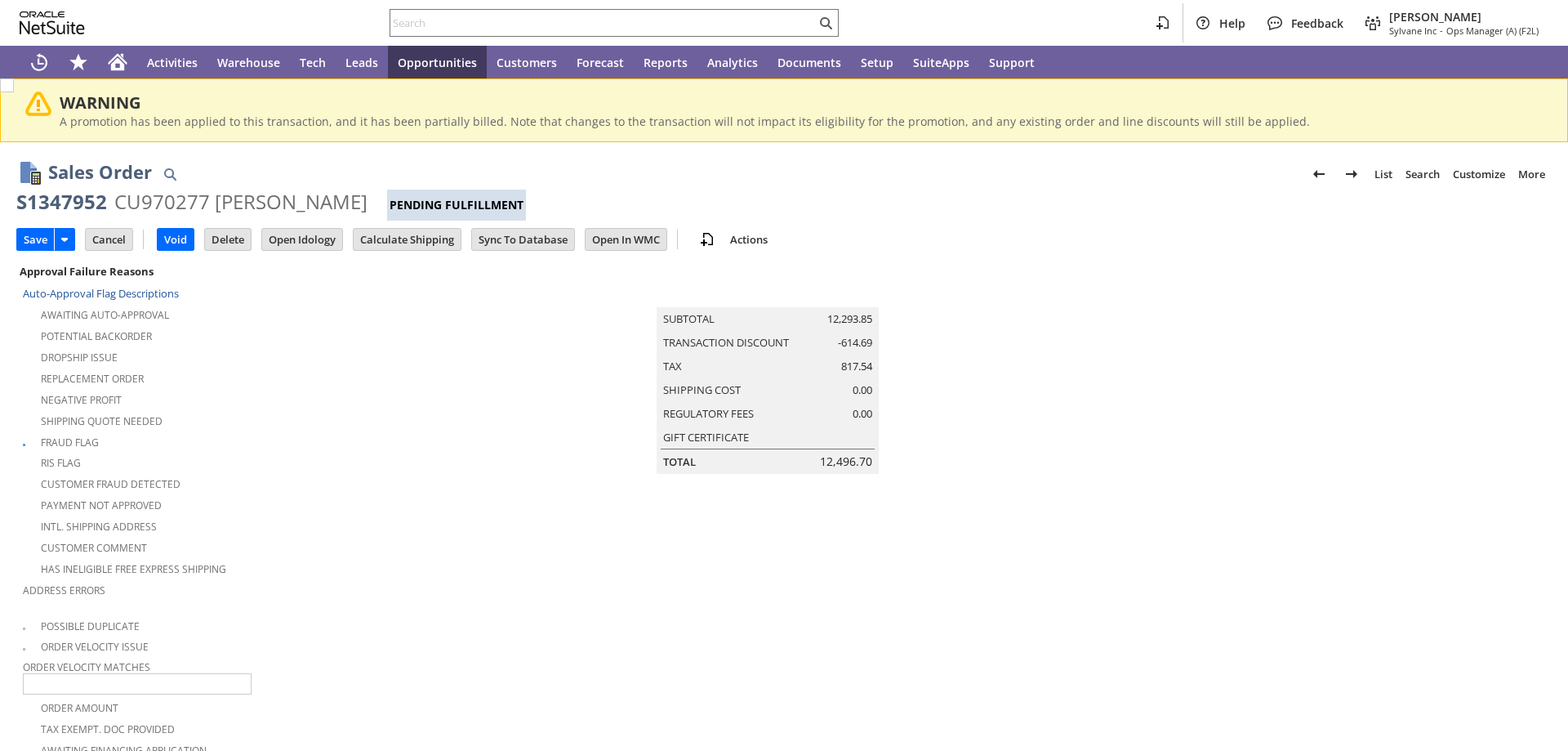
type input "Add"
type input "Copy Previous"
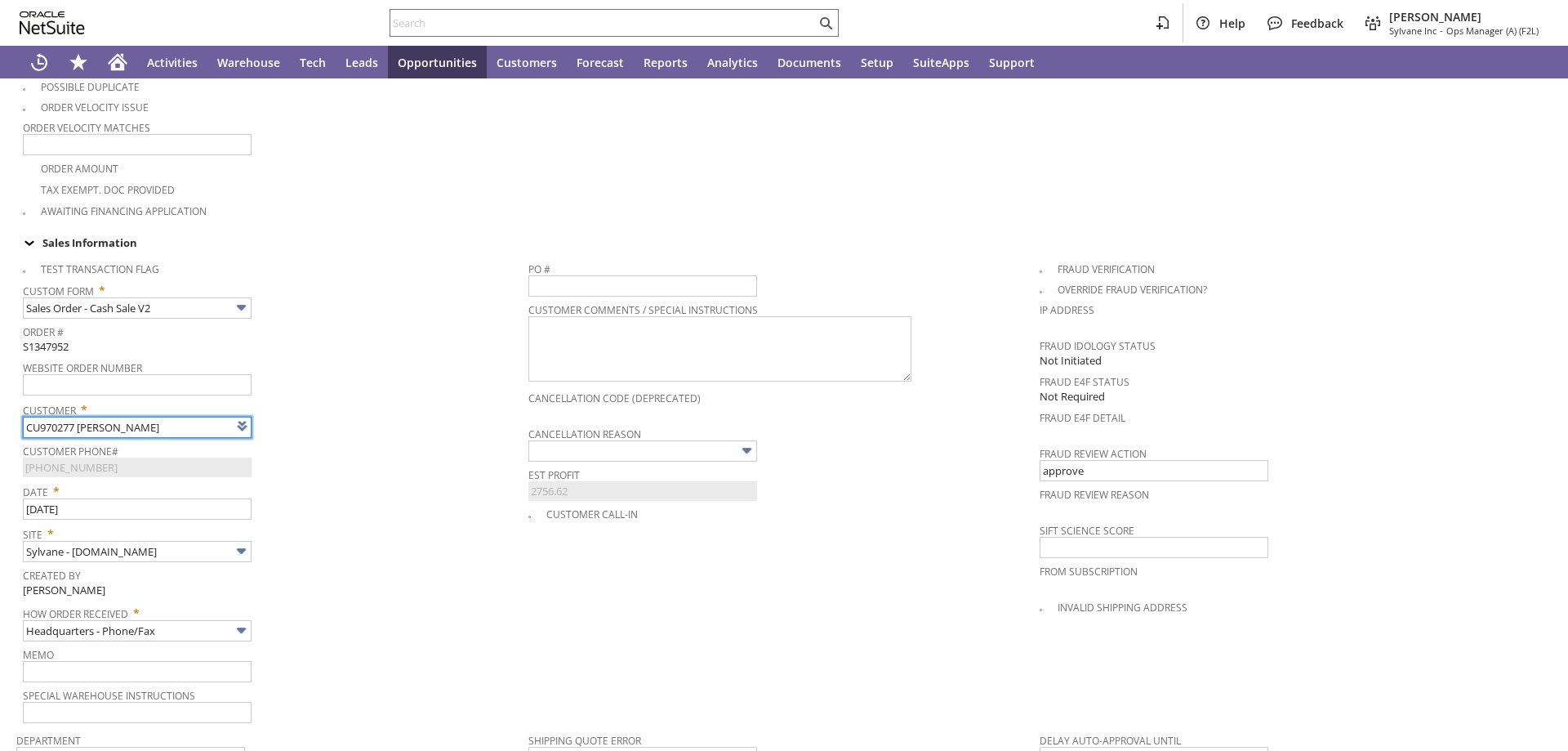
type input "Intelligent Recommendations¹⁰"
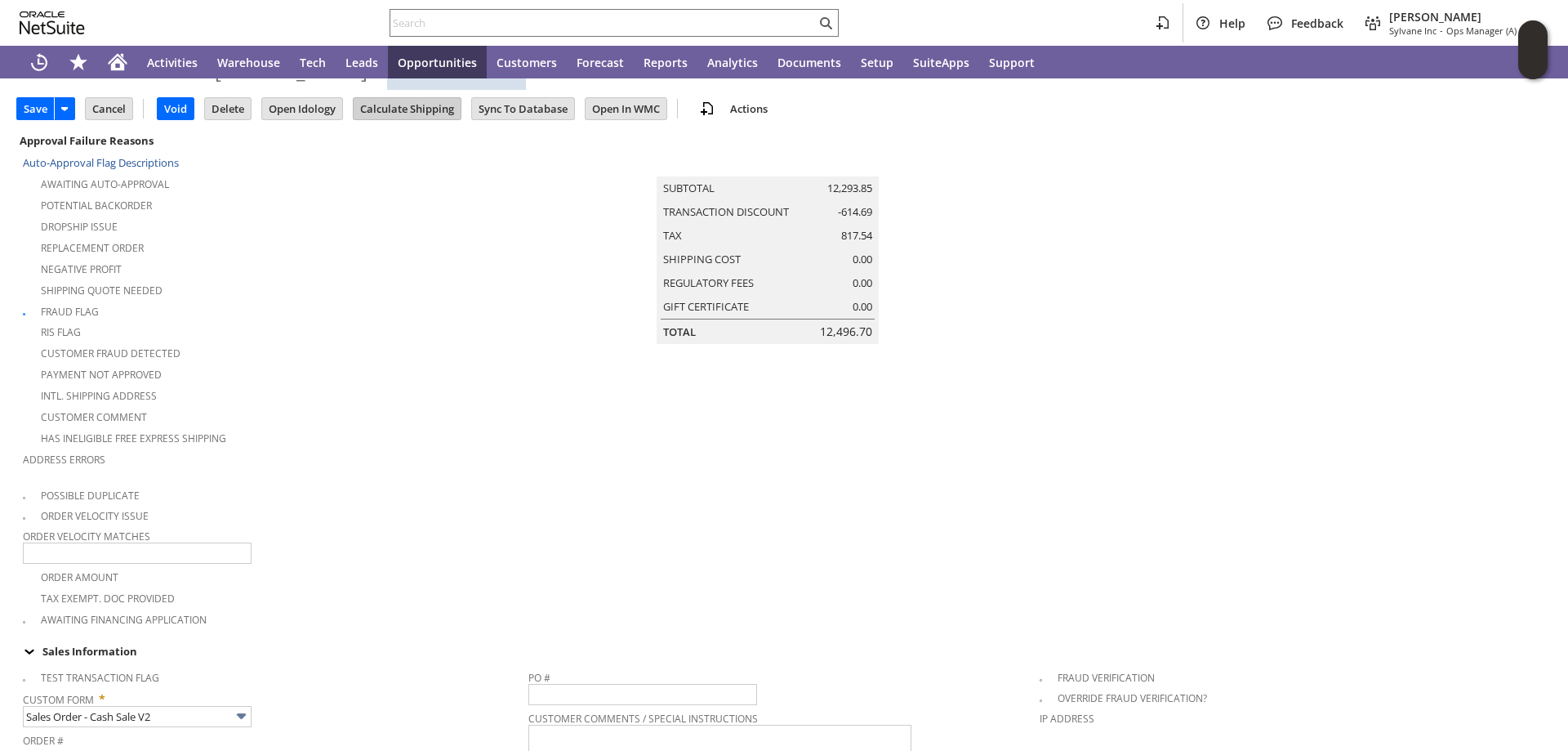
scroll to position [0, 0]
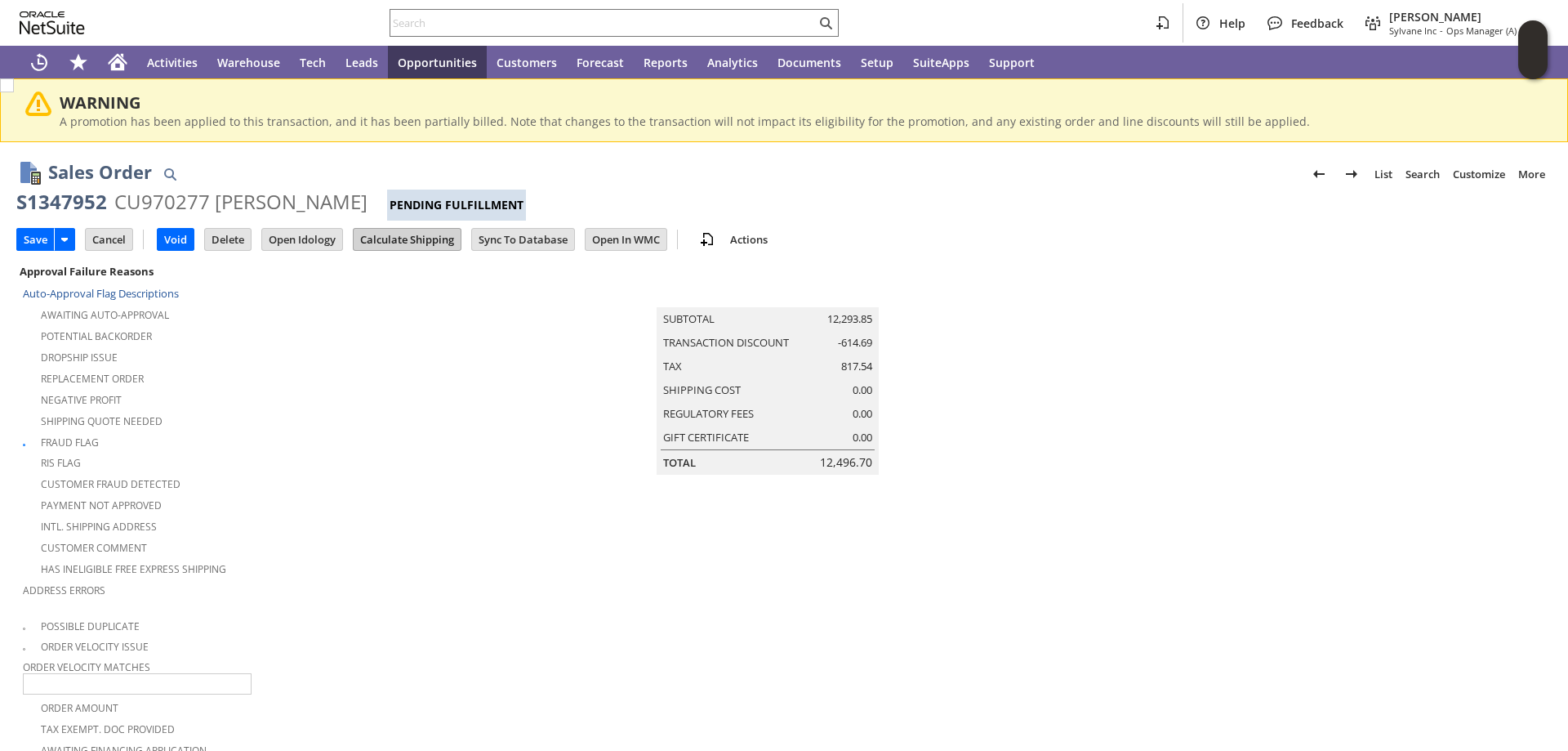
click at [408, 236] on input "Calculate Shipping" at bounding box center [407, 239] width 107 height 22
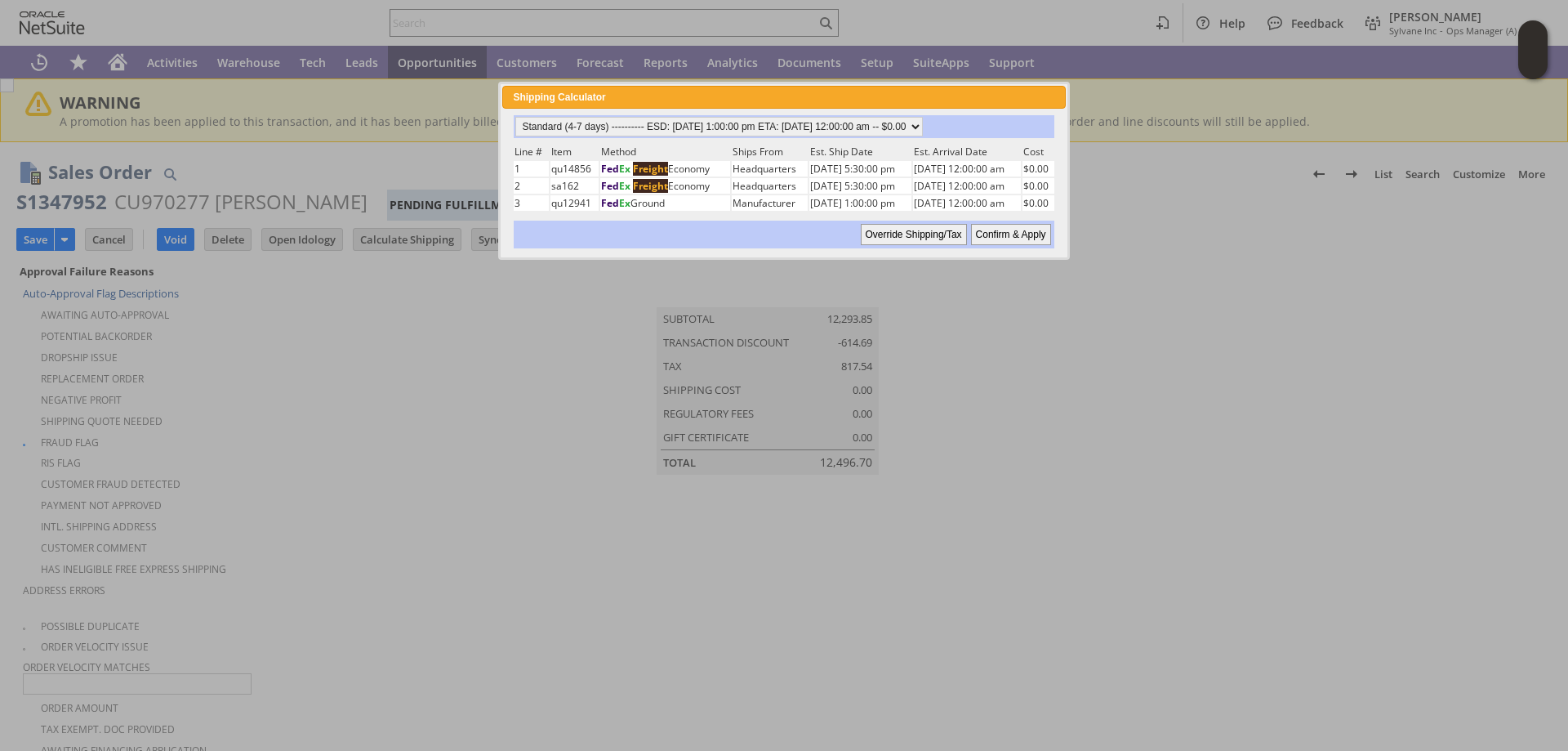
click at [1027, 230] on input "Confirm & Apply" at bounding box center [1011, 234] width 80 height 22
type input "Add"
type input "Copy Previous"
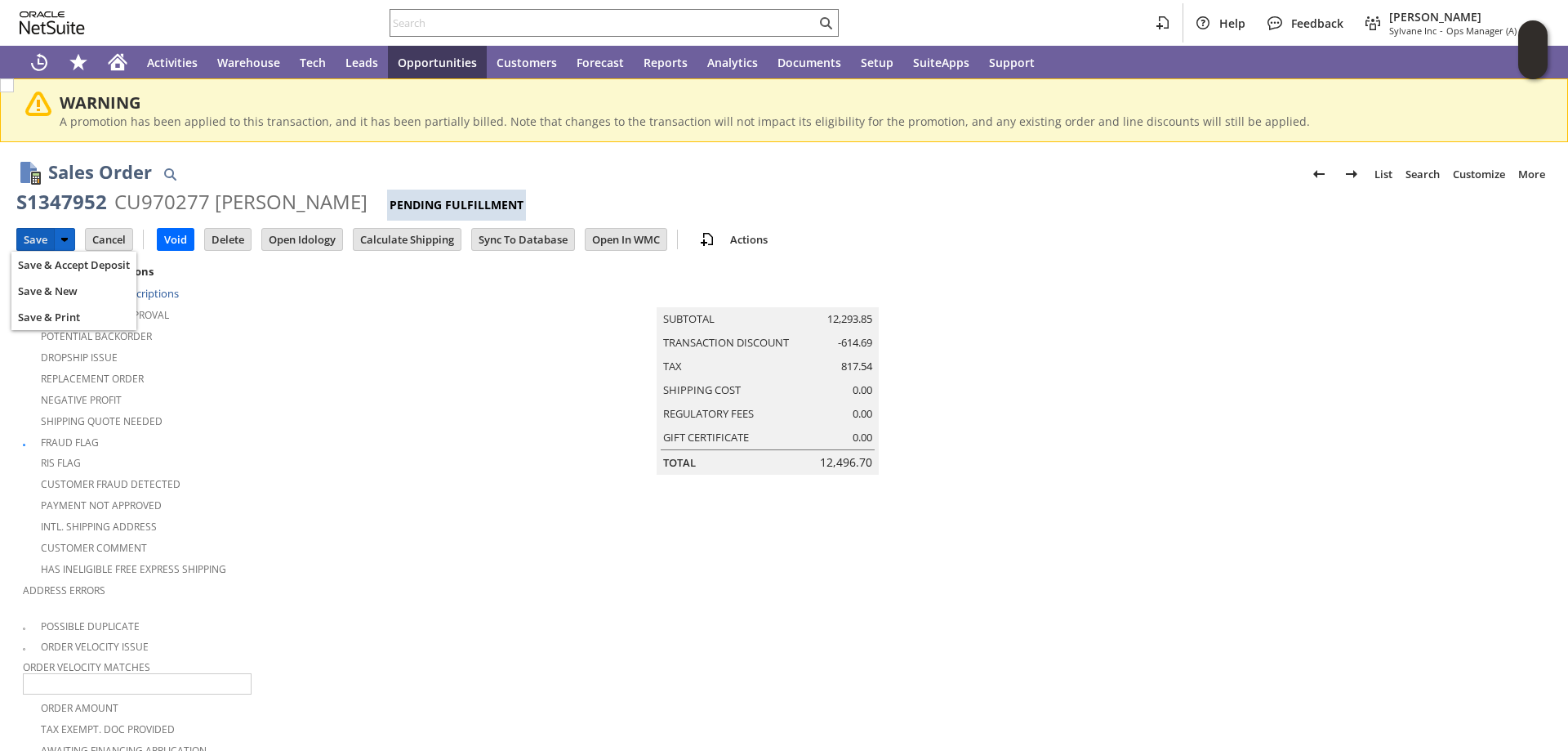
click at [41, 233] on input "Save" at bounding box center [36, 239] width 36 height 22
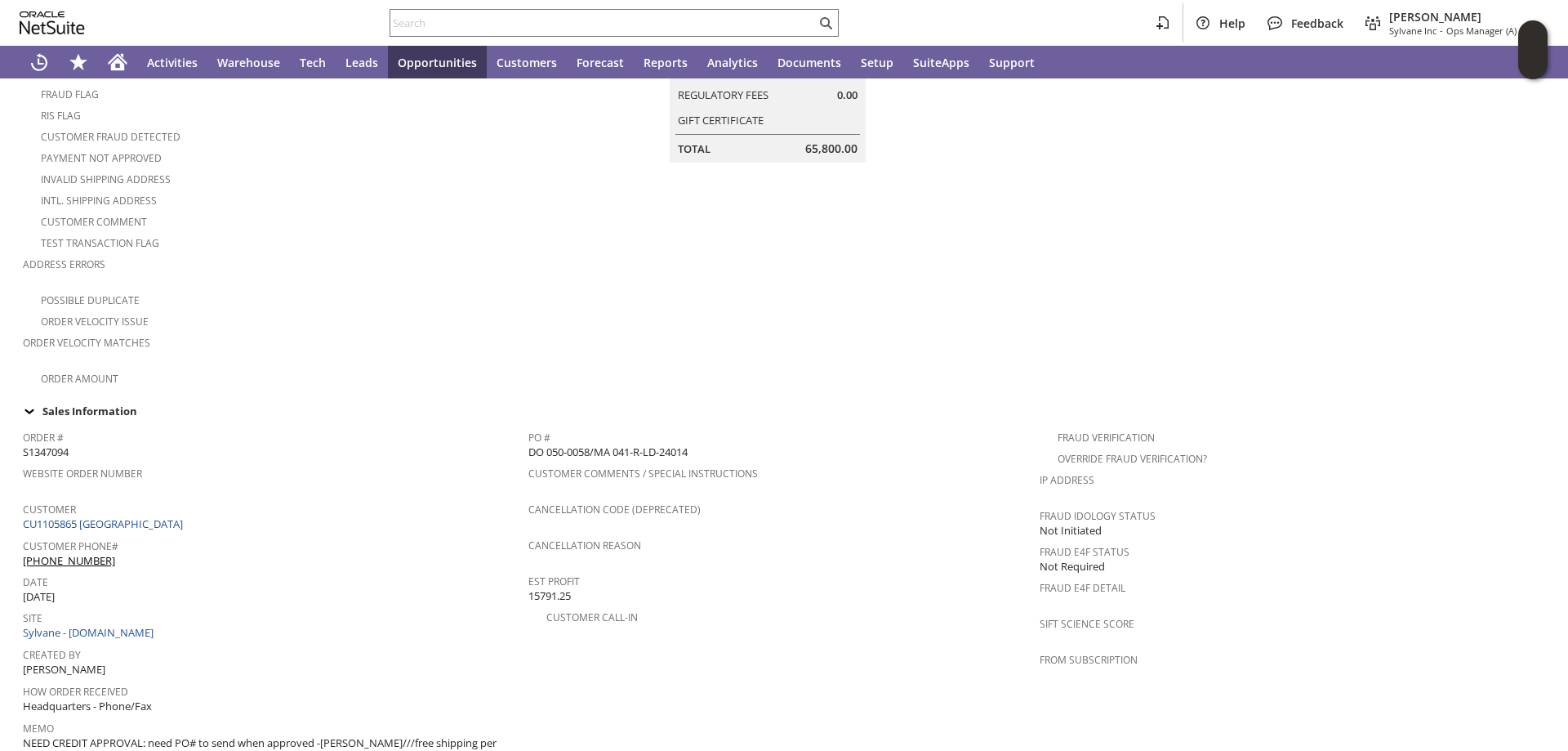
scroll to position [209, 0]
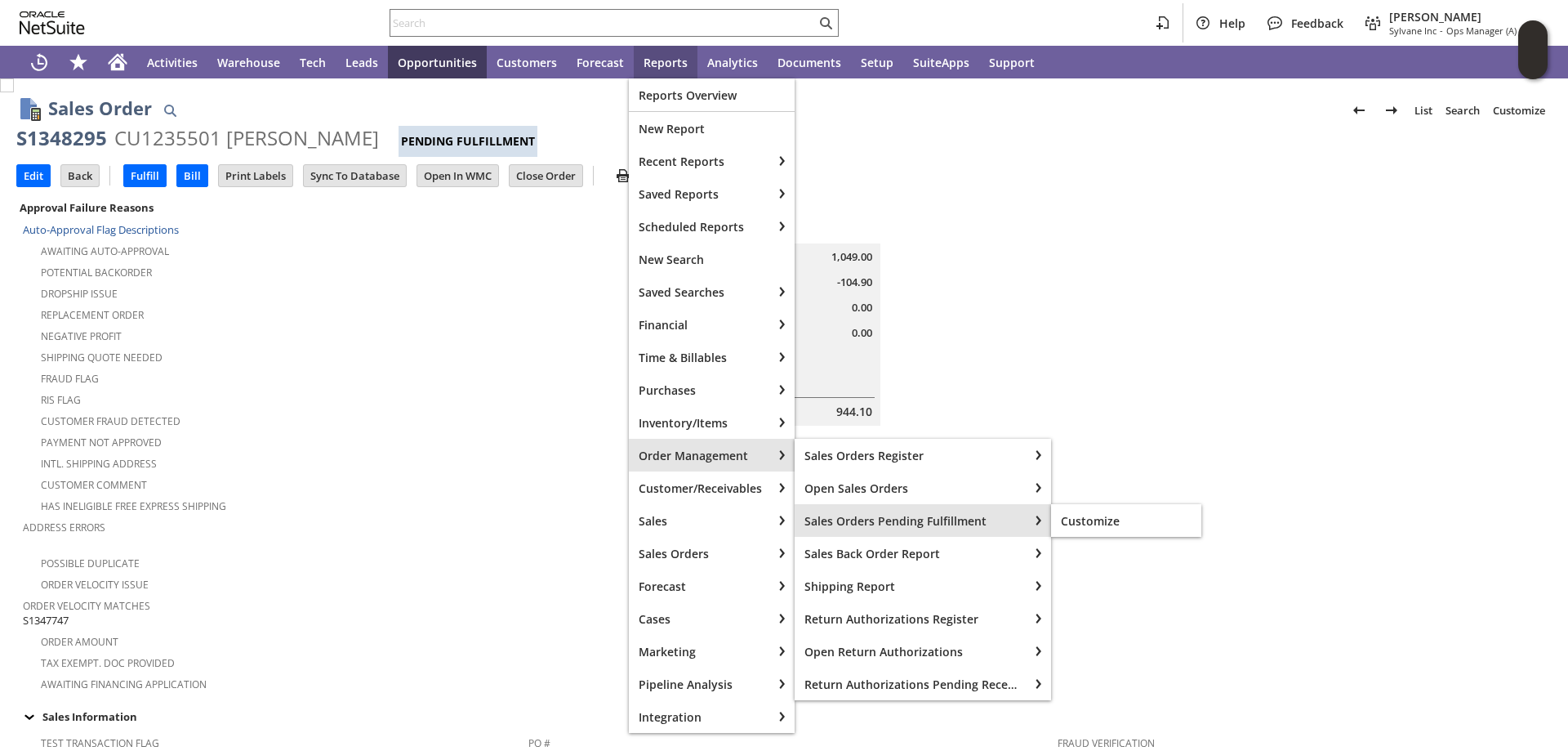
click at [950, 527] on span "Sales Orders Pending Fulfillment" at bounding box center [911, 521] width 214 height 16
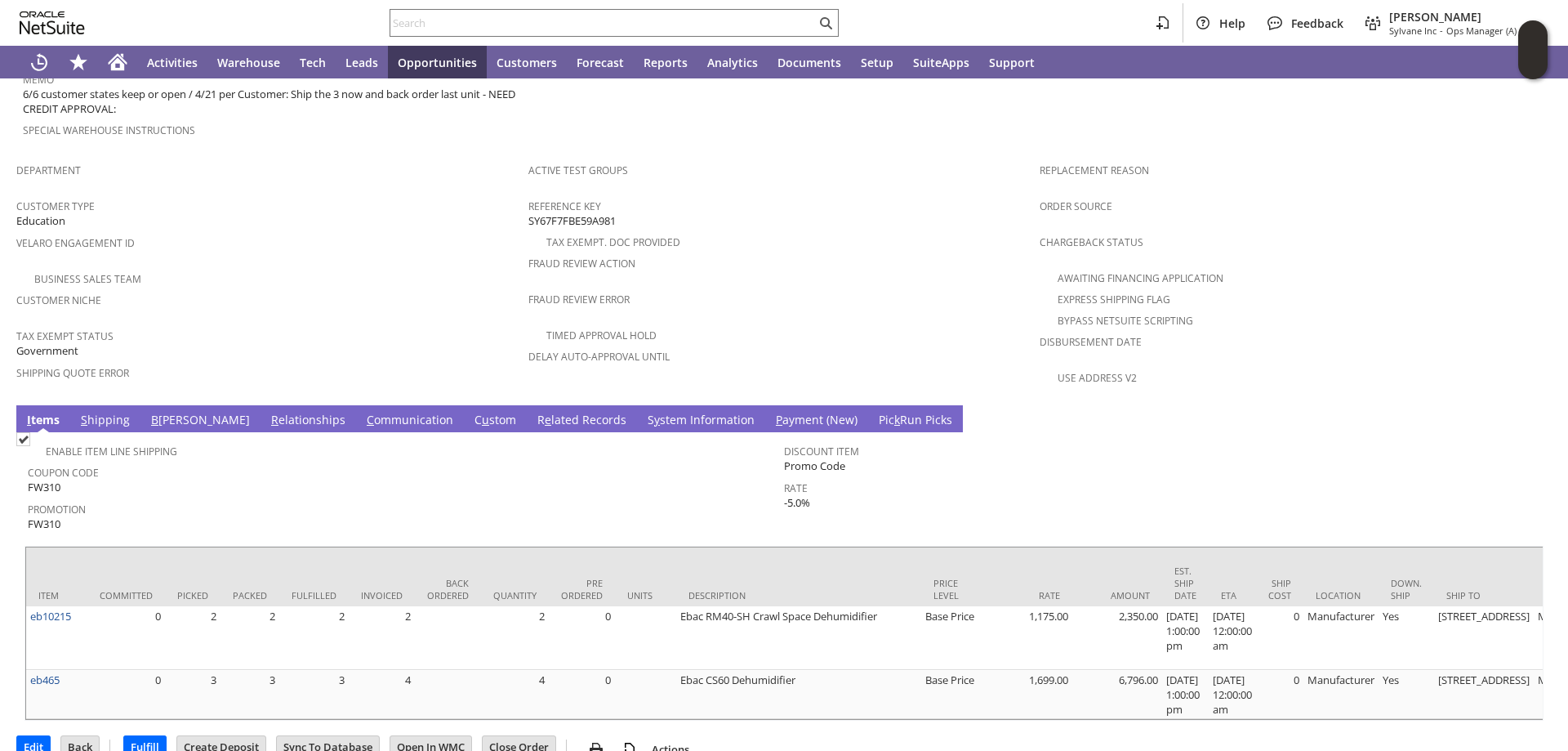
scroll to position [915, 0]
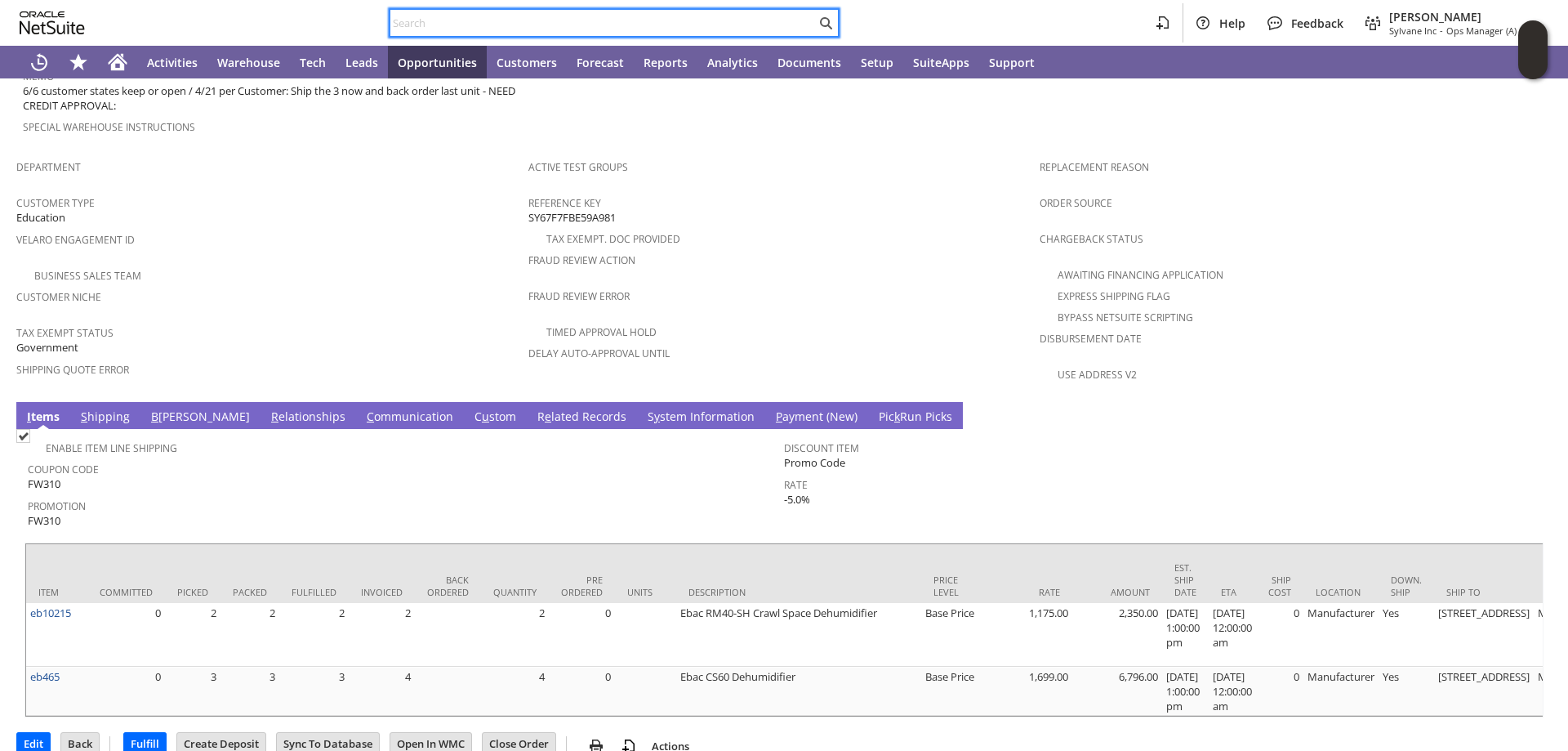
click at [446, 23] on input "text" at bounding box center [603, 23] width 425 height 20
paste input "S1342650"
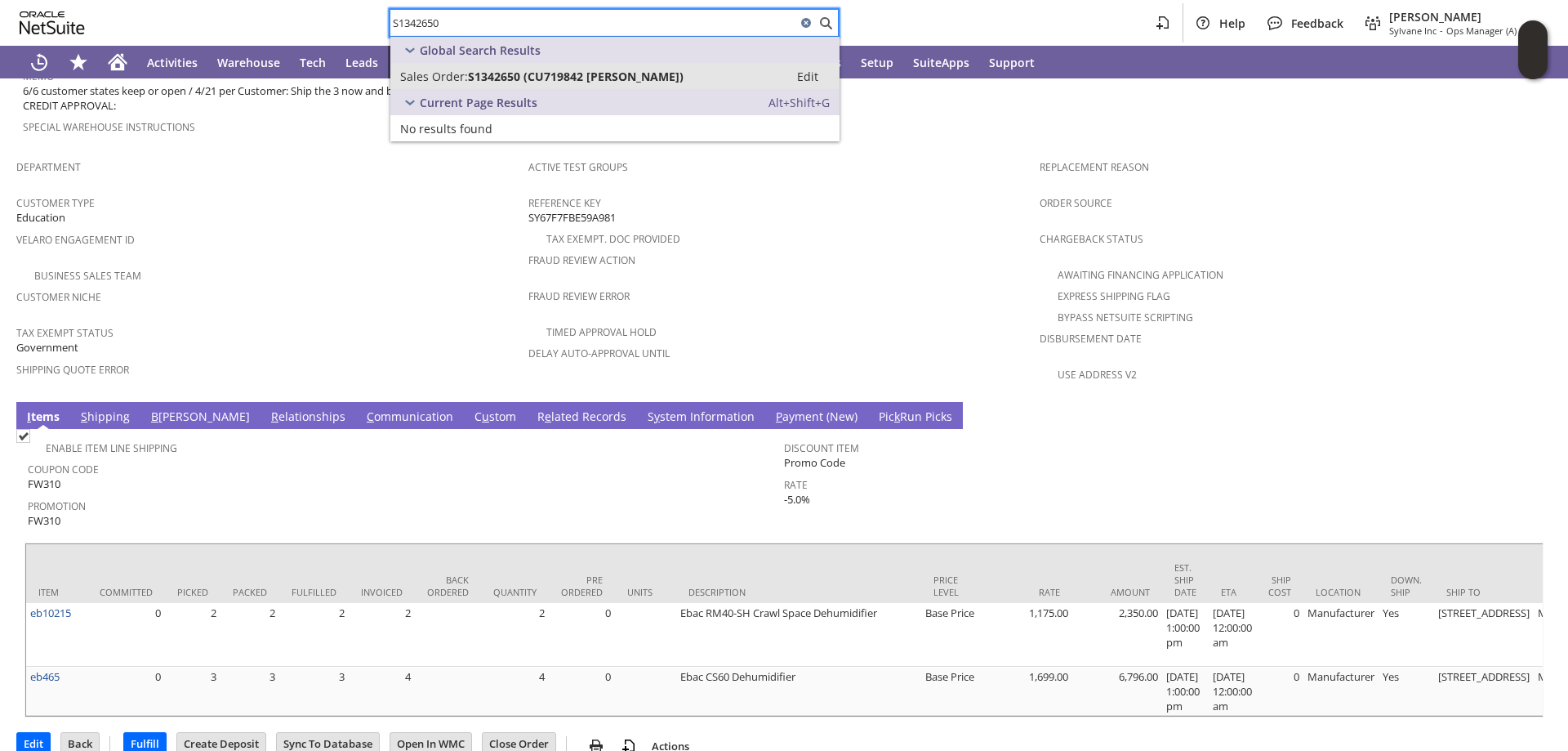
type input "S1342650"
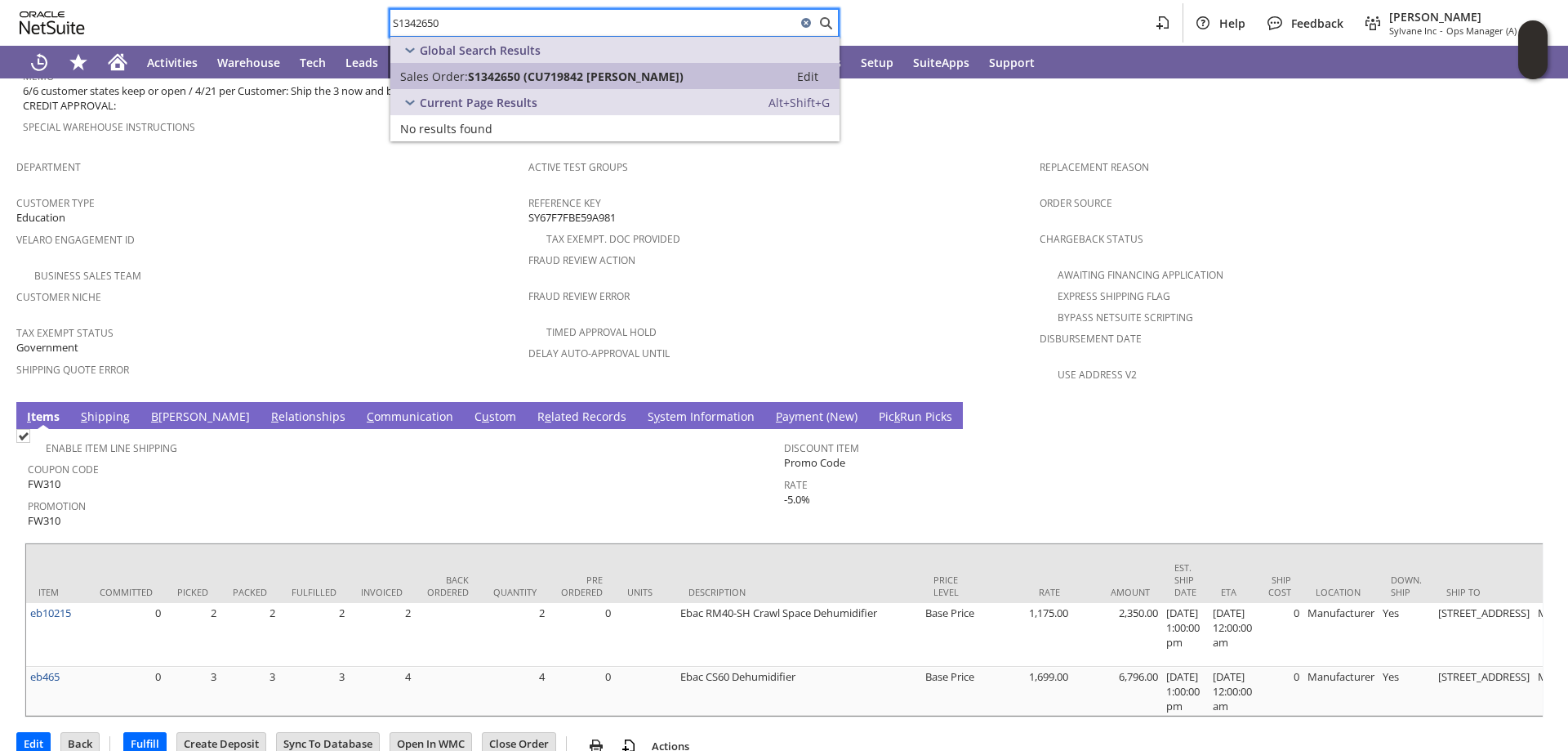
click at [472, 69] on span "S1342650 (CU719842 Kim Hamilton)" at bounding box center [575, 76] width 216 height 16
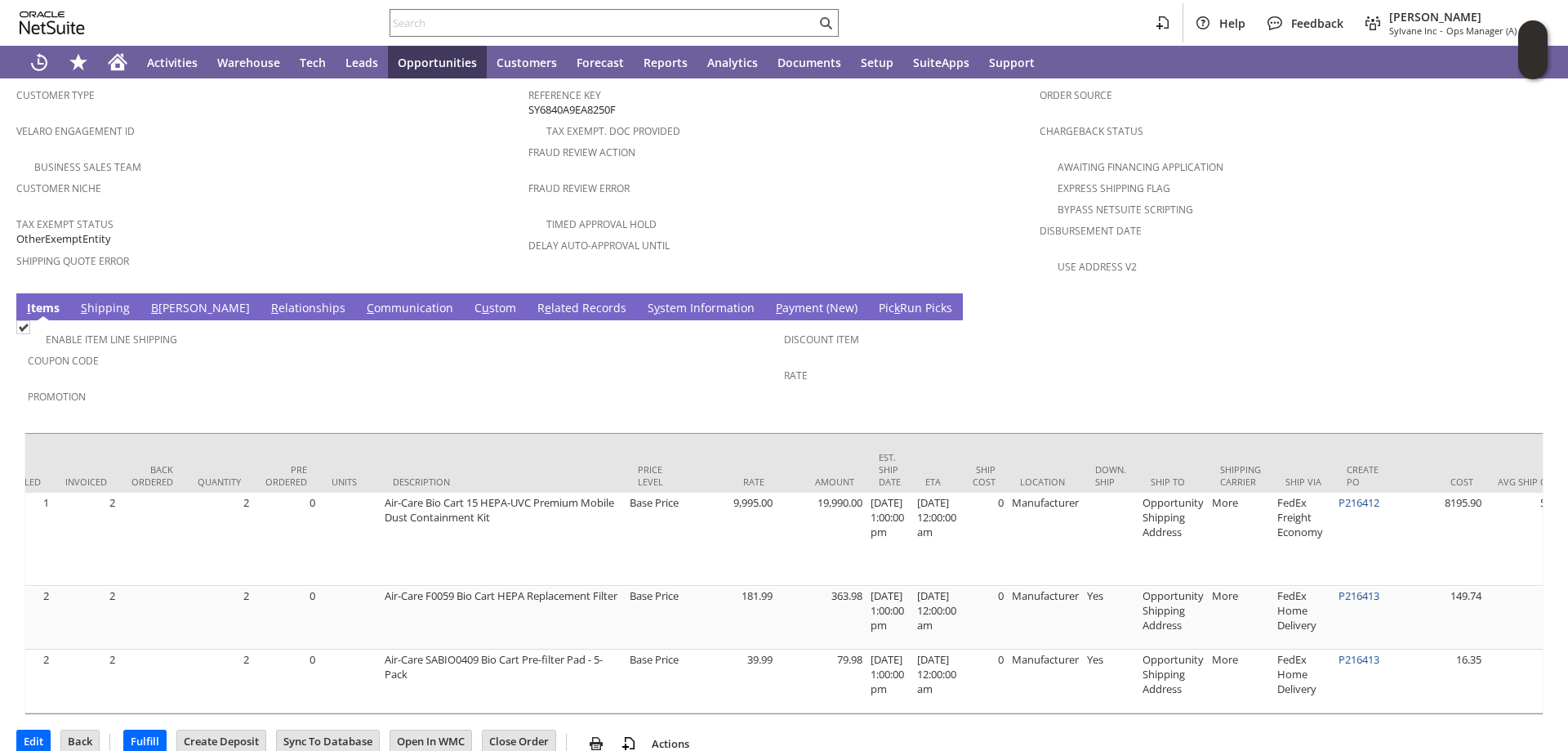
scroll to position [0, 321]
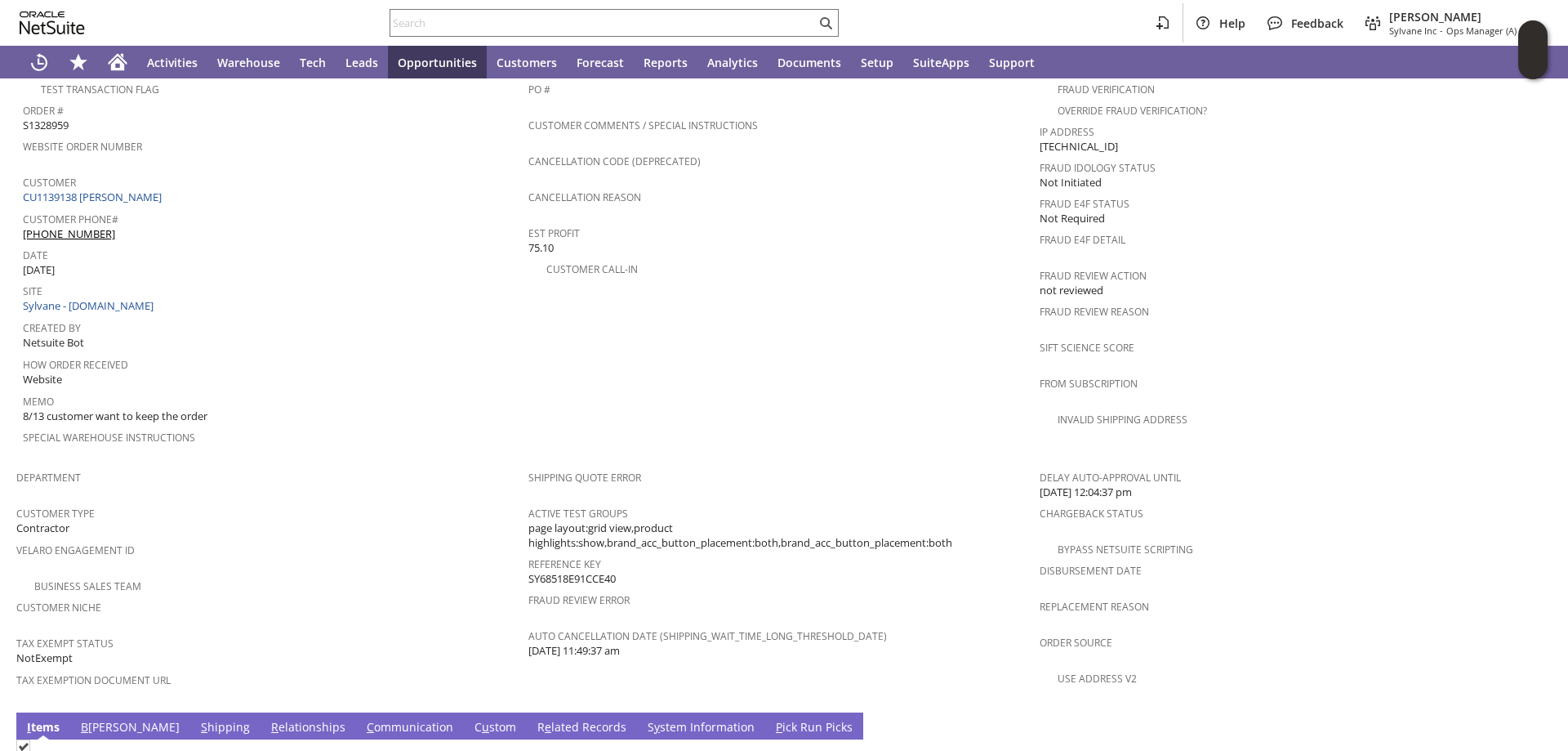
scroll to position [898, 0]
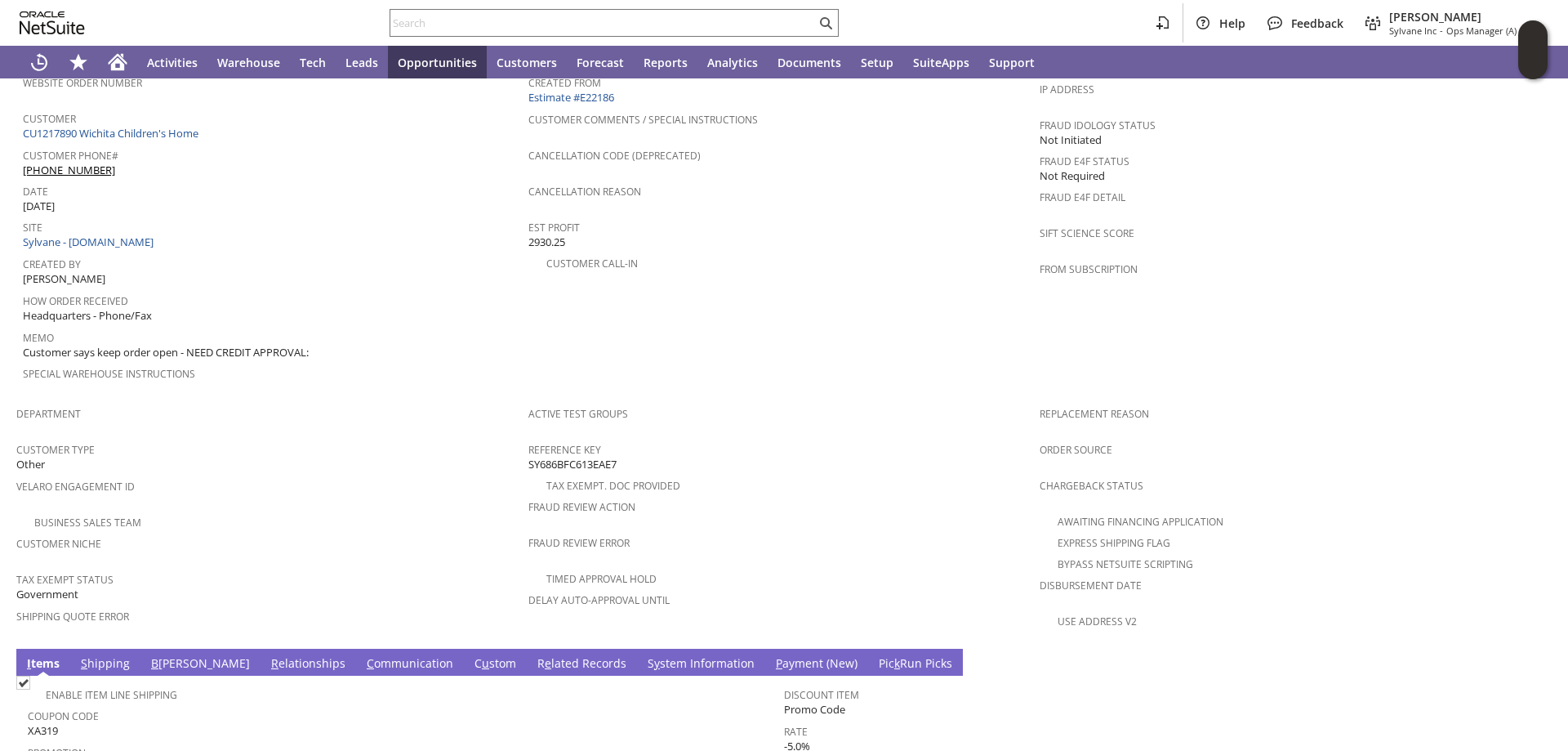
scroll to position [817, 0]
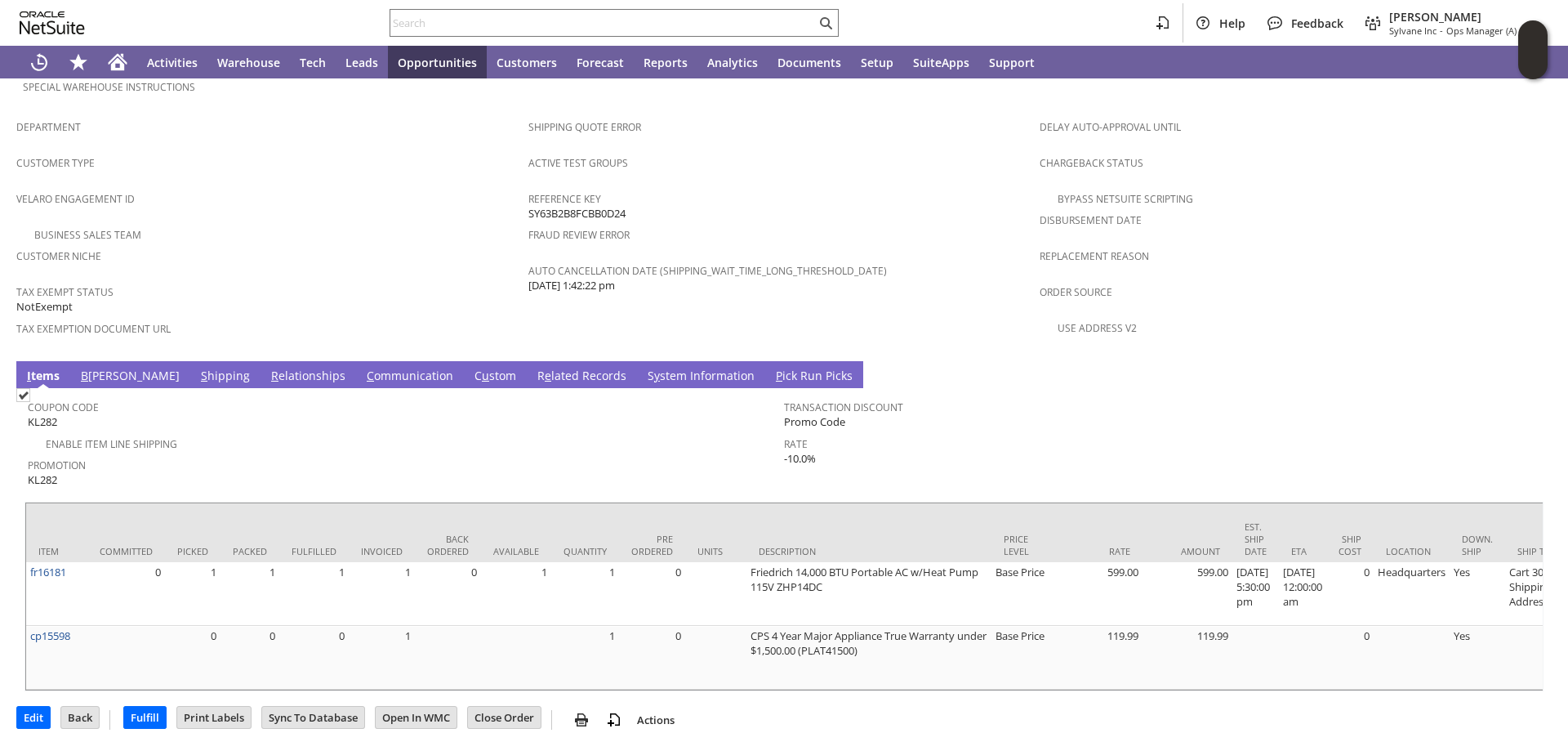
scroll to position [1035, 0]
click at [534, 367] on link "R e lated Records" at bounding box center [582, 376] width 97 height 18
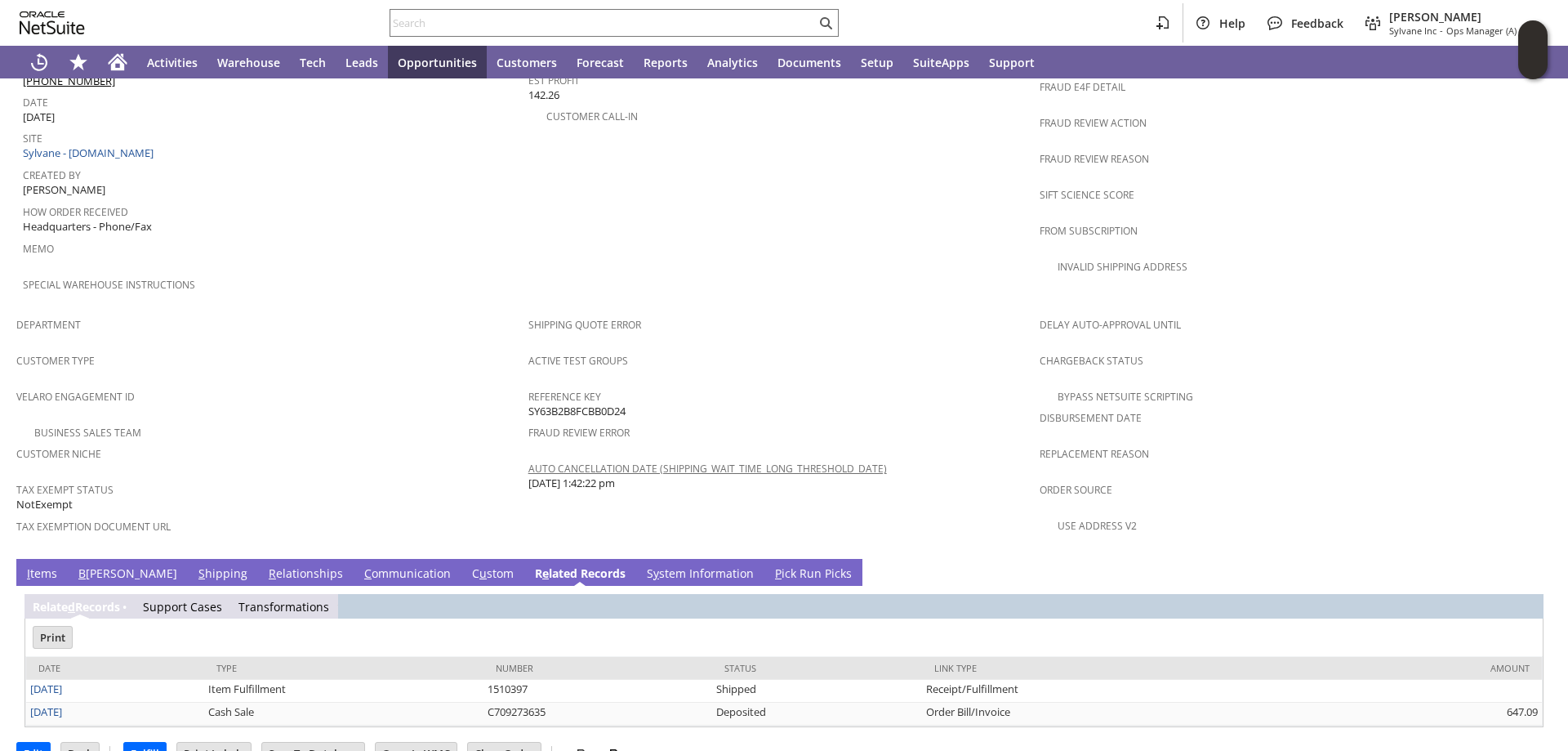
scroll to position [0, 0]
click at [38, 565] on link "I tems" at bounding box center [42, 573] width 38 height 18
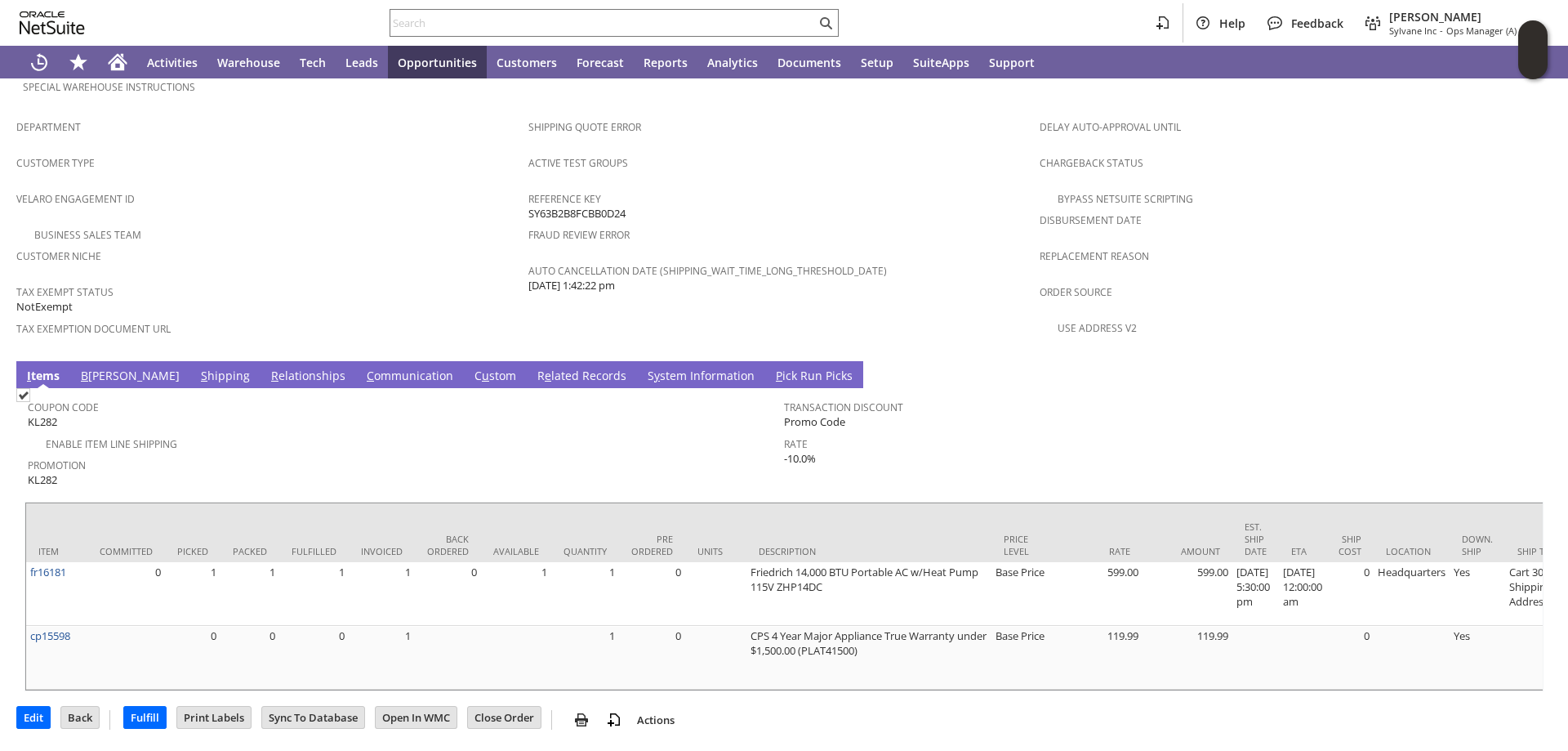
scroll to position [0, 649]
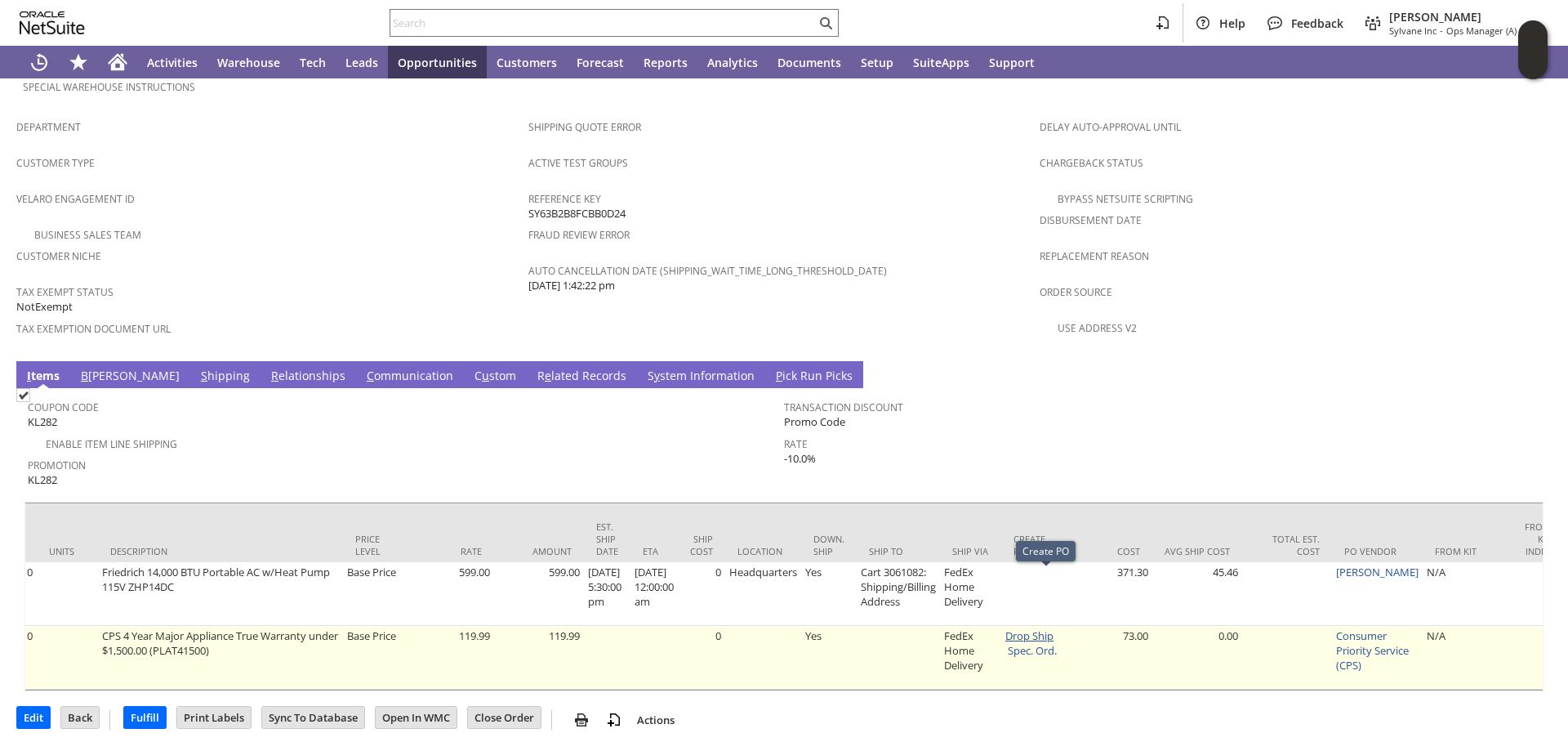
click at [1053, 628] on link "Drop Ship" at bounding box center [1030, 635] width 49 height 15
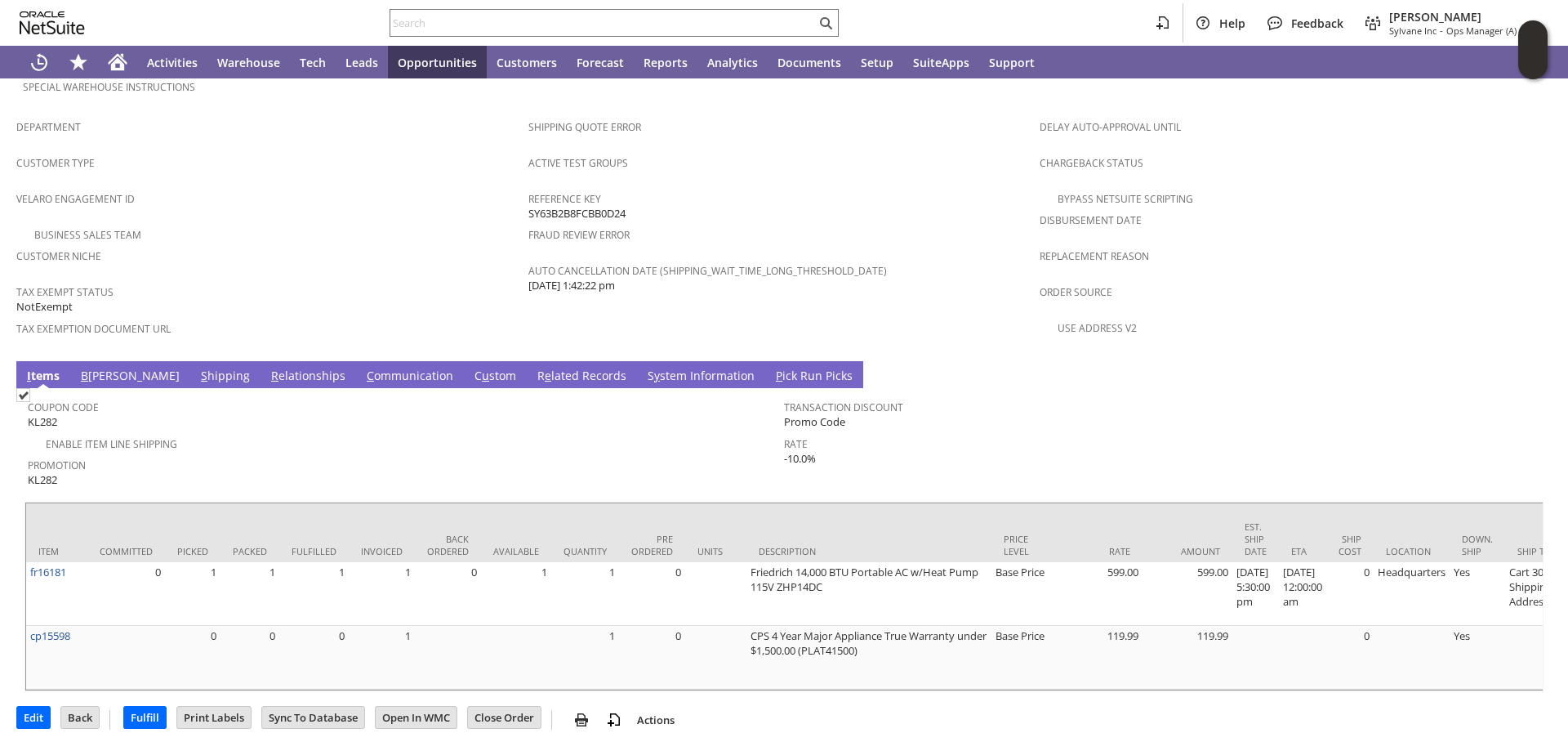
scroll to position [0, 367]
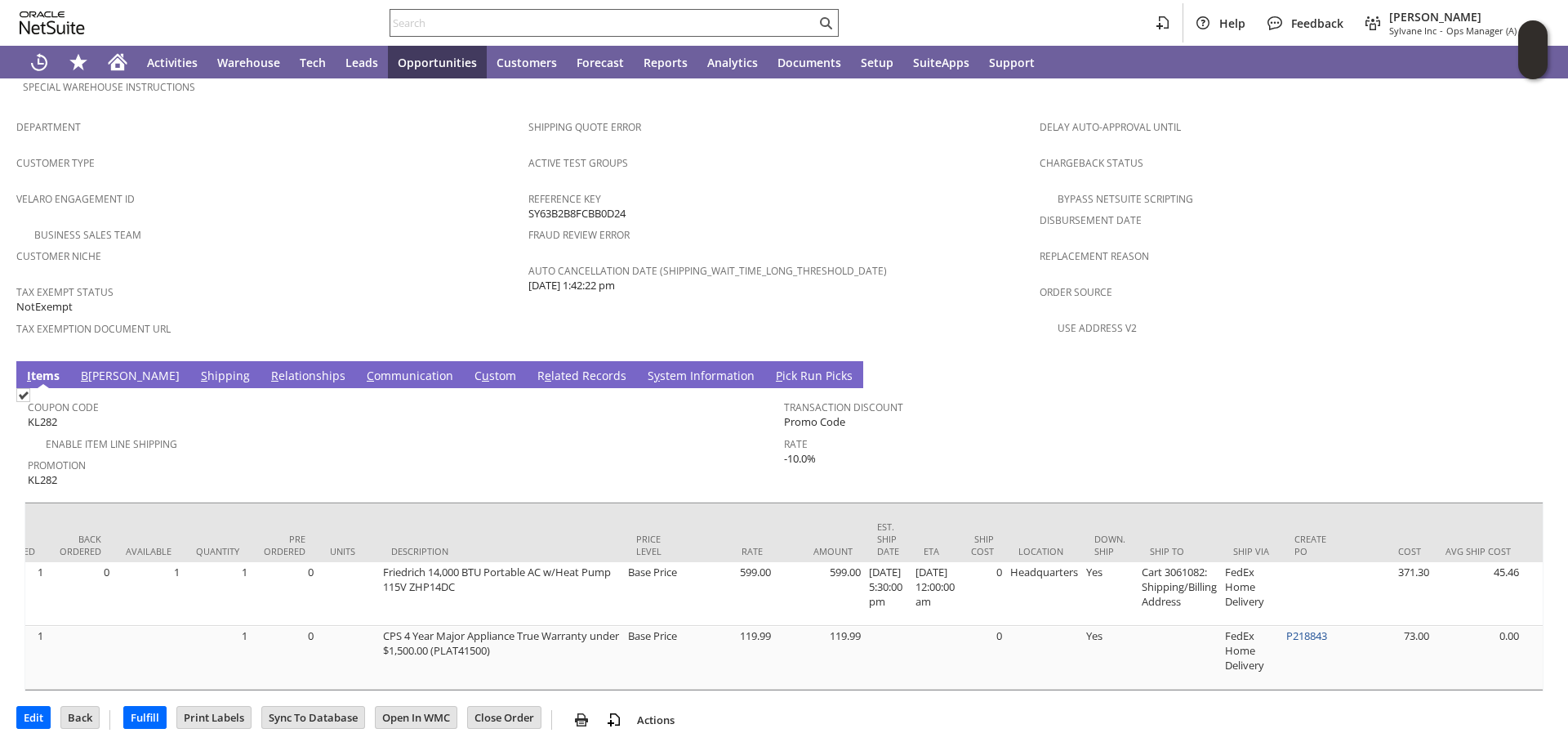
click at [421, 17] on input "text" at bounding box center [603, 23] width 425 height 20
paste input "S1344285"
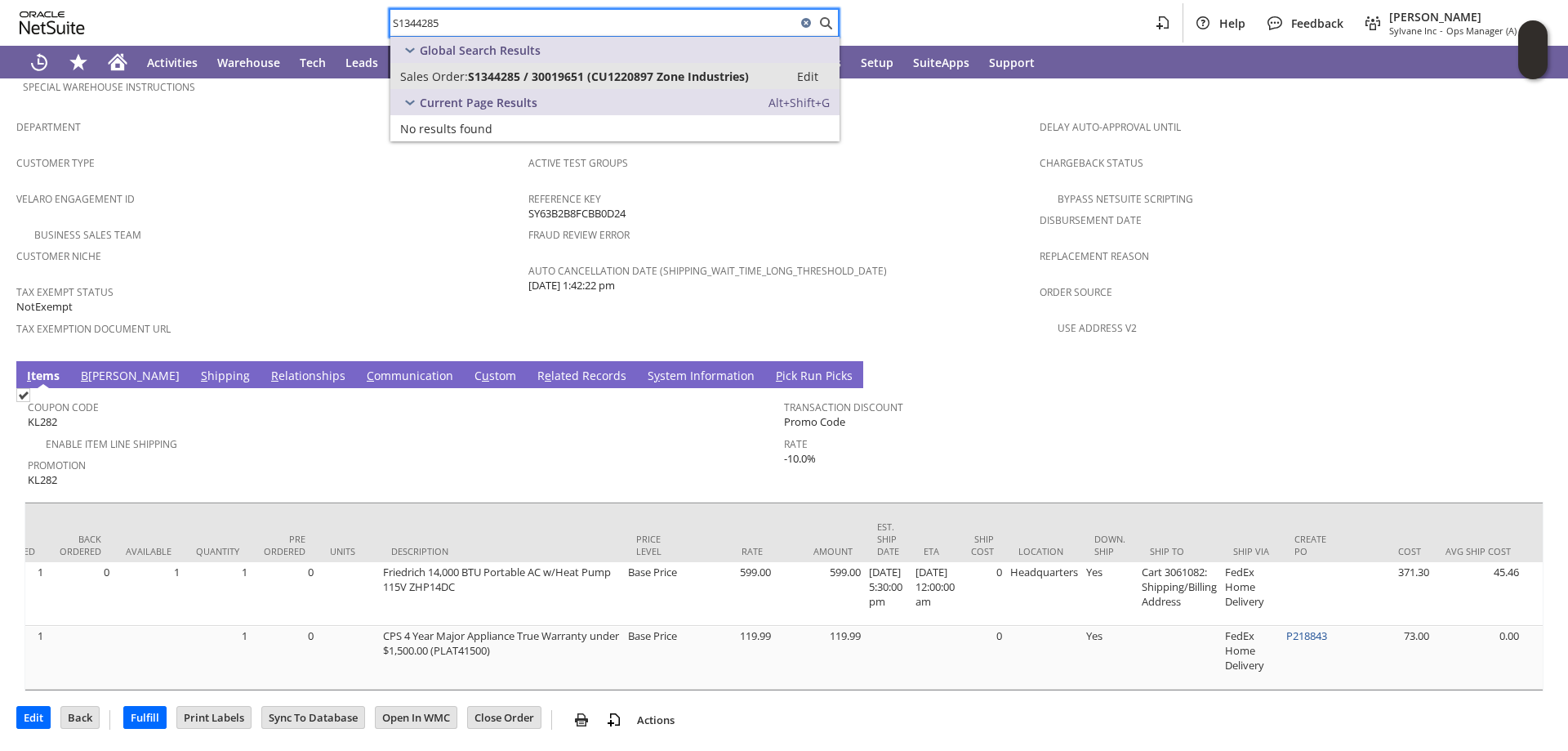
type input "S1344285"
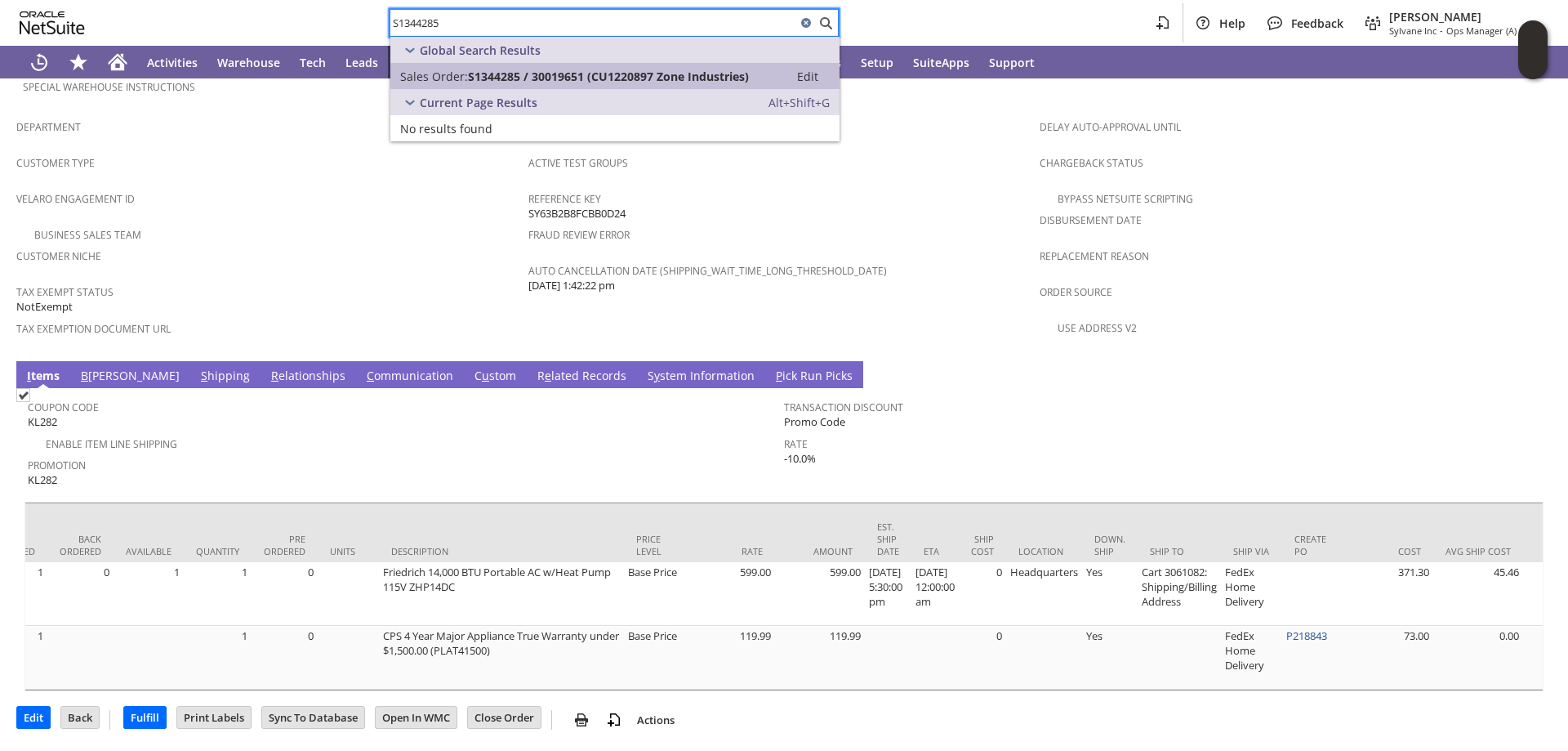
click at [491, 71] on span "S1344285 / 30019651 (CU1220897 Zone Industries)" at bounding box center [608, 76] width 281 height 16
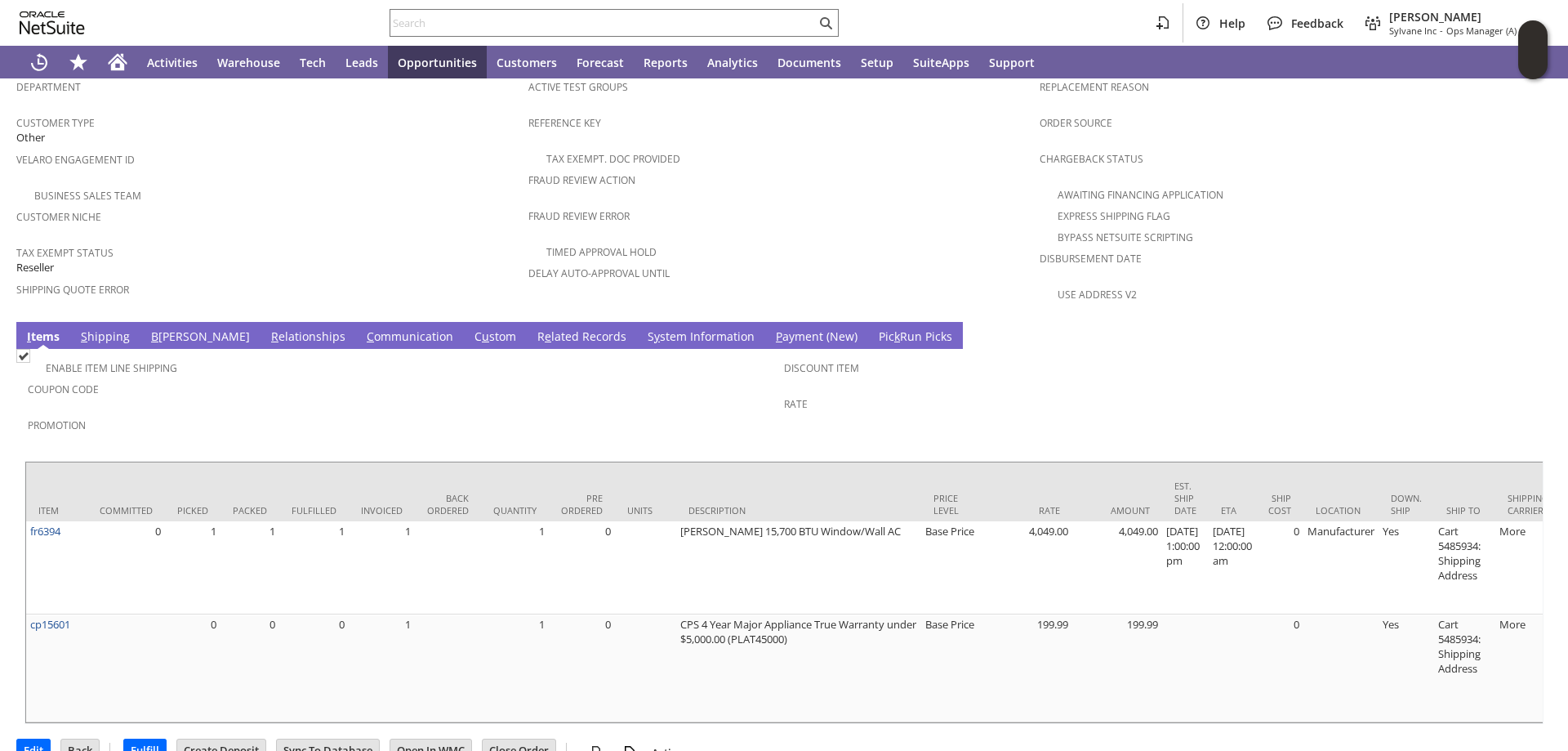
scroll to position [0, 264]
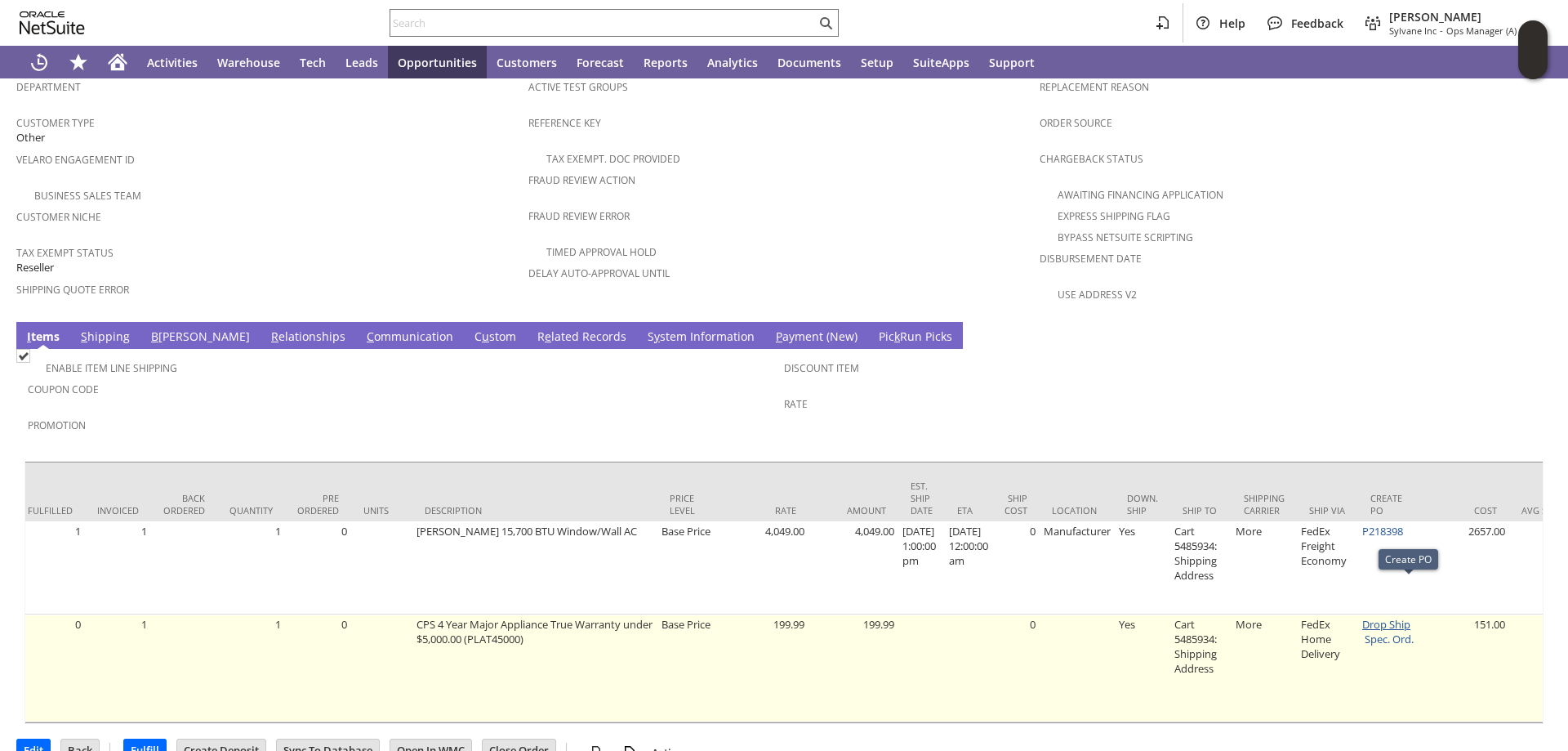
click at [1410, 617] on link "Drop Ship" at bounding box center [1387, 624] width 49 height 15
